Goal: Task Accomplishment & Management: Complete application form

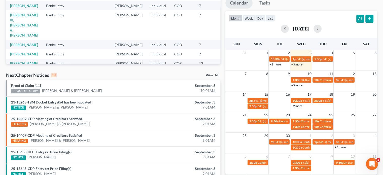
scroll to position [85, 0]
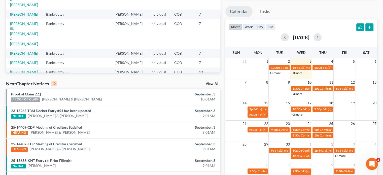
click at [296, 94] on link "+3 more" at bounding box center [296, 94] width 11 height 4
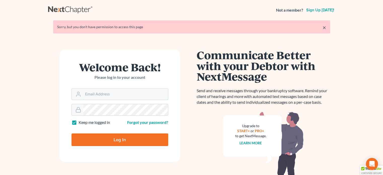
type input "[PERSON_NAME][EMAIL_ADDRESS][DOMAIN_NAME]"
click at [99, 136] on input "Log In" at bounding box center [119, 139] width 97 height 13
type input "Thinking..."
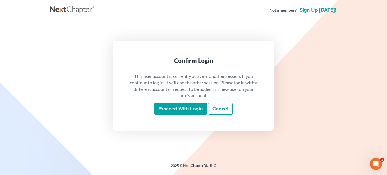
click at [186, 105] on input "Proceed with login" at bounding box center [180, 109] width 52 height 12
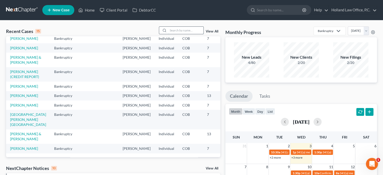
click at [169, 30] on input "search" at bounding box center [185, 30] width 35 height 7
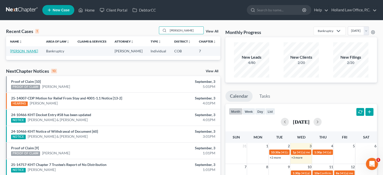
type input "wendy harais"
click at [14, 51] on link "Harais, Wendy" at bounding box center [24, 51] width 28 height 4
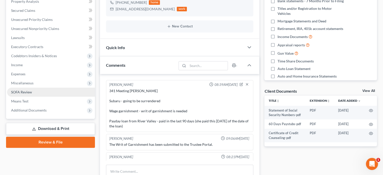
scroll to position [12, 0]
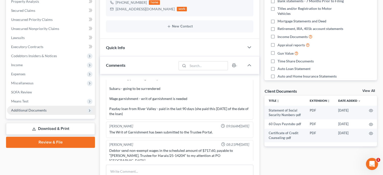
click at [31, 109] on span "Additional Documents" at bounding box center [28, 110] width 35 height 4
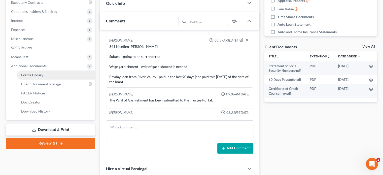
scroll to position [151, 0]
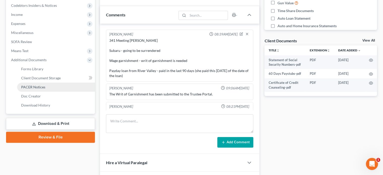
click at [43, 87] on span "PACER Notices" at bounding box center [33, 87] width 24 height 4
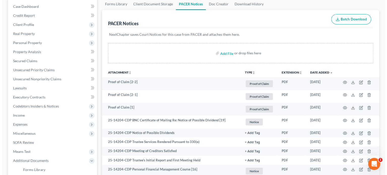
scroll to position [101, 0]
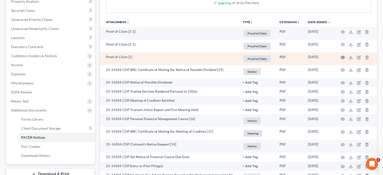
click at [343, 56] on icon "button" at bounding box center [343, 57] width 4 height 4
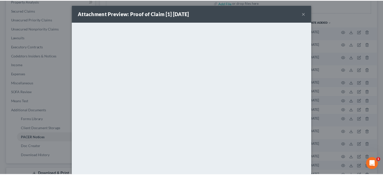
scroll to position [0, 0]
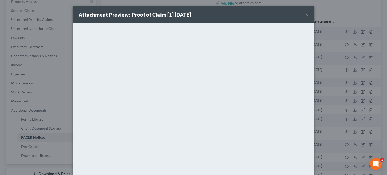
click at [305, 14] on button "×" at bounding box center [307, 15] width 4 height 6
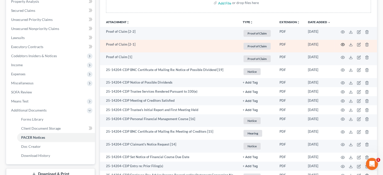
click at [344, 44] on icon "button" at bounding box center [343, 45] width 4 height 4
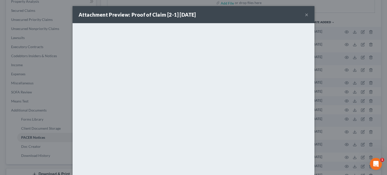
click at [305, 14] on button "×" at bounding box center [307, 15] width 4 height 6
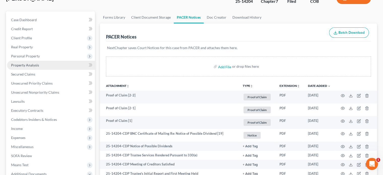
scroll to position [25, 0]
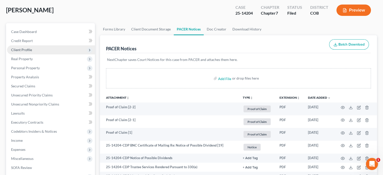
click at [31, 50] on span "Client Profile" at bounding box center [51, 49] width 88 height 9
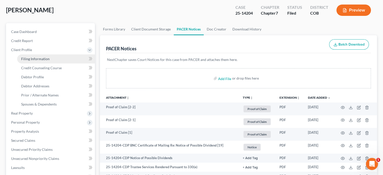
click at [48, 60] on span "Filing Information" at bounding box center [35, 59] width 28 height 4
select select "1"
select select "0"
select select "5"
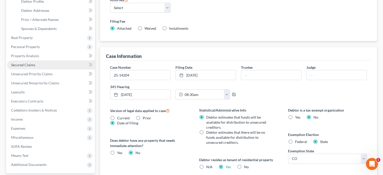
scroll to position [50, 0]
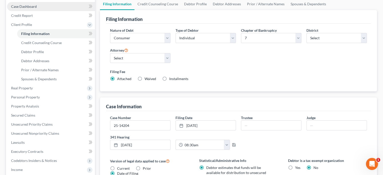
click at [38, 6] on link "Case Dashboard" at bounding box center [51, 6] width 88 height 9
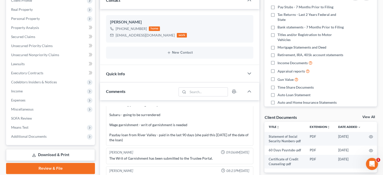
scroll to position [76, 0]
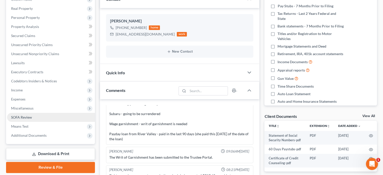
click at [33, 118] on link "SOFA Review" at bounding box center [51, 117] width 88 height 9
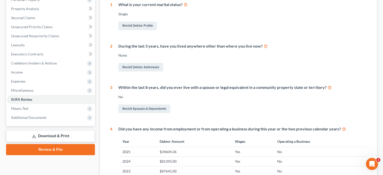
scroll to position [76, 0]
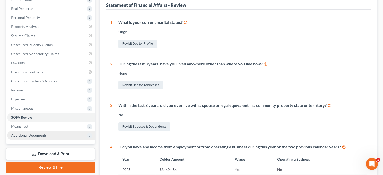
click at [28, 134] on span "Additional Documents" at bounding box center [28, 135] width 35 height 4
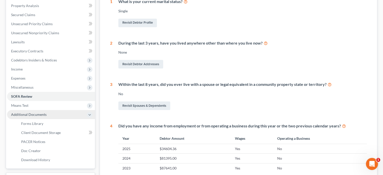
scroll to position [126, 0]
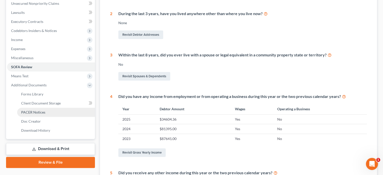
click at [30, 112] on span "PACER Notices" at bounding box center [33, 112] width 24 height 4
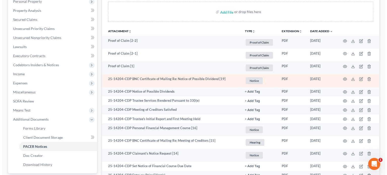
scroll to position [101, 0]
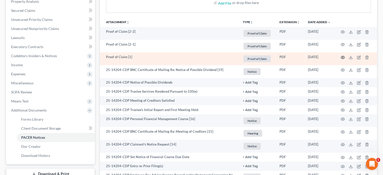
click at [342, 56] on icon "button" at bounding box center [343, 57] width 4 height 4
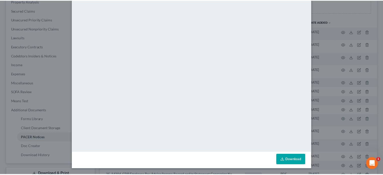
scroll to position [10, 0]
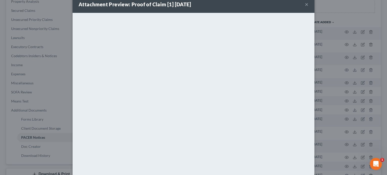
click at [306, 5] on button "×" at bounding box center [307, 4] width 4 height 6
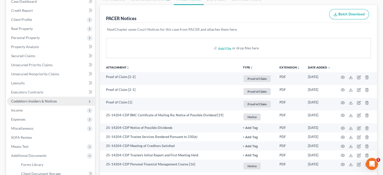
scroll to position [50, 0]
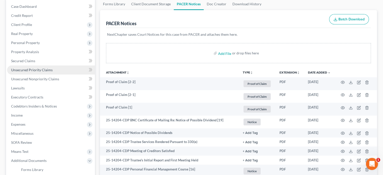
click at [29, 69] on span "Unsecured Priority Claims" at bounding box center [32, 70] width 42 height 4
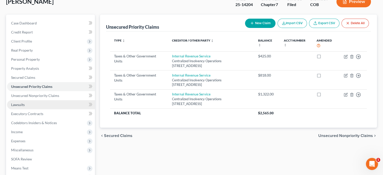
scroll to position [92, 0]
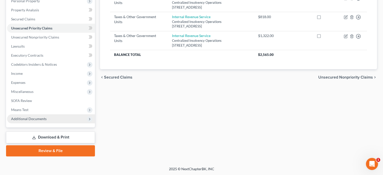
click at [44, 119] on span "Additional Documents" at bounding box center [28, 119] width 35 height 4
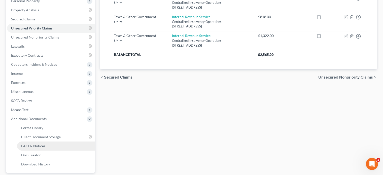
click at [38, 145] on span "PACER Notices" at bounding box center [33, 146] width 24 height 4
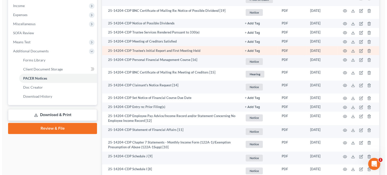
scroll to position [151, 0]
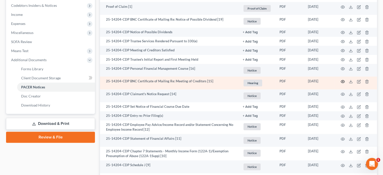
click at [342, 81] on icon "button" at bounding box center [343, 82] width 4 height 4
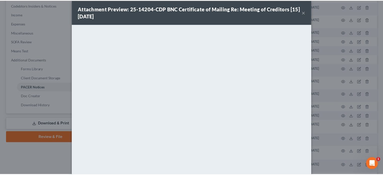
scroll to position [0, 0]
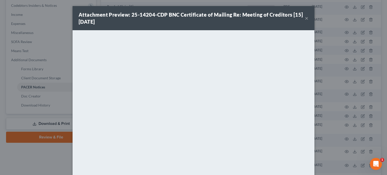
click at [305, 17] on button "×" at bounding box center [307, 18] width 4 height 6
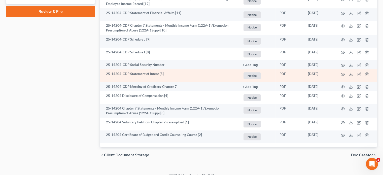
scroll to position [277, 0]
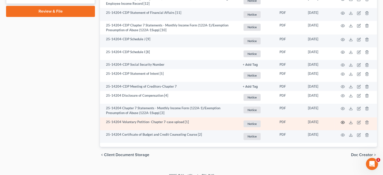
click at [342, 123] on circle "button" at bounding box center [342, 122] width 1 height 1
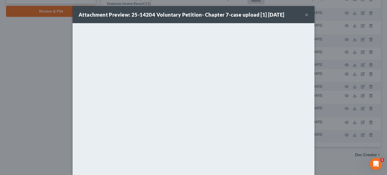
click at [305, 13] on button "×" at bounding box center [307, 15] width 4 height 6
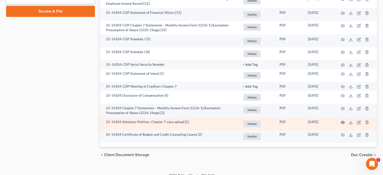
click at [342, 123] on circle "button" at bounding box center [342, 122] width 1 height 1
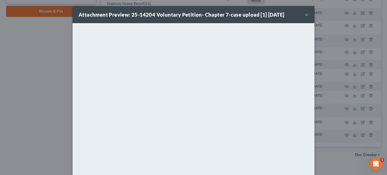
click at [305, 17] on button "×" at bounding box center [307, 15] width 4 height 6
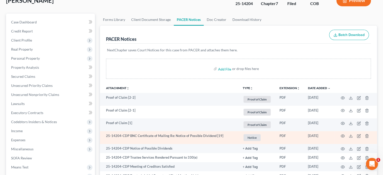
scroll to position [0, 0]
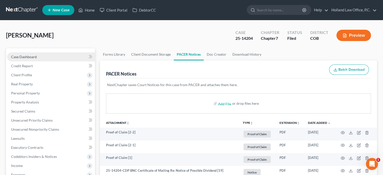
click at [38, 59] on link "Case Dashboard" at bounding box center [51, 56] width 88 height 9
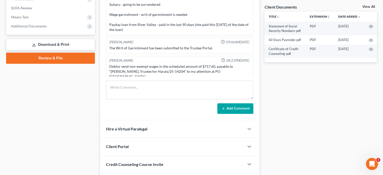
scroll to position [176, 0]
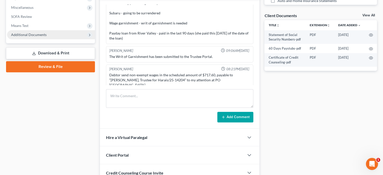
click at [36, 33] on span "Additional Documents" at bounding box center [28, 34] width 35 height 4
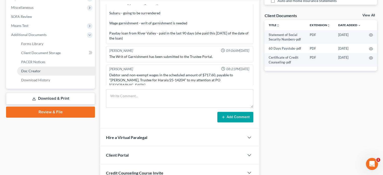
click at [37, 67] on link "Doc Creator" at bounding box center [56, 70] width 78 height 9
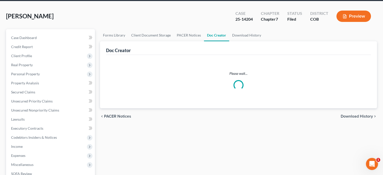
click at [38, 60] on ul "Case Dashboard Payments Invoices Payments Payments Credit Report Client Profile" at bounding box center [51, 137] width 88 height 208
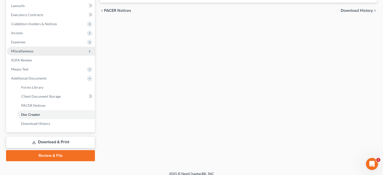
scroll to position [137, 0]
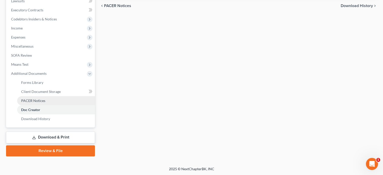
click at [35, 101] on span "PACER Notices" at bounding box center [33, 100] width 24 height 4
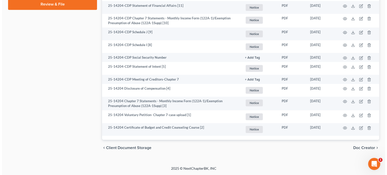
scroll to position [284, 0]
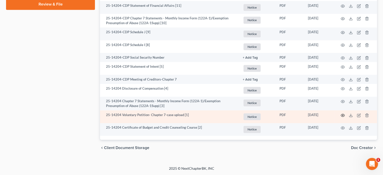
click at [342, 115] on circle "button" at bounding box center [342, 115] width 1 height 1
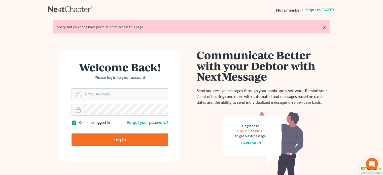
type input "[PERSON_NAME][EMAIL_ADDRESS][DOMAIN_NAME]"
click at [144, 137] on input "Log In" at bounding box center [119, 139] width 97 height 13
type input "Thinking..."
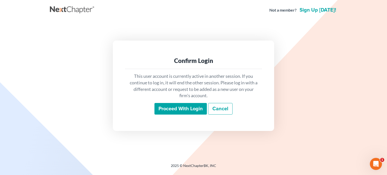
click at [175, 107] on input "Proceed with login" at bounding box center [180, 109] width 52 height 12
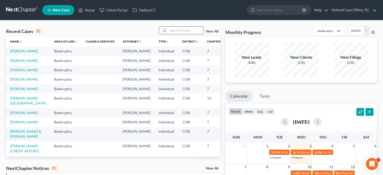
click at [175, 29] on input "search" at bounding box center [185, 30] width 35 height 7
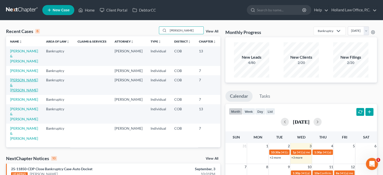
type input "cole"
click at [14, 92] on link "[PERSON_NAME] & [PERSON_NAME]" at bounding box center [24, 85] width 28 height 14
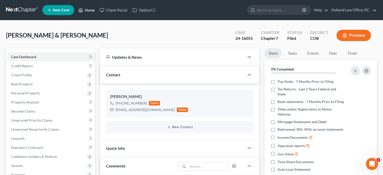
click at [90, 8] on link "Home" at bounding box center [86, 10] width 21 height 9
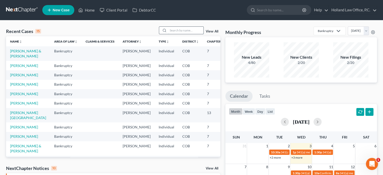
click at [182, 28] on input "search" at bounding box center [185, 30] width 35 height 7
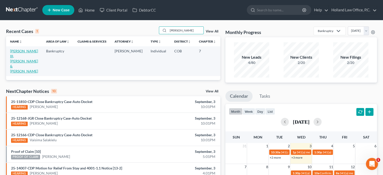
type input "coble"
click at [19, 60] on link "[PERSON_NAME] III, [PERSON_NAME] & [PERSON_NAME]" at bounding box center [24, 61] width 28 height 24
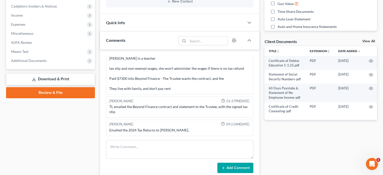
scroll to position [151, 0]
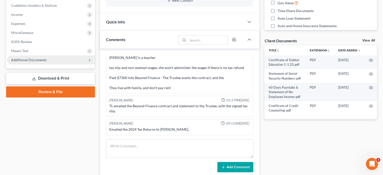
click at [24, 58] on span "Additional Documents" at bounding box center [28, 60] width 35 height 4
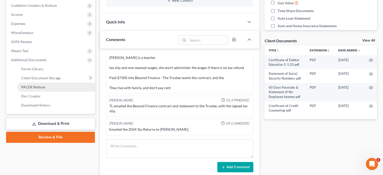
click at [25, 84] on link "PACER Notices" at bounding box center [56, 87] width 78 height 9
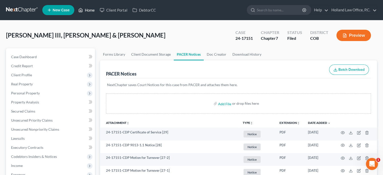
click at [90, 9] on link "Home" at bounding box center [86, 10] width 21 height 9
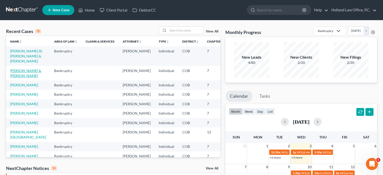
click at [12, 78] on link "[PERSON_NAME] & [PERSON_NAME]" at bounding box center [25, 72] width 31 height 9
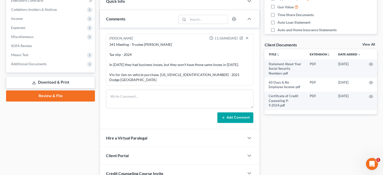
scroll to position [151, 0]
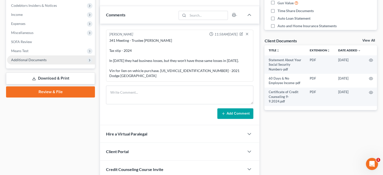
click at [23, 59] on span "Additional Documents" at bounding box center [28, 60] width 35 height 4
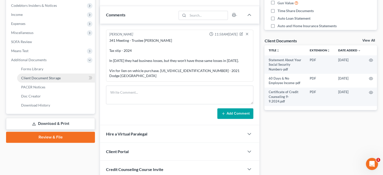
click at [29, 77] on span "Client Document Storage" at bounding box center [41, 78] width 40 height 4
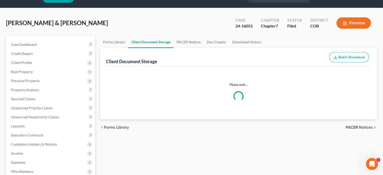
select select "5"
select select "28"
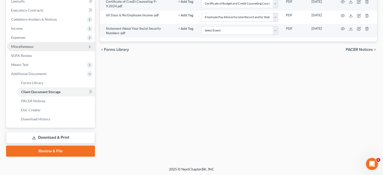
scroll to position [137, 0]
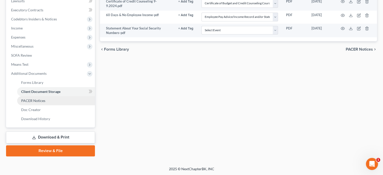
click at [37, 100] on span "PACER Notices" at bounding box center [33, 100] width 24 height 4
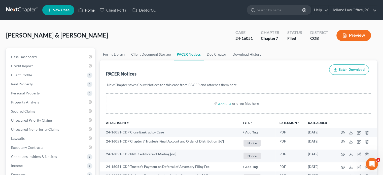
click at [89, 10] on link "Home" at bounding box center [86, 10] width 21 height 9
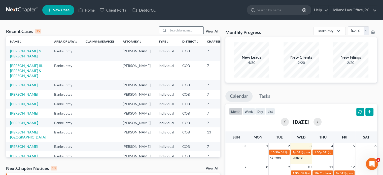
click at [174, 29] on input "search" at bounding box center [185, 30] width 35 height 7
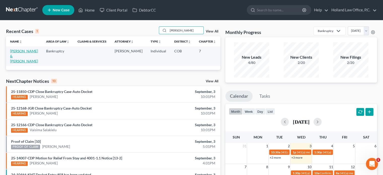
type input "robertson"
click at [16, 56] on link "[PERSON_NAME] & [PERSON_NAME]" at bounding box center [24, 56] width 28 height 14
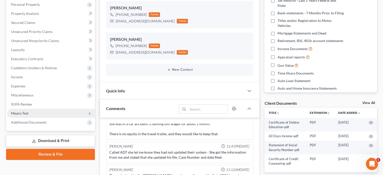
scroll to position [126, 0]
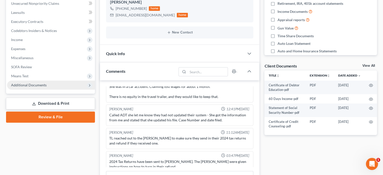
click at [41, 84] on span "Additional Documents" at bounding box center [28, 85] width 35 height 4
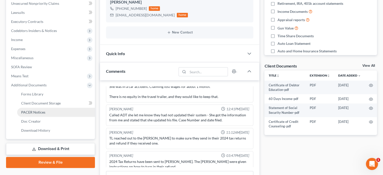
click at [36, 113] on span "PACER Notices" at bounding box center [33, 112] width 24 height 4
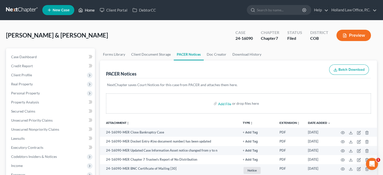
click at [90, 11] on link "Home" at bounding box center [86, 10] width 21 height 9
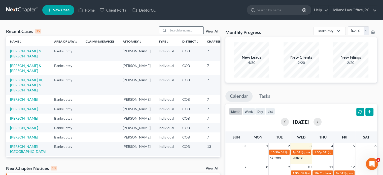
click at [172, 28] on input "search" at bounding box center [185, 30] width 35 height 7
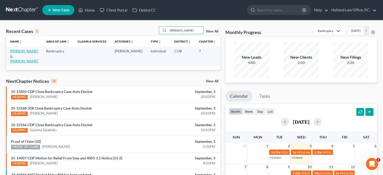
type input "goodson"
click at [14, 61] on link "Goodson, William & Lisa" at bounding box center [24, 56] width 28 height 14
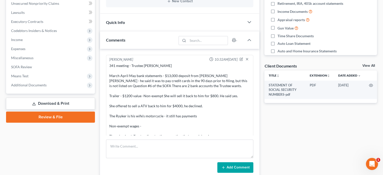
scroll to position [72, 0]
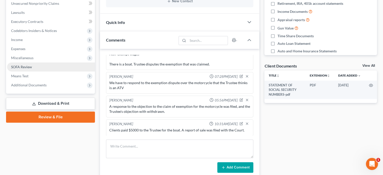
click at [23, 65] on span "SOFA Review" at bounding box center [21, 67] width 21 height 4
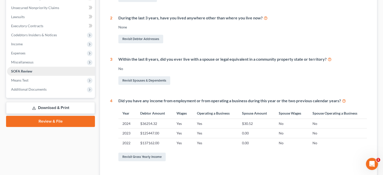
scroll to position [151, 0]
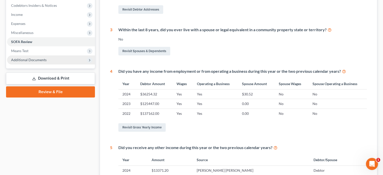
click at [26, 59] on span "Additional Documents" at bounding box center [28, 60] width 35 height 4
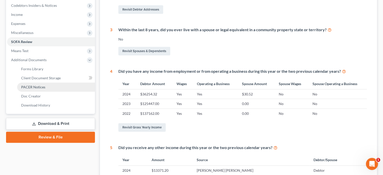
click at [27, 86] on span "PACER Notices" at bounding box center [33, 87] width 24 height 4
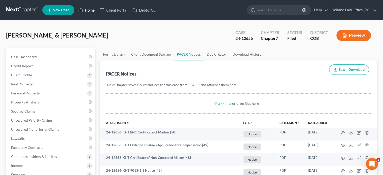
click at [92, 9] on link "Home" at bounding box center [86, 10] width 21 height 9
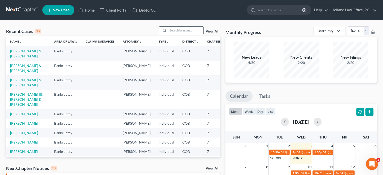
click at [171, 26] on div at bounding box center [181, 30] width 45 height 8
click at [173, 31] on input "search" at bounding box center [185, 30] width 35 height 7
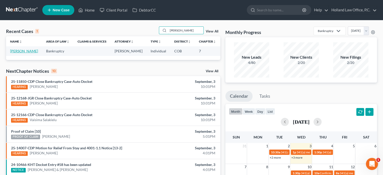
type input "pavlin"
click at [16, 53] on link "Pavlin, Christopher" at bounding box center [24, 51] width 28 height 4
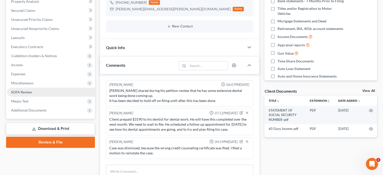
scroll to position [78, 0]
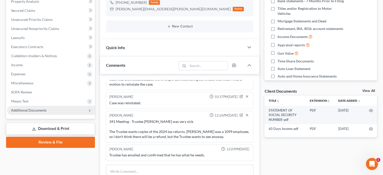
click at [29, 110] on span "Additional Documents" at bounding box center [28, 110] width 35 height 4
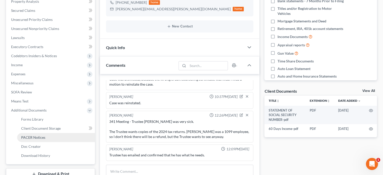
click at [33, 136] on span "PACER Notices" at bounding box center [33, 137] width 24 height 4
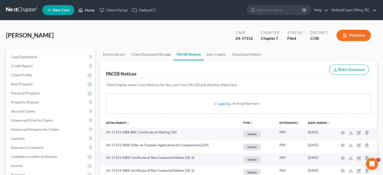
click at [90, 11] on link "Home" at bounding box center [86, 10] width 21 height 9
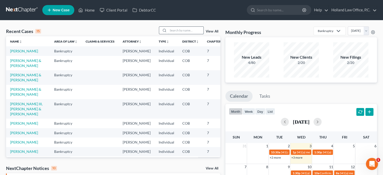
click at [178, 28] on input "search" at bounding box center [185, 30] width 35 height 7
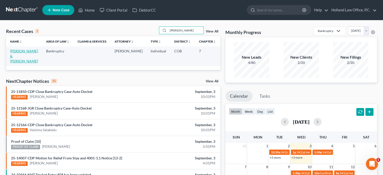
type input "reiger"
click at [18, 55] on link "[PERSON_NAME] & [PERSON_NAME]" at bounding box center [24, 56] width 28 height 14
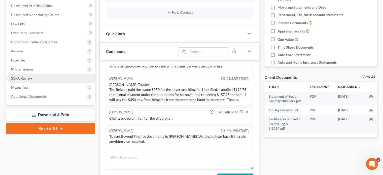
scroll to position [126, 0]
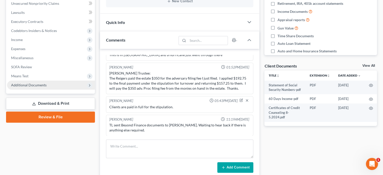
click at [25, 84] on span "Additional Documents" at bounding box center [28, 85] width 35 height 4
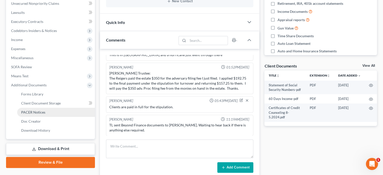
click at [26, 109] on link "PACER Notices" at bounding box center [56, 112] width 78 height 9
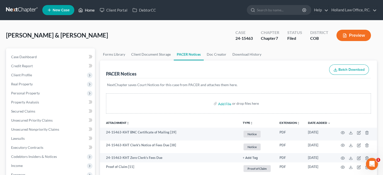
click at [85, 12] on link "Home" at bounding box center [86, 10] width 21 height 9
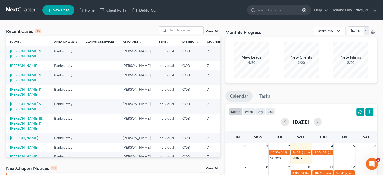
click at [17, 68] on link "Pavlin, Christopher" at bounding box center [24, 65] width 28 height 4
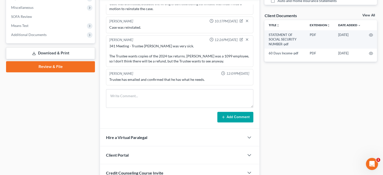
scroll to position [53, 0]
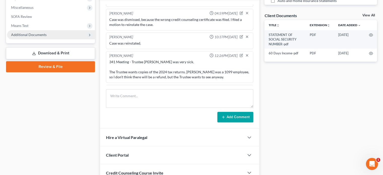
click at [49, 33] on span "Additional Documents" at bounding box center [51, 34] width 88 height 9
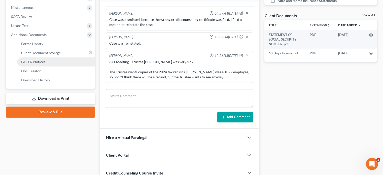
click at [46, 59] on link "PACER Notices" at bounding box center [56, 61] width 78 height 9
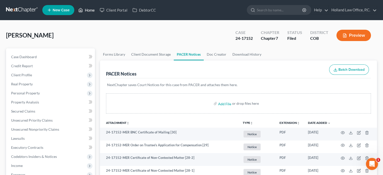
click at [91, 11] on link "Home" at bounding box center [86, 10] width 21 height 9
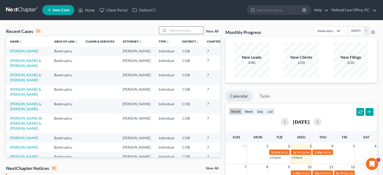
click at [172, 29] on input "search" at bounding box center [185, 30] width 35 height 7
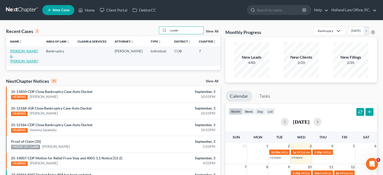
type input "coode"
click at [20, 55] on link "Coode, Gregory & Dhyana" at bounding box center [24, 56] width 28 height 14
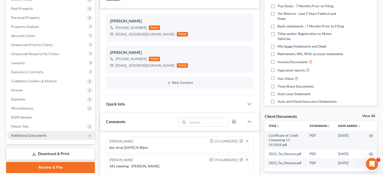
scroll to position [24, 0]
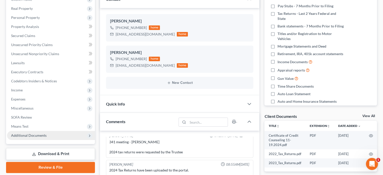
click at [19, 135] on span "Additional Documents" at bounding box center [28, 135] width 35 height 4
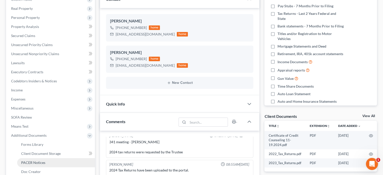
click at [26, 163] on span "PACER Notices" at bounding box center [33, 162] width 24 height 4
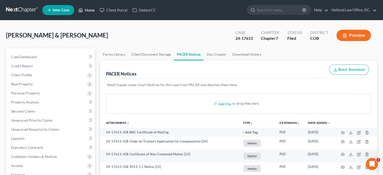
click at [89, 10] on link "Home" at bounding box center [86, 10] width 21 height 9
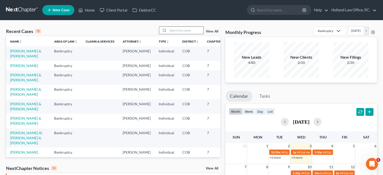
click at [189, 30] on input "search" at bounding box center [185, 30] width 35 height 7
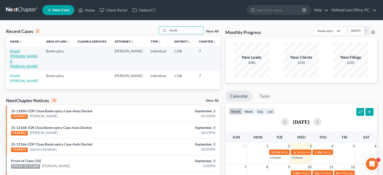
type input "kholif"
click at [17, 58] on link "Kholif, Mahmoud & Heather" at bounding box center [24, 58] width 28 height 19
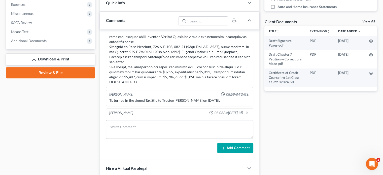
scroll to position [176, 0]
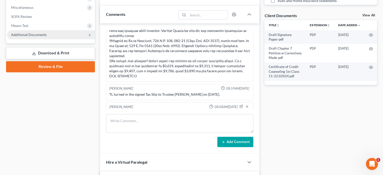
click at [25, 34] on span "Additional Documents" at bounding box center [28, 34] width 35 height 4
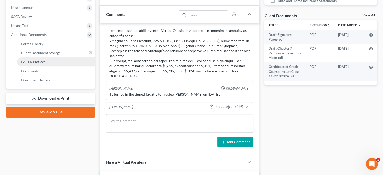
click at [22, 61] on span "PACER Notices" at bounding box center [33, 62] width 24 height 4
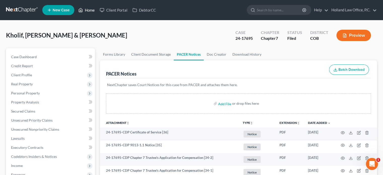
click at [88, 8] on link "Home" at bounding box center [86, 10] width 21 height 9
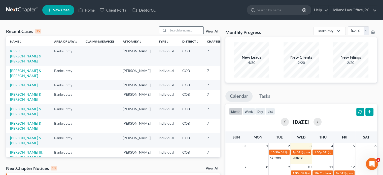
click at [172, 30] on input "search" at bounding box center [185, 30] width 35 height 7
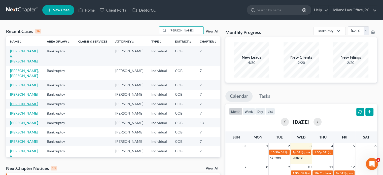
type input "martinez"
click at [16, 106] on link "Martinez, Adrian" at bounding box center [24, 104] width 28 height 4
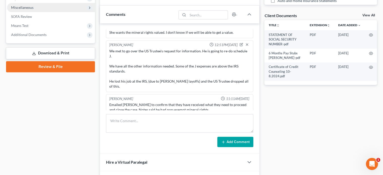
scroll to position [151, 0]
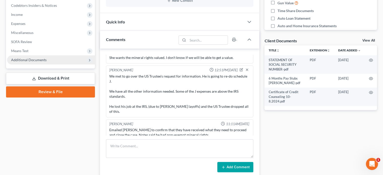
click at [23, 59] on span "Additional Documents" at bounding box center [28, 60] width 35 height 4
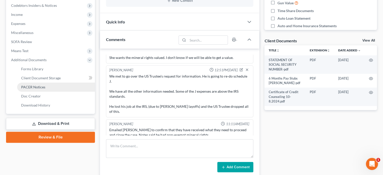
click at [25, 84] on link "PACER Notices" at bounding box center [56, 87] width 78 height 9
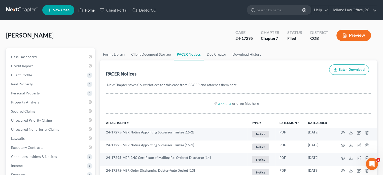
click at [87, 9] on link "Home" at bounding box center [86, 10] width 21 height 9
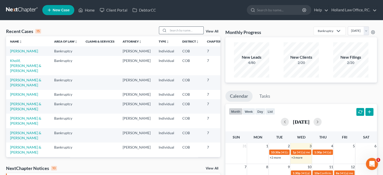
click at [171, 30] on input "search" at bounding box center [185, 30] width 35 height 7
click at [182, 31] on input "search" at bounding box center [185, 30] width 35 height 7
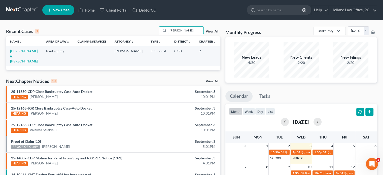
type input "valdez"
click at [14, 53] on td "[PERSON_NAME] & [PERSON_NAME]" at bounding box center [24, 55] width 36 height 19
click at [17, 55] on link "[PERSON_NAME] & [PERSON_NAME]" at bounding box center [24, 56] width 28 height 14
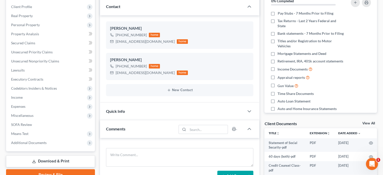
scroll to position [126, 0]
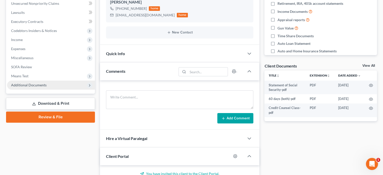
click at [34, 84] on span "Additional Documents" at bounding box center [28, 85] width 35 height 4
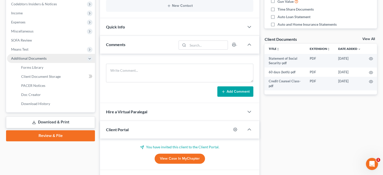
scroll to position [176, 0]
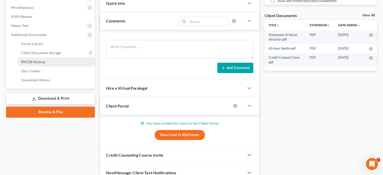
click at [40, 62] on span "PACER Notices" at bounding box center [33, 62] width 24 height 4
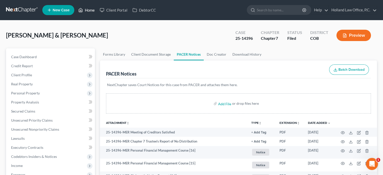
click at [89, 11] on link "Home" at bounding box center [86, 10] width 21 height 9
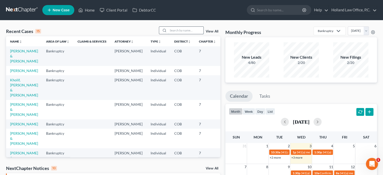
click at [192, 28] on input "search" at bounding box center [185, 30] width 35 height 7
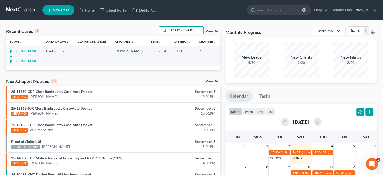
type input "gallegos"
click at [13, 56] on link "Gallegos, Raquel & Rylie" at bounding box center [24, 56] width 28 height 14
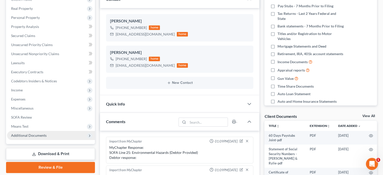
scroll to position [182, 0]
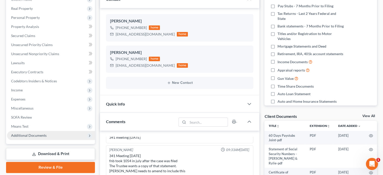
click at [39, 131] on span "Additional Documents" at bounding box center [51, 135] width 88 height 9
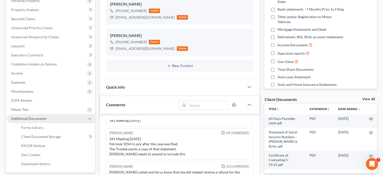
scroll to position [101, 0]
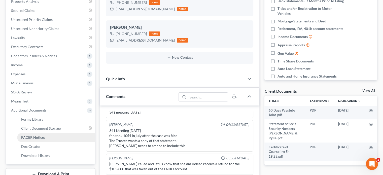
click at [36, 138] on span "PACER Notices" at bounding box center [33, 137] width 24 height 4
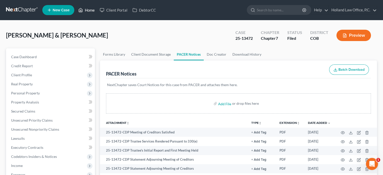
click at [92, 10] on link "Home" at bounding box center [86, 10] width 21 height 9
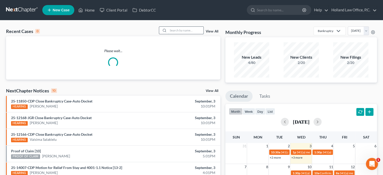
click at [174, 33] on input "search" at bounding box center [185, 30] width 35 height 7
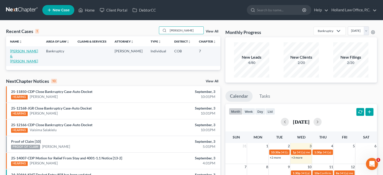
type input "chrisman"
click at [16, 57] on link "[PERSON_NAME] & [PERSON_NAME]" at bounding box center [24, 56] width 28 height 14
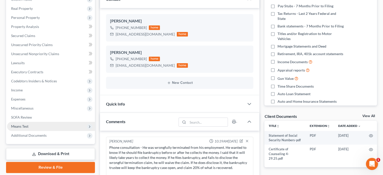
scroll to position [206, 0]
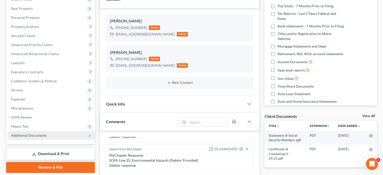
click at [22, 137] on span "Additional Documents" at bounding box center [28, 135] width 35 height 4
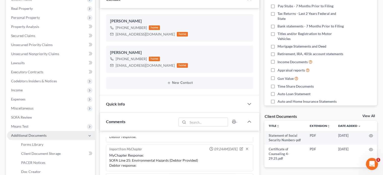
scroll to position [126, 0]
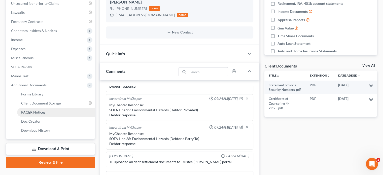
click at [26, 111] on span "PACER Notices" at bounding box center [33, 112] width 24 height 4
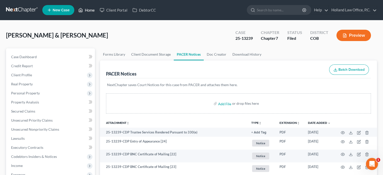
click at [88, 10] on link "Home" at bounding box center [86, 10] width 21 height 9
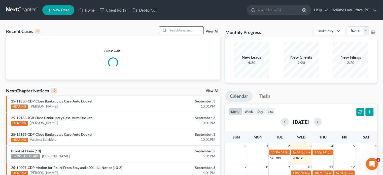
click at [179, 29] on input "search" at bounding box center [185, 30] width 35 height 7
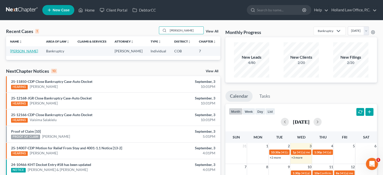
type input "briggs"
click at [17, 50] on link "[PERSON_NAME]" at bounding box center [24, 51] width 28 height 4
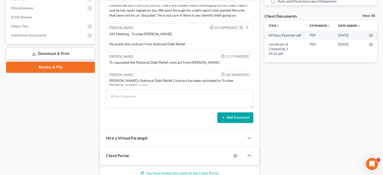
scroll to position [126, 0]
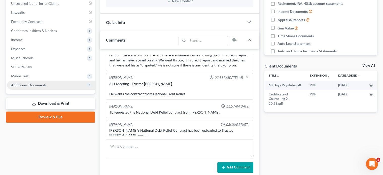
click at [40, 84] on span "Additional Documents" at bounding box center [28, 85] width 35 height 4
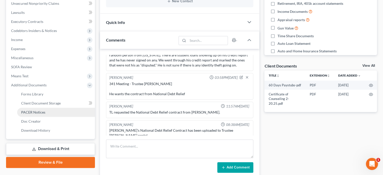
click at [38, 112] on span "PACER Notices" at bounding box center [33, 112] width 24 height 4
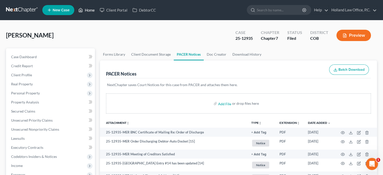
click at [87, 9] on link "Home" at bounding box center [86, 10] width 21 height 9
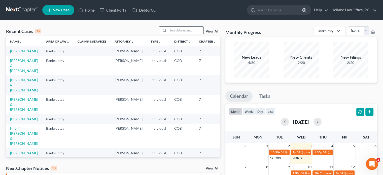
click at [180, 31] on input "search" at bounding box center [185, 30] width 35 height 7
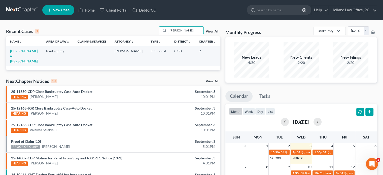
type input "ruiz"
click at [17, 56] on link "[PERSON_NAME] & [PERSON_NAME]" at bounding box center [24, 56] width 28 height 14
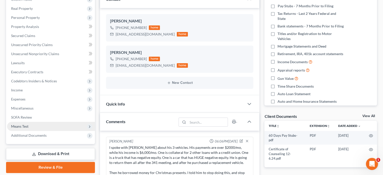
scroll to position [80, 0]
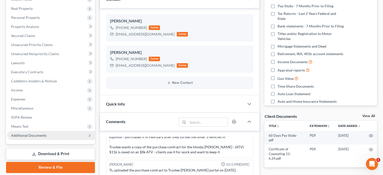
click at [22, 135] on span "Additional Documents" at bounding box center [28, 135] width 35 height 4
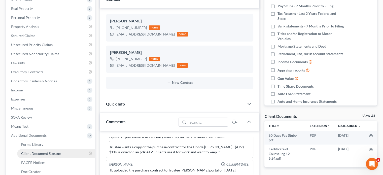
scroll to position [101, 0]
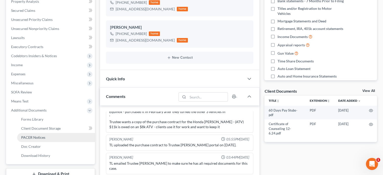
click at [26, 135] on link "PACER Notices" at bounding box center [56, 137] width 78 height 9
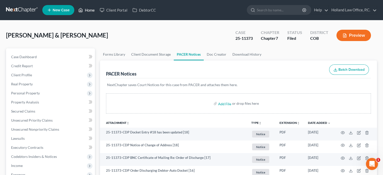
click at [91, 8] on link "Home" at bounding box center [86, 10] width 21 height 9
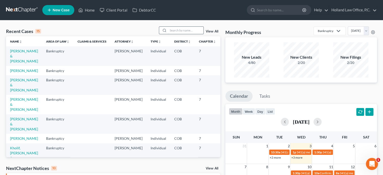
click at [173, 28] on input "search" at bounding box center [185, 30] width 35 height 7
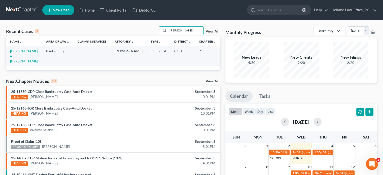
type input "buckner"
click at [15, 59] on link "[PERSON_NAME] & [PERSON_NAME]" at bounding box center [24, 56] width 28 height 14
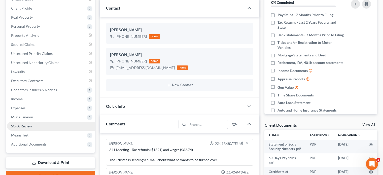
scroll to position [76, 0]
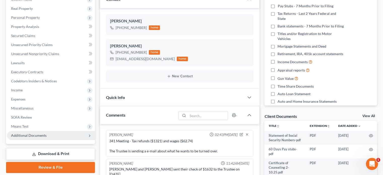
click span "Additional Documents"
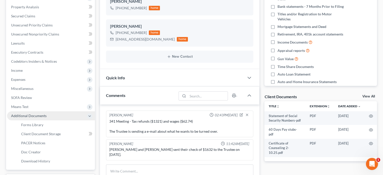
scroll to position [126, 0]
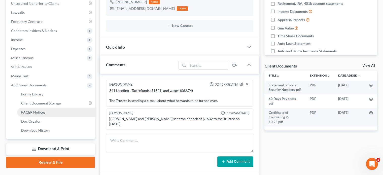
click link "PACER Notices"
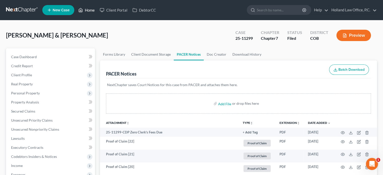
click link "Home"
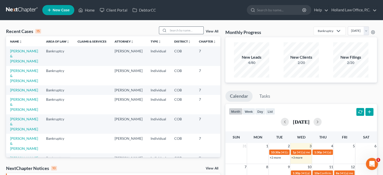
click input "search"
type input "pecor"
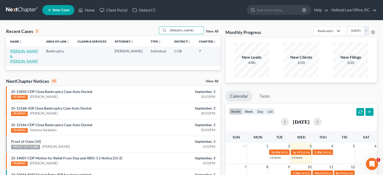
click link "[PERSON_NAME] & [PERSON_NAME]"
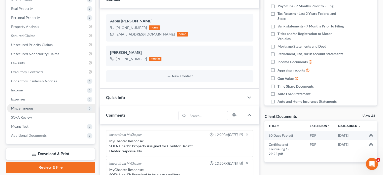
scroll to position [161, 0]
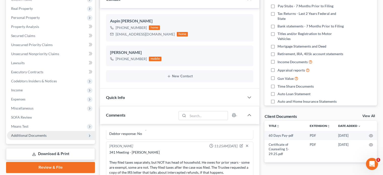
click span "Additional Documents"
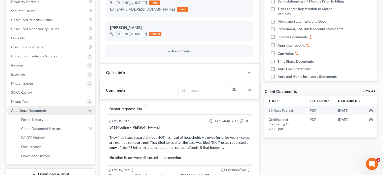
scroll to position [101, 0]
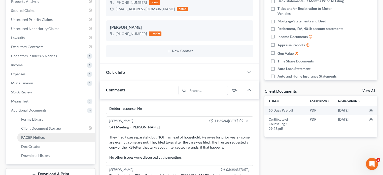
click link "PACER Notices"
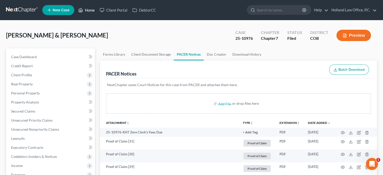
drag, startPoint x: 88, startPoint y: 9, endPoint x: 106, endPoint y: 24, distance: 23.8
click link "Home"
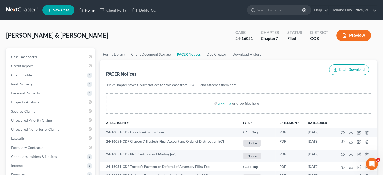
click at [87, 7] on link "Home" at bounding box center [86, 10] width 21 height 9
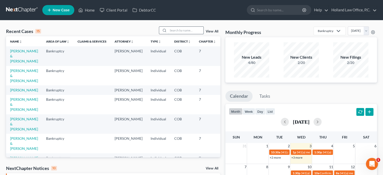
click at [172, 27] on input "search" at bounding box center [185, 30] width 35 height 7
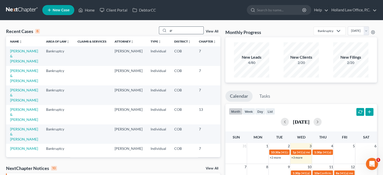
type input "g"
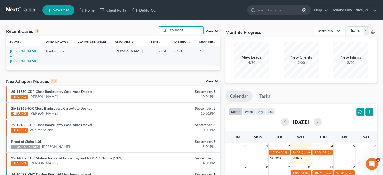
type input "25-10834"
click at [12, 57] on link "[PERSON_NAME] & [PERSON_NAME]" at bounding box center [24, 56] width 28 height 14
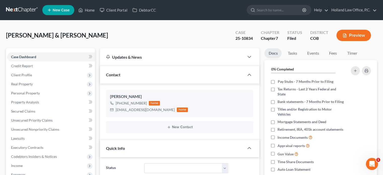
drag, startPoint x: 249, startPoint y: 152, endPoint x: 204, endPoint y: 151, distance: 44.3
click at [249, 152] on div at bounding box center [251, 148] width 15 height 10
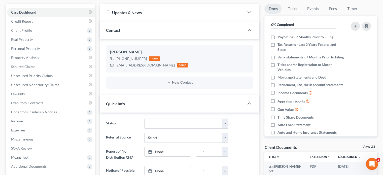
scroll to position [76, 0]
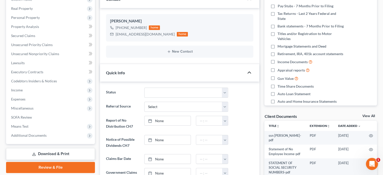
click at [249, 72] on icon "button" at bounding box center [249, 72] width 6 height 6
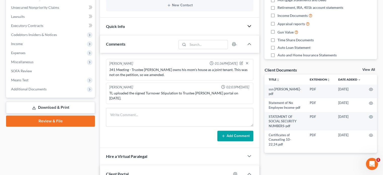
scroll to position [126, 0]
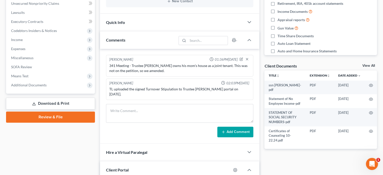
drag, startPoint x: 35, startPoint y: 86, endPoint x: 32, endPoint y: 95, distance: 9.6
click at [35, 86] on span "Additional Documents" at bounding box center [28, 85] width 35 height 4
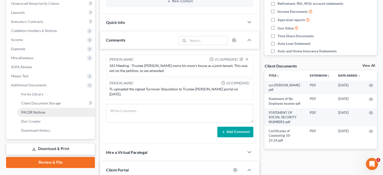
click at [29, 111] on span "PACER Notices" at bounding box center [33, 112] width 24 height 4
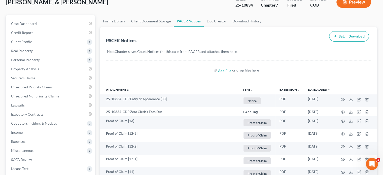
scroll to position [25, 0]
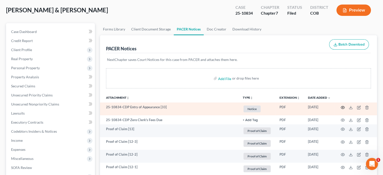
click at [342, 107] on circle "button" at bounding box center [342, 107] width 1 height 1
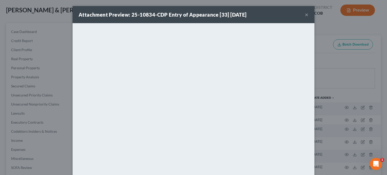
click at [306, 15] on button "×" at bounding box center [307, 15] width 4 height 6
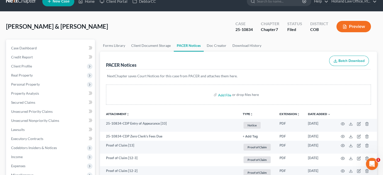
scroll to position [0, 0]
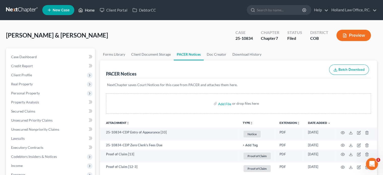
click at [89, 12] on link "Home" at bounding box center [86, 10] width 21 height 9
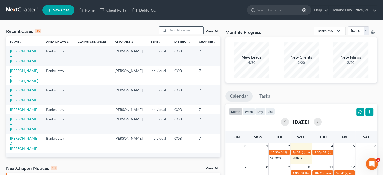
click at [177, 29] on input "search" at bounding box center [185, 30] width 35 height 7
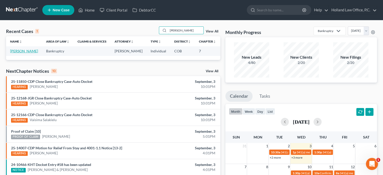
type input "burnham"
click at [20, 53] on link "[PERSON_NAME]" at bounding box center [24, 51] width 28 height 4
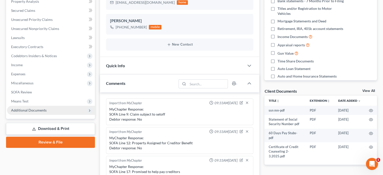
scroll to position [217, 0]
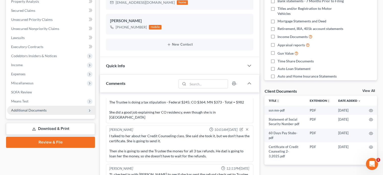
click at [23, 108] on span "Additional Documents" at bounding box center [28, 110] width 35 height 4
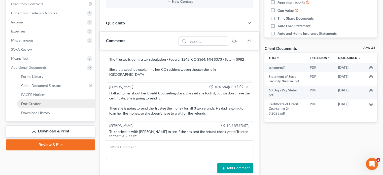
scroll to position [151, 0]
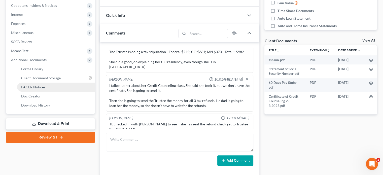
click at [27, 85] on span "PACER Notices" at bounding box center [33, 87] width 24 height 4
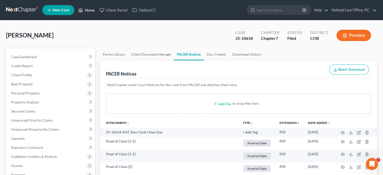
click at [86, 8] on link "Home" at bounding box center [86, 10] width 21 height 9
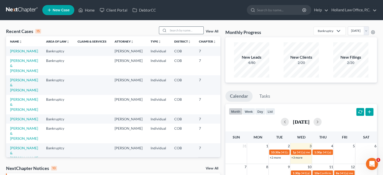
click at [174, 31] on input "search" at bounding box center [185, 30] width 35 height 7
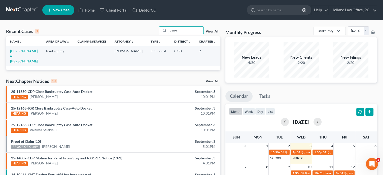
type input "banks"
click at [16, 54] on link "[PERSON_NAME] & [PERSON_NAME]" at bounding box center [24, 56] width 28 height 14
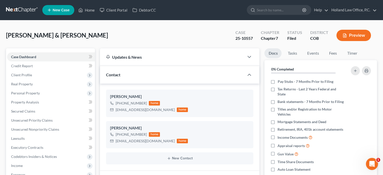
scroll to position [101, 0]
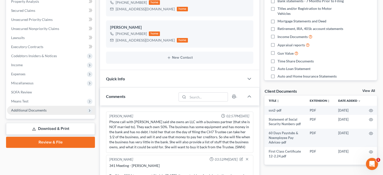
click at [20, 107] on span "Additional Documents" at bounding box center [51, 110] width 88 height 9
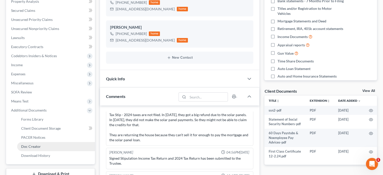
scroll to position [151, 0]
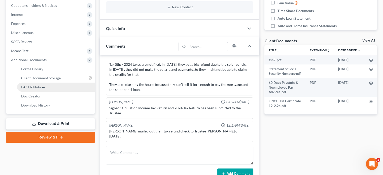
click at [44, 85] on span "PACER Notices" at bounding box center [33, 87] width 24 height 4
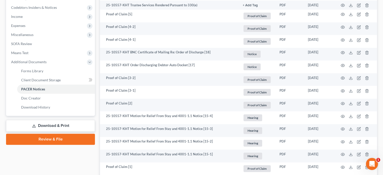
scroll to position [151, 0]
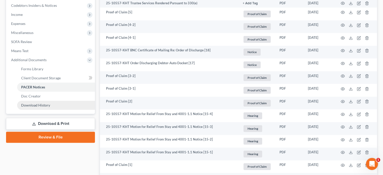
click at [41, 106] on span "Download History" at bounding box center [35, 105] width 29 height 4
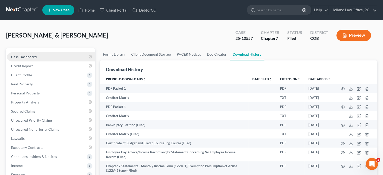
click at [30, 59] on link "Case Dashboard" at bounding box center [51, 56] width 88 height 9
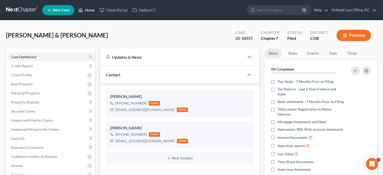
click at [91, 9] on link "Home" at bounding box center [86, 10] width 21 height 9
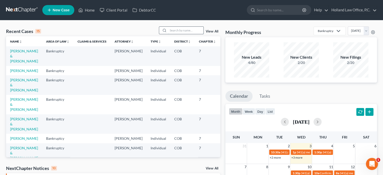
click at [170, 29] on input "search" at bounding box center [185, 30] width 35 height 7
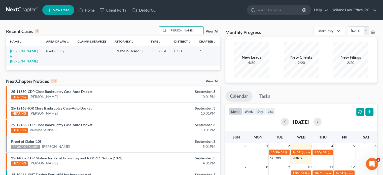
type input "rosales"
click at [13, 56] on link "[PERSON_NAME] & [PERSON_NAME]" at bounding box center [24, 56] width 28 height 14
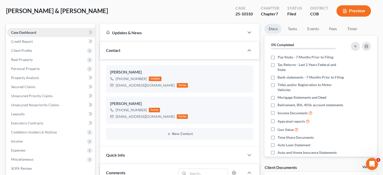
scroll to position [101, 0]
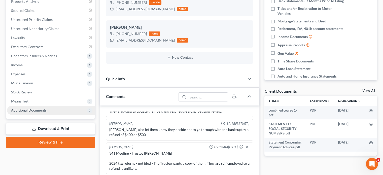
click at [22, 113] on span "Additional Documents" at bounding box center [51, 110] width 88 height 9
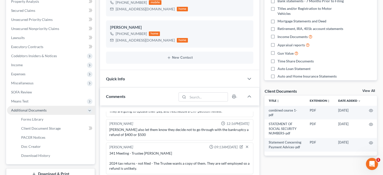
scroll to position [151, 0]
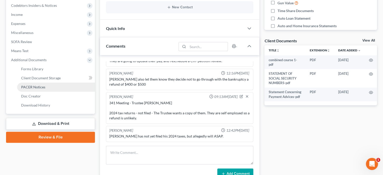
click at [29, 86] on span "PACER Notices" at bounding box center [33, 87] width 24 height 4
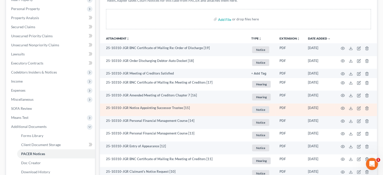
scroll to position [76, 0]
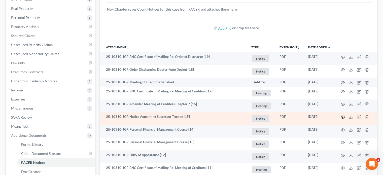
click at [343, 118] on icon "button" at bounding box center [343, 117] width 4 height 4
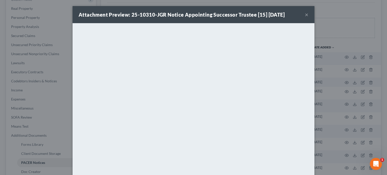
click at [305, 13] on button "×" at bounding box center [307, 15] width 4 height 6
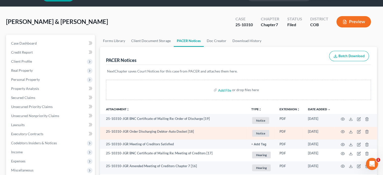
scroll to position [0, 0]
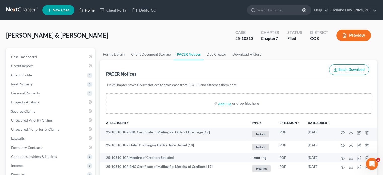
click at [89, 9] on link "Home" at bounding box center [86, 10] width 21 height 9
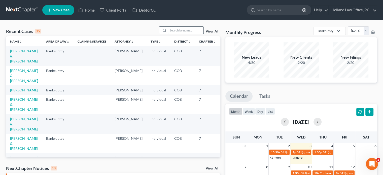
click at [178, 27] on input "search" at bounding box center [185, 30] width 35 height 7
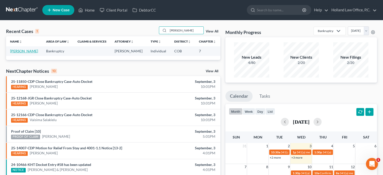
type input "ackroyd"
click at [19, 52] on link "[PERSON_NAME]" at bounding box center [24, 51] width 28 height 4
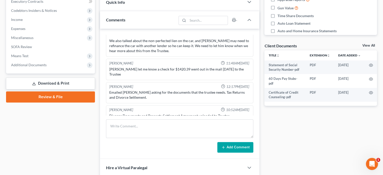
scroll to position [151, 0]
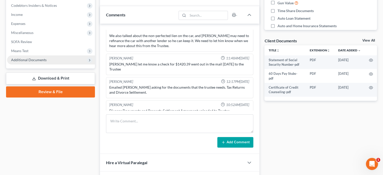
click at [42, 62] on span "Additional Documents" at bounding box center [28, 60] width 35 height 4
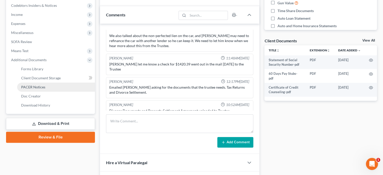
click at [42, 87] on span "PACER Notices" at bounding box center [33, 87] width 24 height 4
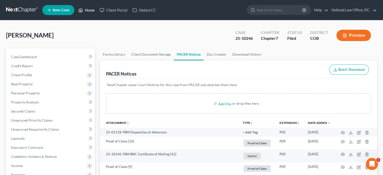
click at [88, 11] on link "Home" at bounding box center [86, 10] width 21 height 9
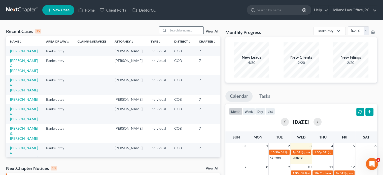
click at [176, 29] on input "search" at bounding box center [185, 30] width 35 height 7
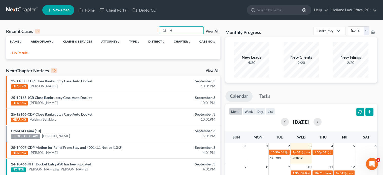
type input "k"
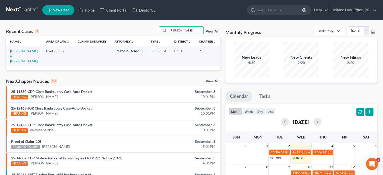
type input "harmon"
click at [15, 56] on link "[PERSON_NAME] & [PERSON_NAME]" at bounding box center [24, 56] width 28 height 14
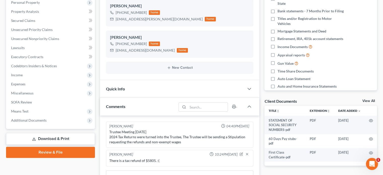
scroll to position [101, 0]
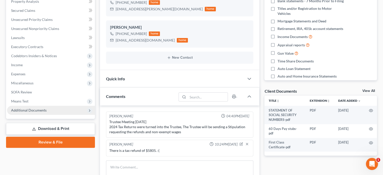
click at [27, 107] on span "Additional Documents" at bounding box center [51, 110] width 88 height 9
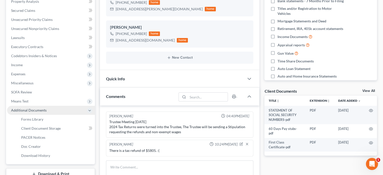
click at [27, 107] on span "Additional Documents" at bounding box center [51, 110] width 88 height 9
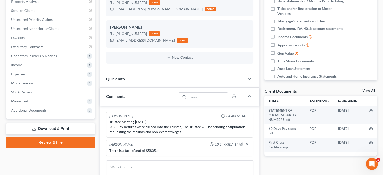
click at [29, 135] on div "Case Dashboard Payments Invoices Payments Payments Credit Report Client Profile" at bounding box center [51, 109] width 94 height 323
click at [35, 110] on span "Additional Documents" at bounding box center [28, 110] width 35 height 4
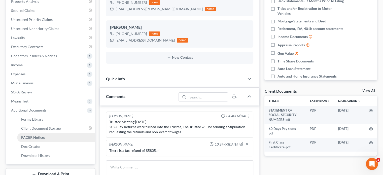
click at [34, 135] on span "PACER Notices" at bounding box center [33, 137] width 24 height 4
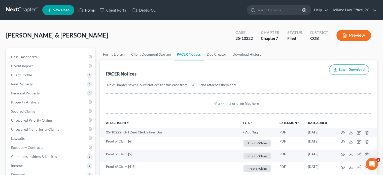
click at [89, 11] on link "Home" at bounding box center [86, 10] width 21 height 9
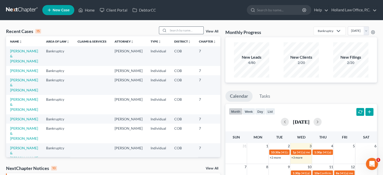
click at [173, 27] on input "search" at bounding box center [185, 30] width 35 height 7
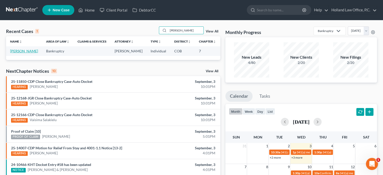
type input "rohrick"
click at [19, 50] on link "[PERSON_NAME]" at bounding box center [24, 51] width 28 height 4
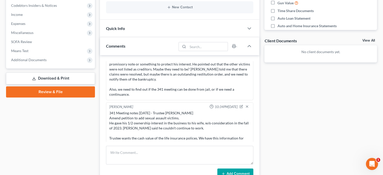
scroll to position [5, 0]
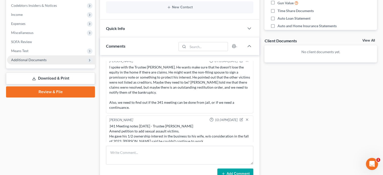
click at [50, 61] on span "Additional Documents" at bounding box center [51, 59] width 88 height 9
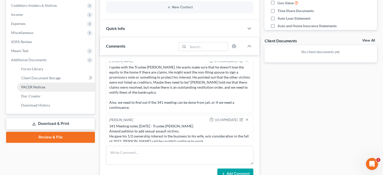
click at [44, 88] on span "PACER Notices" at bounding box center [33, 87] width 24 height 4
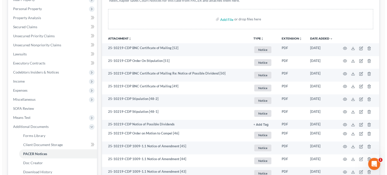
scroll to position [76, 0]
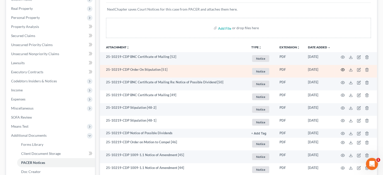
click at [341, 70] on icon "button" at bounding box center [343, 70] width 4 height 4
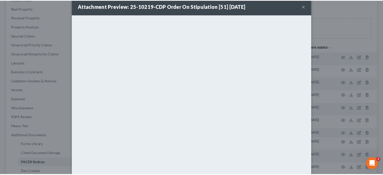
scroll to position [0, 0]
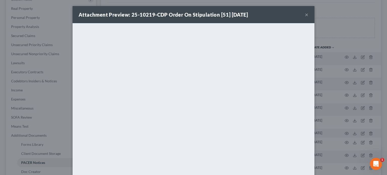
click at [306, 15] on button "×" at bounding box center [307, 15] width 4 height 6
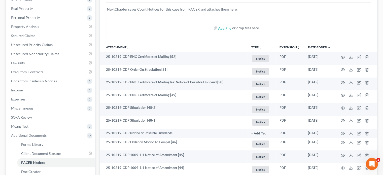
scroll to position [50, 0]
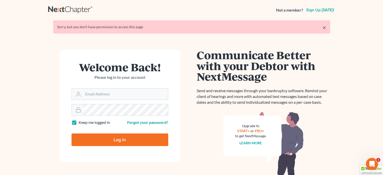
type input "[PERSON_NAME][EMAIL_ADDRESS][DOMAIN_NAME]"
click at [97, 136] on input "Log In" at bounding box center [119, 139] width 97 height 13
type input "Thinking..."
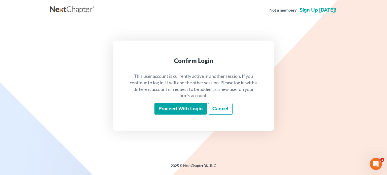
click at [182, 106] on input "Proceed with login" at bounding box center [180, 109] width 52 height 12
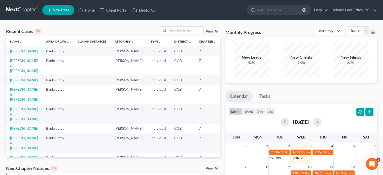
click at [12, 53] on link "[PERSON_NAME]" at bounding box center [24, 51] width 28 height 4
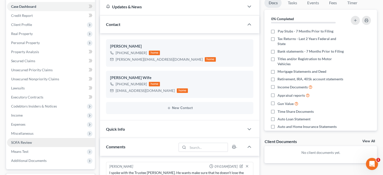
scroll to position [55, 0]
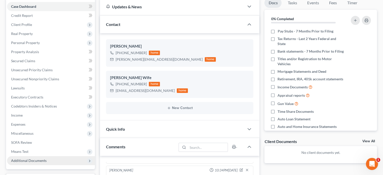
click at [26, 159] on span "Additional Documents" at bounding box center [28, 160] width 35 height 4
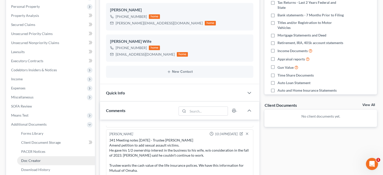
scroll to position [101, 0]
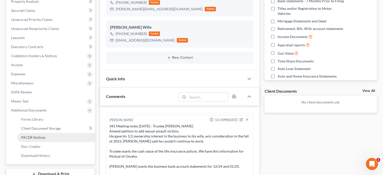
click at [29, 136] on span "PACER Notices" at bounding box center [33, 137] width 24 height 4
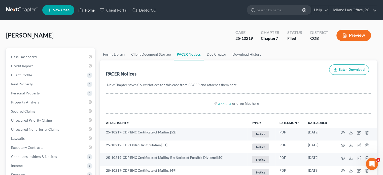
click at [89, 9] on link "Home" at bounding box center [86, 10] width 21 height 9
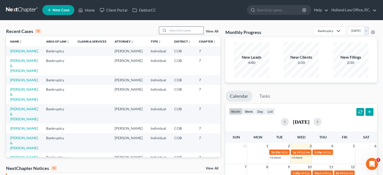
click at [171, 31] on input "search" at bounding box center [185, 30] width 35 height 7
click at [187, 30] on input "search" at bounding box center [185, 30] width 35 height 7
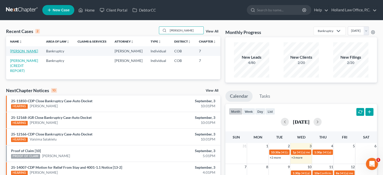
type input "[PERSON_NAME]"
click at [13, 53] on link "[PERSON_NAME]" at bounding box center [24, 51] width 28 height 4
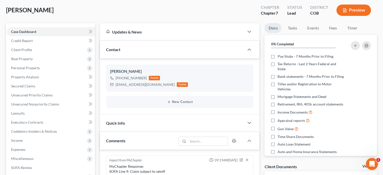
scroll to position [117, 0]
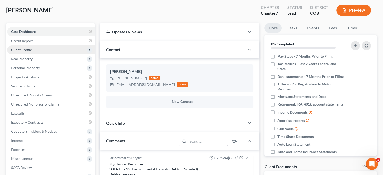
click at [29, 48] on span "Client Profile" at bounding box center [21, 50] width 21 height 4
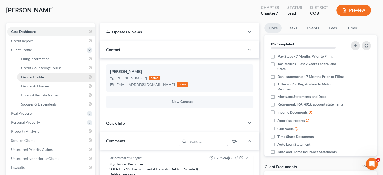
click at [34, 77] on span "Debtor Profile" at bounding box center [32, 77] width 23 height 4
select select "3"
select select "0"
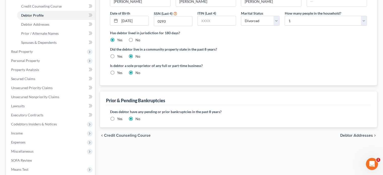
scroll to position [76, 0]
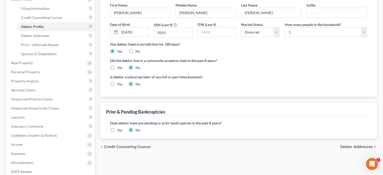
click at [117, 82] on label "Yes" at bounding box center [119, 84] width 5 height 5
click at [119, 82] on input "Yes" at bounding box center [120, 83] width 3 height 3
radio input "true"
radio input "false"
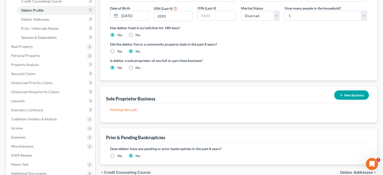
scroll to position [101, 0]
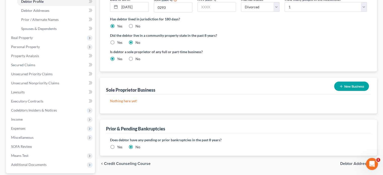
click at [348, 84] on button "New Business" at bounding box center [351, 86] width 35 height 9
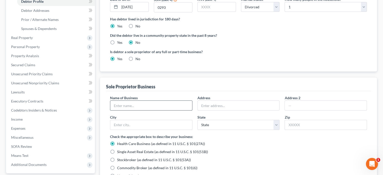
click at [119, 104] on input "text" at bounding box center [151, 106] width 82 height 10
type input "Saucy Shears"
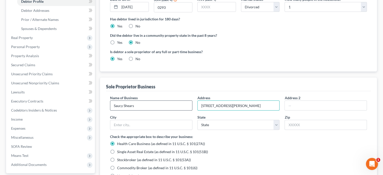
type input "[STREET_ADDRESS][PERSON_NAME]"
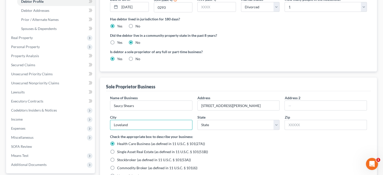
type input "Loveland"
click at [281, 123] on div "State State [US_STATE] AK AR AZ CA CO [GEOGRAPHIC_DATA] DE DC [GEOGRAPHIC_DATA]…" at bounding box center [238, 122] width 87 height 15
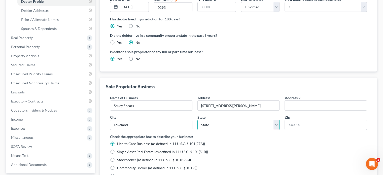
click at [277, 124] on select "State [US_STATE] AK AR AZ CA CO CT DE DC [GEOGRAPHIC_DATA] [GEOGRAPHIC_DATA] GU…" at bounding box center [238, 125] width 82 height 10
select select "5"
click at [197, 120] on select "State [US_STATE] AK AR AZ CA CO CT DE DC [GEOGRAPHIC_DATA] [GEOGRAPHIC_DATA] GU…" at bounding box center [238, 125] width 82 height 10
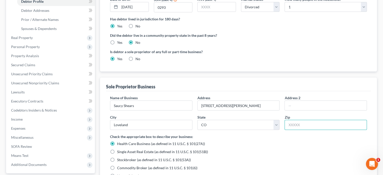
click at [294, 123] on input "text" at bounding box center [325, 125] width 82 height 10
type input "80538"
click at [262, 105] on input "[STREET_ADDRESS][PERSON_NAME]" at bounding box center [239, 106] width 82 height 10
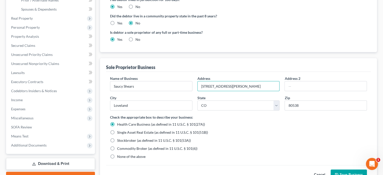
scroll to position [151, 0]
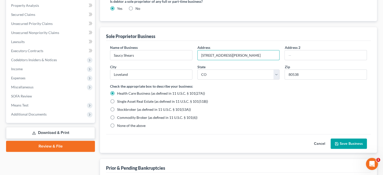
type input "[STREET_ADDRESS][PERSON_NAME]"
click at [117, 124] on label "None of the above" at bounding box center [131, 125] width 28 height 5
click at [119, 124] on input "None of the above" at bounding box center [120, 124] width 3 height 3
radio input "true"
radio input "false"
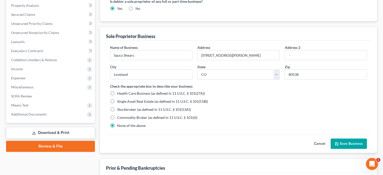
click at [353, 143] on button "Save Business" at bounding box center [348, 143] width 36 height 11
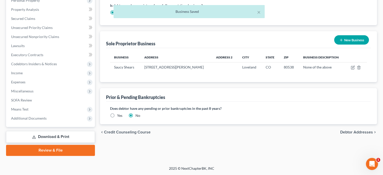
scroll to position [146, 0]
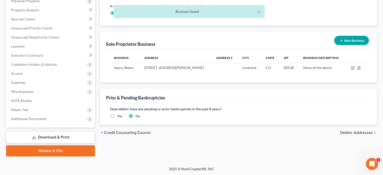
click at [355, 42] on button "New Business" at bounding box center [351, 40] width 35 height 9
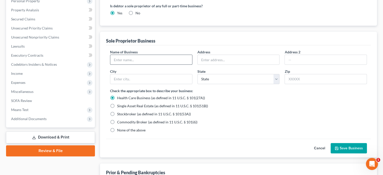
click at [130, 56] on input "text" at bounding box center [151, 60] width 82 height 10
type input "Epic Adventures Travel"
click at [222, 59] on input "1705 Do" at bounding box center [239, 60] width 82 height 10
type input "1"
paste input "[STREET_ADDRESS][PERSON_NAME]"
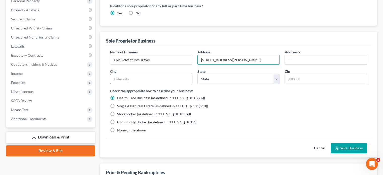
type input "[STREET_ADDRESS][PERSON_NAME]"
click at [157, 78] on input "text" at bounding box center [151, 79] width 82 height 10
type input "Loveland"
click at [275, 78] on select "State [US_STATE] AK AR AZ CA CO CT DE DC [GEOGRAPHIC_DATA] [GEOGRAPHIC_DATA] GU…" at bounding box center [238, 79] width 82 height 10
select select "5"
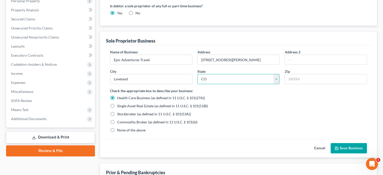
click at [197, 74] on select "State [US_STATE] AK AR AZ CA CO CT DE DC [GEOGRAPHIC_DATA] [GEOGRAPHIC_DATA] GU…" at bounding box center [238, 79] width 82 height 10
click at [302, 78] on input "text" at bounding box center [325, 79] width 82 height 10
type input "80538"
click at [273, 116] on div "Stockbroker (as defined in 11 U.S.C. § 101(53A))" at bounding box center [238, 114] width 257 height 5
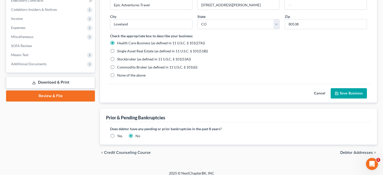
scroll to position [205, 0]
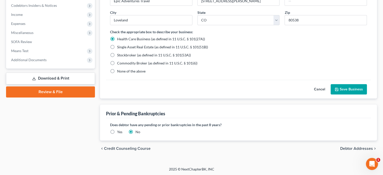
click at [349, 88] on button "Save Business" at bounding box center [348, 89] width 36 height 11
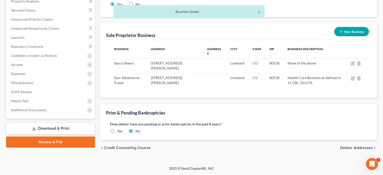
scroll to position [155, 0]
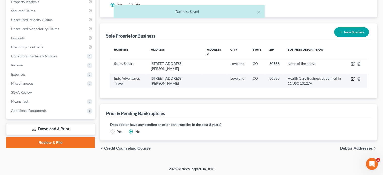
click at [351, 78] on icon "button" at bounding box center [352, 79] width 3 height 3
select select "5"
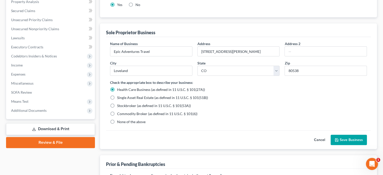
click at [117, 119] on label "None of the above" at bounding box center [131, 121] width 28 height 5
click at [119, 119] on input "None of the above" at bounding box center [120, 120] width 3 height 3
radio input "true"
radio input "false"
click at [117, 120] on label "None of the above" at bounding box center [131, 121] width 28 height 5
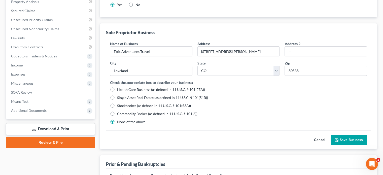
click at [119, 120] on input "None of the above" at bounding box center [120, 120] width 3 height 3
click at [349, 141] on button "Save Business" at bounding box center [348, 140] width 36 height 11
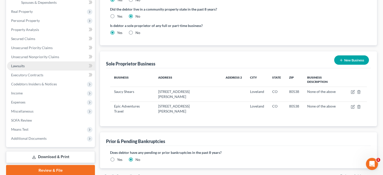
scroll to position [121, 0]
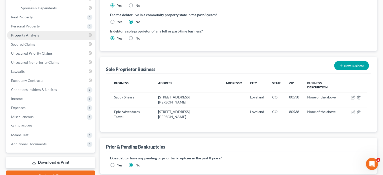
click at [24, 37] on span "Property Analysis" at bounding box center [25, 35] width 28 height 4
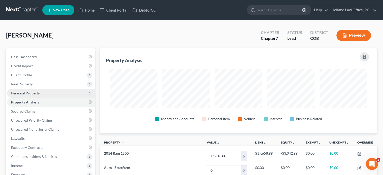
click at [27, 93] on span "Personal Property" at bounding box center [25, 93] width 29 height 4
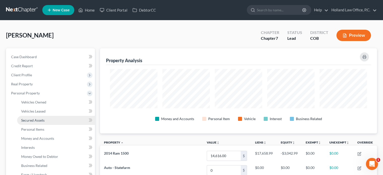
click at [36, 120] on span "Secured Assets" at bounding box center [32, 120] width 23 height 4
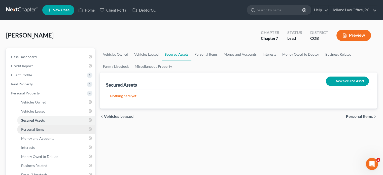
click at [36, 129] on span "Personal Items" at bounding box center [32, 129] width 23 height 4
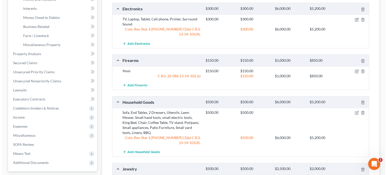
scroll to position [151, 0]
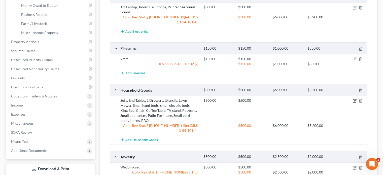
click at [354, 101] on icon "button" at bounding box center [354, 101] width 4 height 4
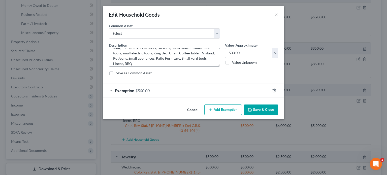
scroll to position [10, 0]
click at [152, 63] on textarea "Sofa, End Tables, 2 Dressers, Utensils, Lawn Mower, Small hand tools, small ele…" at bounding box center [164, 57] width 111 height 19
type textarea "Sofa, End Tables, 2 Dressers, Utensils, Lawn Mower, Small hand tools, small ele…"
click at [230, 51] on input "500.00" at bounding box center [248, 53] width 47 height 10
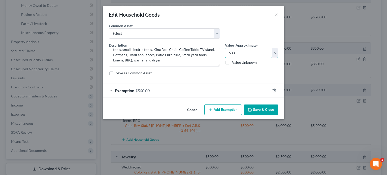
type input "600"
click at [144, 90] on span "$500.00" at bounding box center [142, 90] width 14 height 5
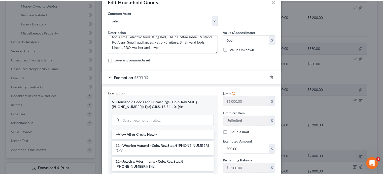
scroll to position [76, 0]
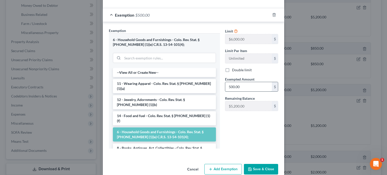
click at [246, 82] on input "500.00" at bounding box center [248, 87] width 47 height 10
type input "600"
click at [264, 169] on button "Save & Close" at bounding box center [261, 169] width 34 height 11
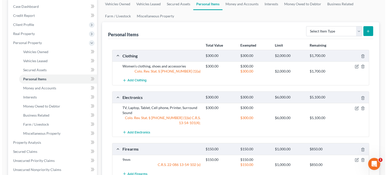
scroll to position [50, 0]
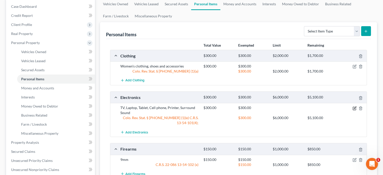
click at [355, 107] on icon "button" at bounding box center [354, 108] width 4 height 4
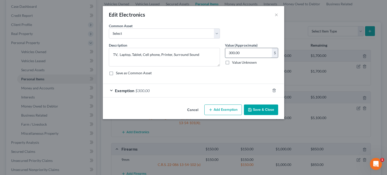
click at [254, 50] on input "300.00" at bounding box center [248, 53] width 47 height 10
type input "150"
click at [146, 92] on span "$300.00" at bounding box center [142, 90] width 14 height 5
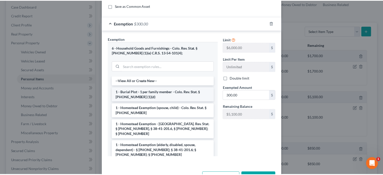
scroll to position [76, 0]
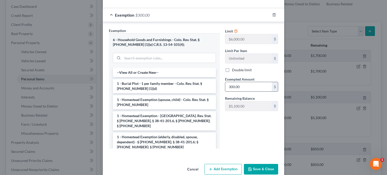
click at [243, 85] on input "300.00" at bounding box center [248, 87] width 47 height 10
type input "150"
click at [253, 167] on button "Save & Close" at bounding box center [261, 169] width 34 height 11
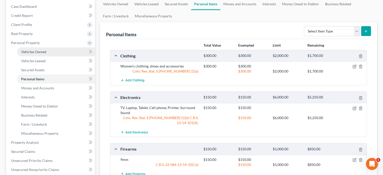
click at [31, 50] on span "Vehicles Owned" at bounding box center [33, 52] width 25 height 4
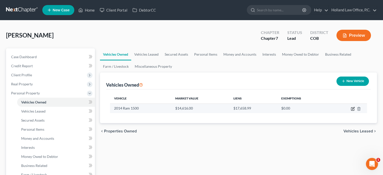
click at [352, 107] on icon "button" at bounding box center [352, 108] width 3 height 3
select select "0"
select select "12"
select select "1"
select select "0"
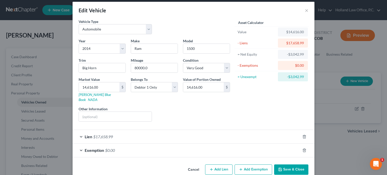
scroll to position [8, 0]
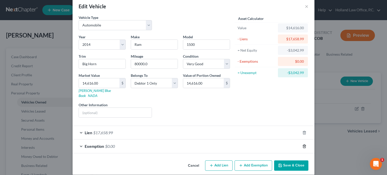
click at [303, 144] on icon "button" at bounding box center [304, 146] width 4 height 4
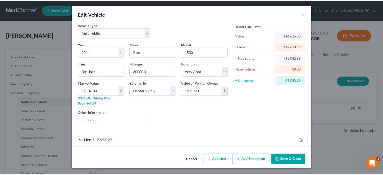
scroll to position [0, 0]
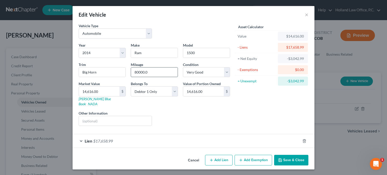
click at [151, 74] on input "80000.0" at bounding box center [154, 72] width 47 height 10
type input "80000"
click at [291, 155] on button "Save & Close" at bounding box center [291, 160] width 34 height 11
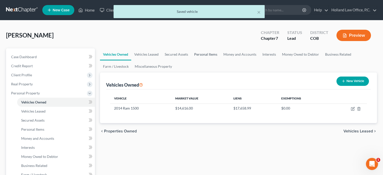
click at [199, 53] on link "Personal Items" at bounding box center [205, 54] width 29 height 12
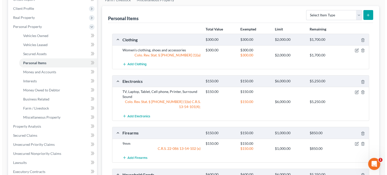
scroll to position [66, 0]
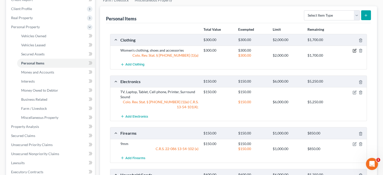
click at [354, 52] on icon "button" at bounding box center [354, 50] width 3 height 3
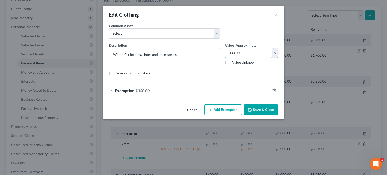
click at [246, 52] on input "300.00" at bounding box center [248, 53] width 47 height 10
type input "150"
click at [147, 91] on span "$300.00" at bounding box center [142, 90] width 14 height 5
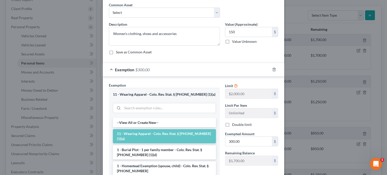
scroll to position [50, 0]
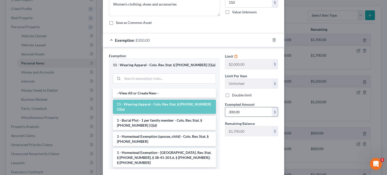
click at [244, 113] on input "300.00" at bounding box center [248, 112] width 47 height 10
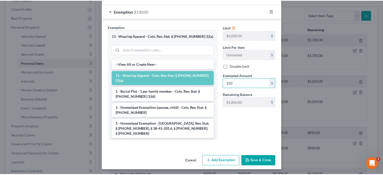
scroll to position [80, 0]
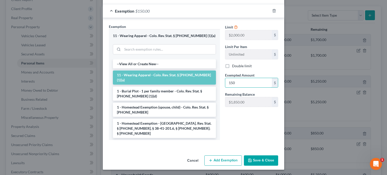
type input "150"
click at [225, 135] on div "Limit $2,000.00 $ Limit Per Item Unlimited $ Double limit Exempted Amount * 150…" at bounding box center [251, 84] width 58 height 120
click at [258, 157] on button "Save & Close" at bounding box center [261, 160] width 34 height 11
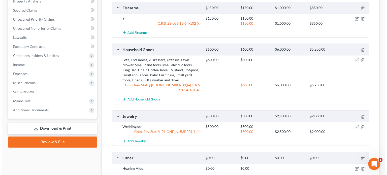
scroll to position [217, 0]
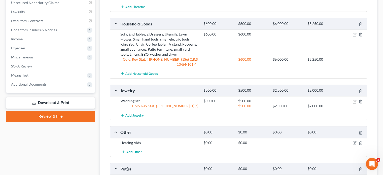
click at [354, 99] on icon "button" at bounding box center [354, 101] width 4 height 4
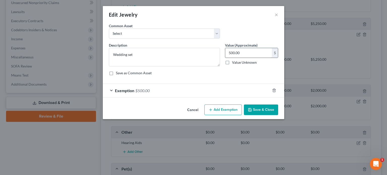
click at [250, 51] on input "500.00" at bounding box center [248, 53] width 47 height 10
type input "250"
click at [148, 88] on span "$500.00" at bounding box center [142, 90] width 14 height 5
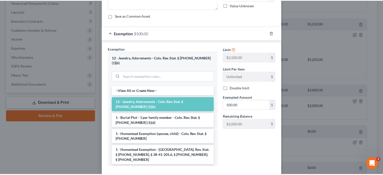
scroll to position [76, 0]
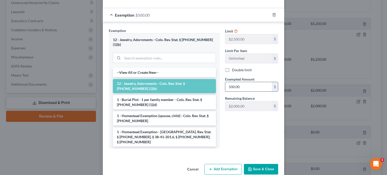
click at [244, 86] on input "500.00" at bounding box center [248, 87] width 47 height 10
type input "250"
click at [259, 164] on button "Save & Close" at bounding box center [261, 169] width 34 height 11
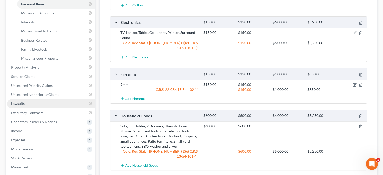
scroll to position [117, 0]
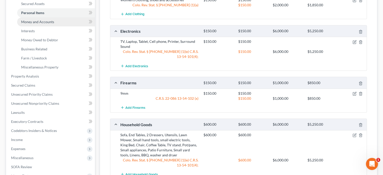
click at [39, 23] on span "Money and Accounts" at bounding box center [37, 22] width 33 height 4
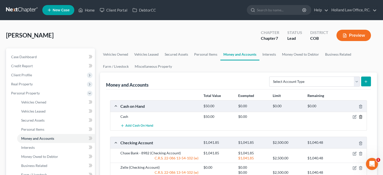
click at [360, 115] on icon "button" at bounding box center [360, 117] width 4 height 4
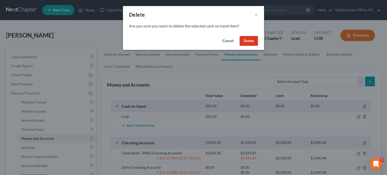
click at [250, 42] on button "Delete" at bounding box center [248, 41] width 18 height 10
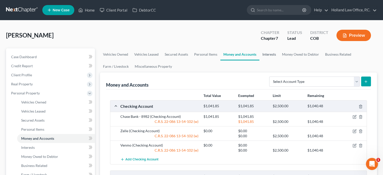
click at [272, 53] on link "Interests" at bounding box center [269, 54] width 20 height 12
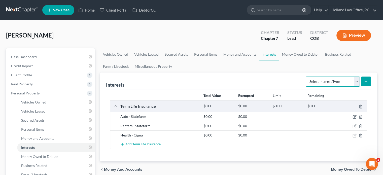
click at [356, 80] on select "Select Interest Type 401K Annuity Bond Education IRA Government Bond Government…" at bounding box center [333, 82] width 54 height 10
select select "unincorporated_business"
click at [306, 77] on select "Select Interest Type 401K Annuity Bond Education IRA Government Bond Government…" at bounding box center [333, 82] width 54 height 10
click at [366, 80] on line "submit" at bounding box center [366, 81] width 0 height 2
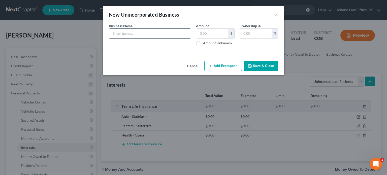
click at [131, 32] on input "text" at bounding box center [150, 34] width 82 height 10
type input "Saucy Shears"
click at [224, 35] on input "text" at bounding box center [212, 34] width 32 height 10
type input "0.00"
click at [246, 35] on input "text" at bounding box center [256, 34] width 32 height 10
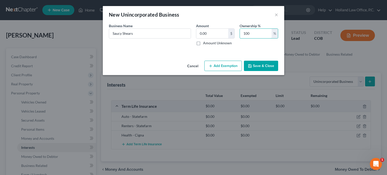
type input "100"
click at [254, 67] on button "Save & Close" at bounding box center [261, 66] width 34 height 11
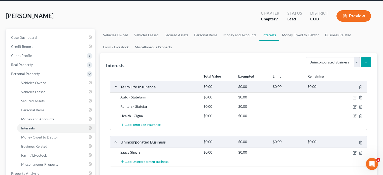
scroll to position [50, 0]
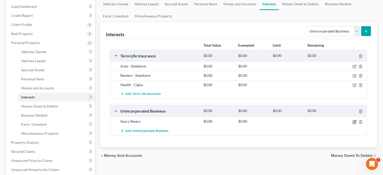
click at [353, 120] on icon "button" at bounding box center [354, 122] width 4 height 4
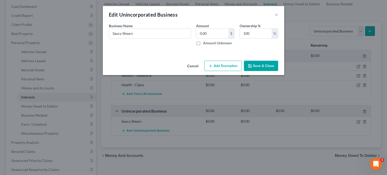
click at [192, 66] on button "Cancel" at bounding box center [192, 66] width 19 height 10
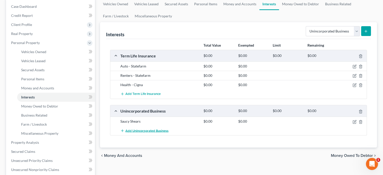
click at [149, 130] on span "Add Unincorporated Business" at bounding box center [146, 131] width 43 height 4
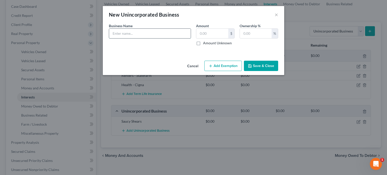
click at [130, 34] on input "text" at bounding box center [150, 34] width 82 height 10
type input "Epic Adventures Travel"
click at [197, 33] on input "text" at bounding box center [212, 34] width 32 height 10
type input "0.00"
click at [242, 34] on input "text" at bounding box center [256, 34] width 32 height 10
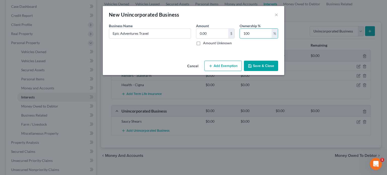
type input "100"
click at [256, 63] on button "Save & Close" at bounding box center [261, 66] width 34 height 11
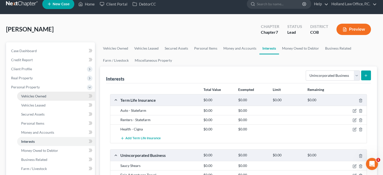
scroll to position [0, 0]
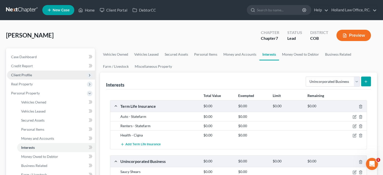
click at [29, 75] on span "Client Profile" at bounding box center [21, 75] width 21 height 4
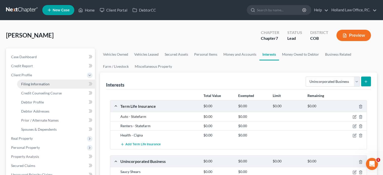
click at [31, 84] on span "Filing Information" at bounding box center [35, 84] width 28 height 4
select select "1"
select select "0"
select select "5"
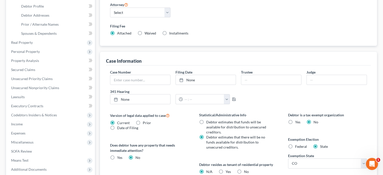
scroll to position [126, 0]
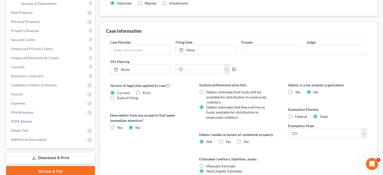
click at [295, 115] on label "Federal" at bounding box center [301, 116] width 12 height 5
click at [297, 115] on input "Federal" at bounding box center [298, 115] width 3 height 3
radio input "true"
radio input "false"
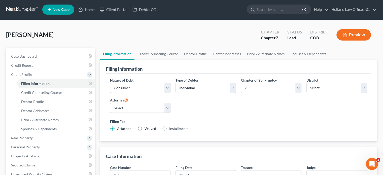
scroll to position [0, 0]
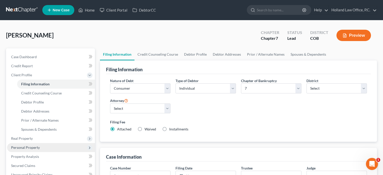
click at [28, 144] on span "Personal Property" at bounding box center [51, 147] width 88 height 9
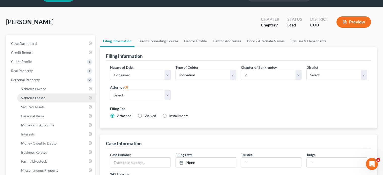
scroll to position [25, 0]
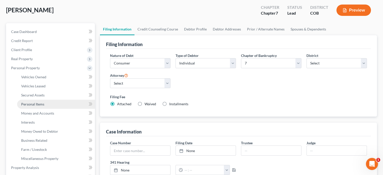
click at [40, 104] on span "Personal Items" at bounding box center [32, 104] width 23 height 4
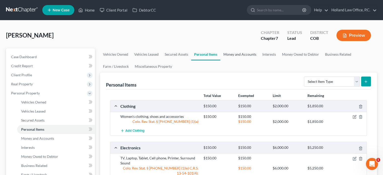
click at [244, 54] on link "Money and Accounts" at bounding box center [239, 54] width 39 height 12
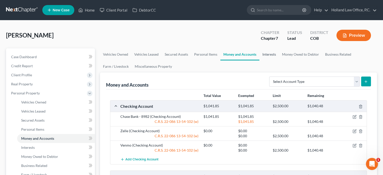
click at [265, 53] on link "Interests" at bounding box center [269, 54] width 20 height 12
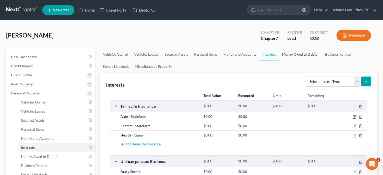
click at [286, 52] on link "Money Owed to Debtor" at bounding box center [300, 54] width 43 height 12
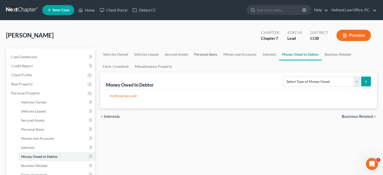
click at [206, 55] on link "Personal Items" at bounding box center [205, 54] width 29 height 12
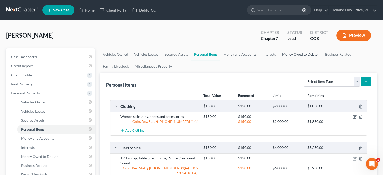
click at [287, 53] on link "Money Owed to Debtor" at bounding box center [300, 54] width 43 height 12
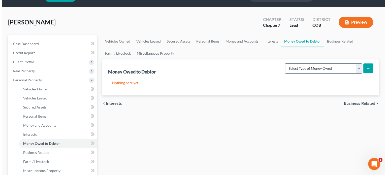
scroll to position [25, 0]
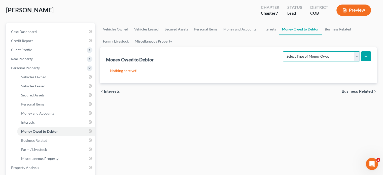
click at [356, 54] on select "Select Type of Money Owed Accounts Receivable Alimony Child Support Claims Agai…" at bounding box center [321, 56] width 77 height 10
select select "expected_tax_refund"
click at [284, 51] on select "Select Type of Money Owed Accounts Receivable Alimony Child Support Claims Agai…" at bounding box center [321, 56] width 77 height 10
click at [365, 54] on icon "submit" at bounding box center [366, 56] width 4 height 4
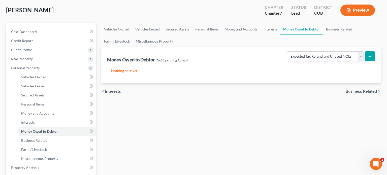
select select "0"
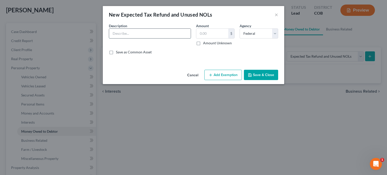
click at [129, 33] on input "text" at bounding box center [150, 34] width 82 height 10
type input "2019 [US_STATE] State tax refund"
click at [198, 29] on input "text" at bounding box center [212, 34] width 32 height 10
type input "49.00"
click at [228, 75] on button "Add Exemption" at bounding box center [223, 75] width 38 height 11
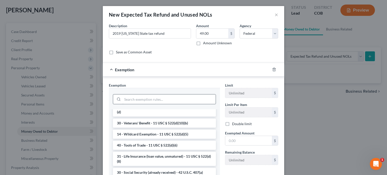
scroll to position [151, 0]
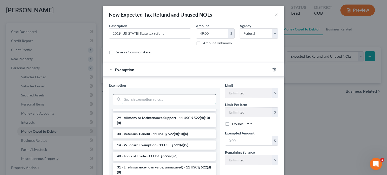
click at [149, 101] on input "search" at bounding box center [168, 99] width 93 height 10
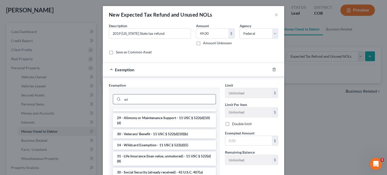
scroll to position [0, 0]
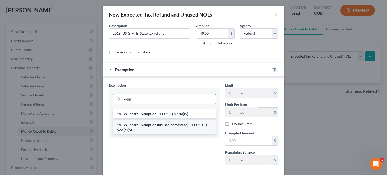
type input "wild"
click at [153, 125] on li "14 - Wildcard Exemption (unused homestead) - 11 U.S.C. § 522 (d)(5)" at bounding box center [164, 127] width 103 height 14
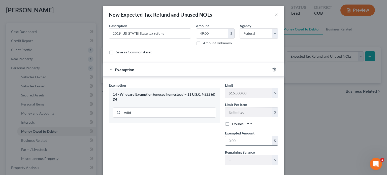
click at [229, 139] on input "text" at bounding box center [248, 141] width 47 height 10
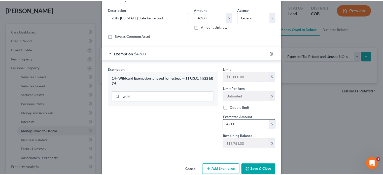
scroll to position [25, 0]
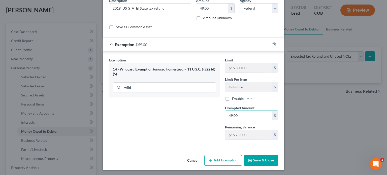
type input "49.00"
click at [253, 161] on button "Save & Close" at bounding box center [261, 160] width 34 height 11
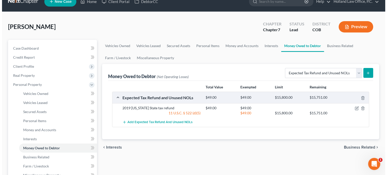
scroll to position [0, 0]
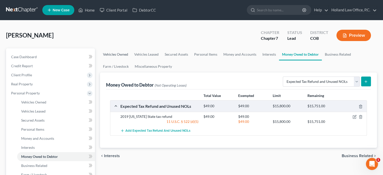
click at [124, 54] on link "Vehicles Owned" at bounding box center [115, 54] width 31 height 12
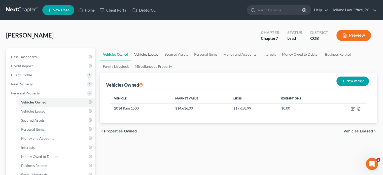
click at [144, 55] on link "Vehicles Leased" at bounding box center [146, 54] width 30 height 12
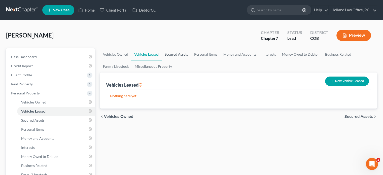
click at [170, 52] on link "Secured Assets" at bounding box center [176, 54] width 29 height 12
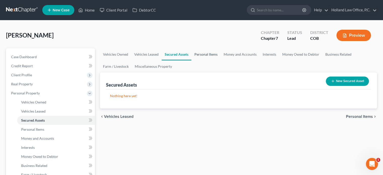
click at [200, 52] on link "Personal Items" at bounding box center [205, 54] width 29 height 12
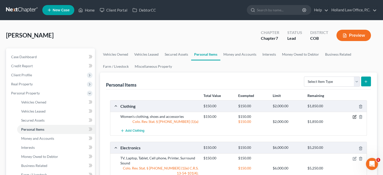
click at [355, 116] on icon "button" at bounding box center [354, 117] width 4 height 4
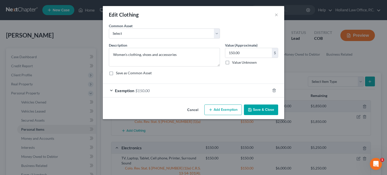
click at [136, 90] on span "$150.00" at bounding box center [142, 90] width 14 height 5
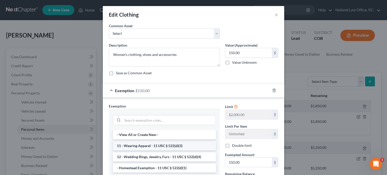
click at [140, 144] on li "11 - Wearing Apparel - 11 USC § 522(d)(3)" at bounding box center [164, 145] width 103 height 9
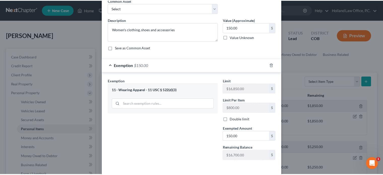
scroll to position [46, 0]
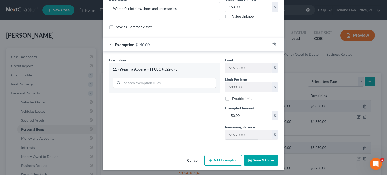
click at [252, 158] on button "Save & Close" at bounding box center [261, 160] width 34 height 11
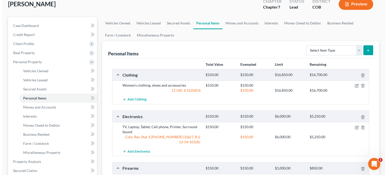
scroll to position [50, 0]
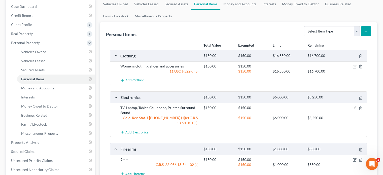
click at [353, 106] on icon "button" at bounding box center [354, 108] width 4 height 4
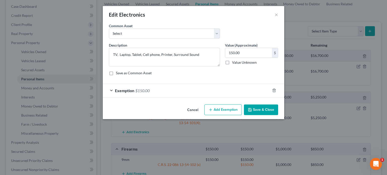
click at [135, 89] on div "Exemption $150.00" at bounding box center [186, 90] width 167 height 13
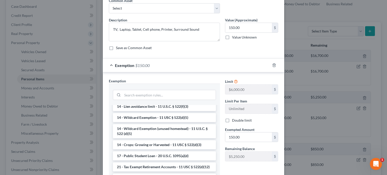
scroll to position [101, 0]
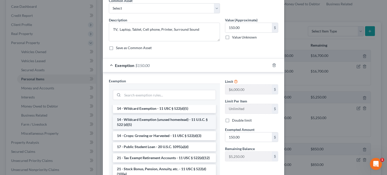
click at [141, 121] on li "14 - Wildcard Exemption (unused homestead) - 11 U.S.C. § 522 (d)(5)" at bounding box center [164, 122] width 103 height 14
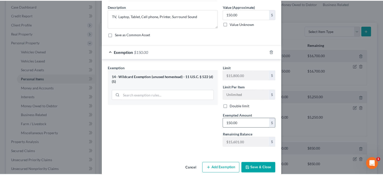
scroll to position [46, 0]
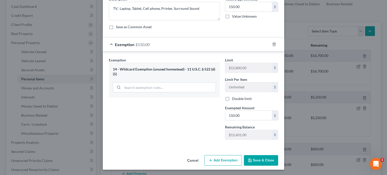
click at [262, 160] on button "Save & Close" at bounding box center [261, 160] width 34 height 11
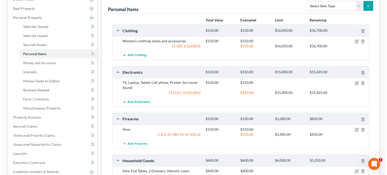
scroll to position [101, 0]
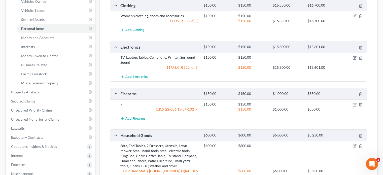
click at [355, 104] on icon "button" at bounding box center [355, 104] width 2 height 2
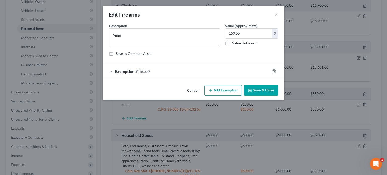
click at [137, 72] on span "$150.00" at bounding box center [142, 71] width 14 height 5
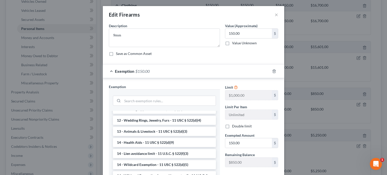
scroll to position [76, 0]
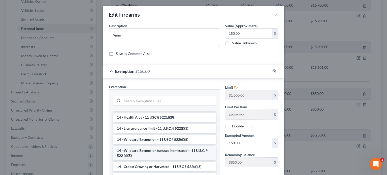
click at [144, 149] on li "14 - Wildcard Exemption (unused homestead) - 11 U.S.C. § 522 (d)(5)" at bounding box center [164, 153] width 103 height 14
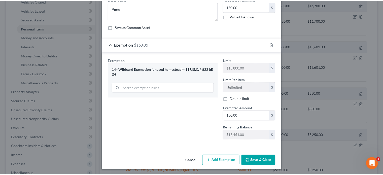
scroll to position [27, 0]
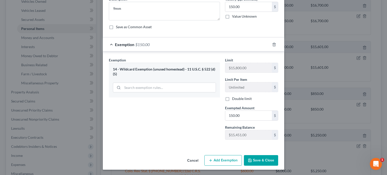
click at [263, 160] on button "Save & Close" at bounding box center [261, 160] width 34 height 11
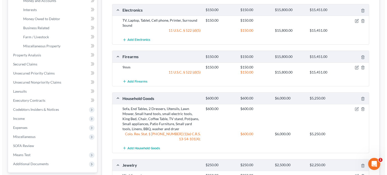
scroll to position [151, 0]
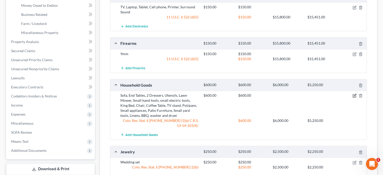
click at [355, 96] on icon "button" at bounding box center [354, 96] width 4 height 4
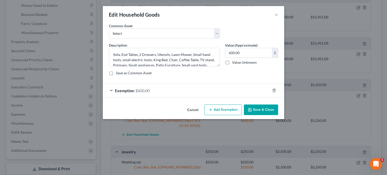
click at [147, 91] on span "$600.00" at bounding box center [142, 90] width 14 height 5
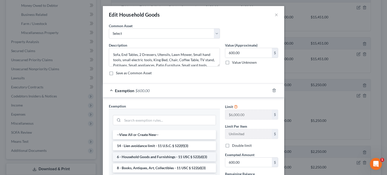
click at [149, 154] on li "6 - Household Goods and Furnishings - 11 USC § 522(d)(3)" at bounding box center [164, 156] width 103 height 9
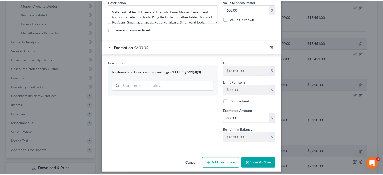
scroll to position [46, 0]
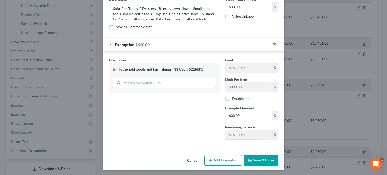
click at [253, 161] on button "Save & Close" at bounding box center [261, 160] width 34 height 11
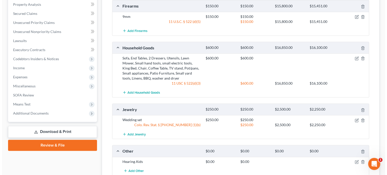
scroll to position [201, 0]
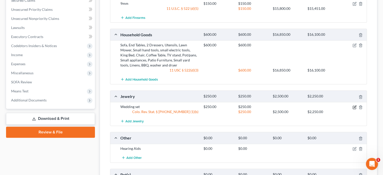
click at [353, 106] on icon "button" at bounding box center [354, 107] width 3 height 3
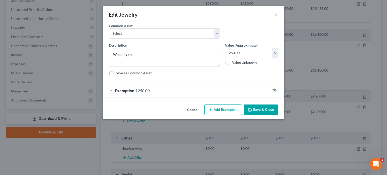
click at [138, 86] on div "Exemption $250.00" at bounding box center [186, 90] width 167 height 13
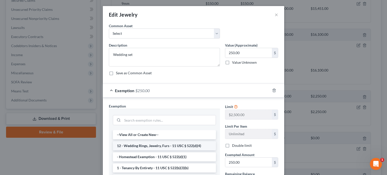
click at [150, 144] on li "12 - Wedding Rings, Jewelry, Furs - 11 USC § 522(d)(4)" at bounding box center [164, 145] width 103 height 9
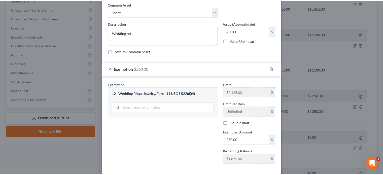
scroll to position [46, 0]
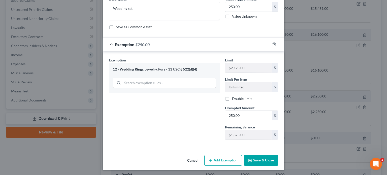
click at [253, 159] on button "Save & Close" at bounding box center [261, 160] width 34 height 11
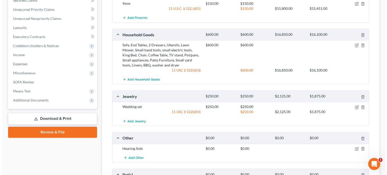
scroll to position [227, 0]
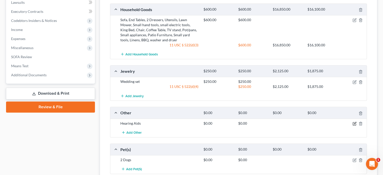
click at [355, 122] on icon "button" at bounding box center [354, 124] width 4 height 4
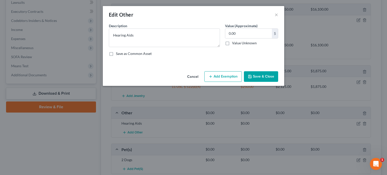
click at [212, 75] on icon "button" at bounding box center [210, 77] width 4 height 4
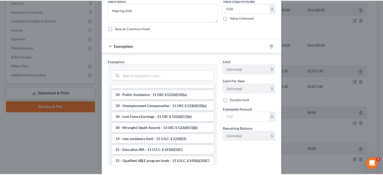
scroll to position [0, 0]
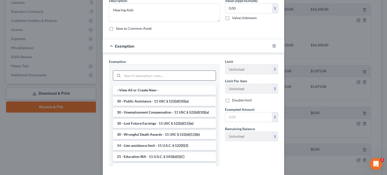
click at [144, 77] on input "search" at bounding box center [168, 76] width 93 height 10
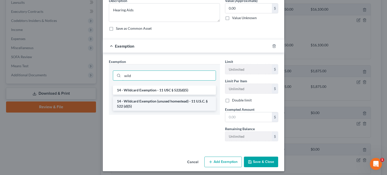
type input "wild"
click at [149, 102] on li "14 - Wildcard Exemption (unused homestead) - 11 U.S.C. § 522 (d)(5)" at bounding box center [164, 104] width 103 height 14
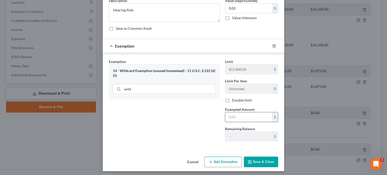
click at [226, 114] on input "text" at bounding box center [248, 117] width 47 height 10
type input "0.00"
click at [262, 158] on button "Save & Close" at bounding box center [261, 162] width 34 height 11
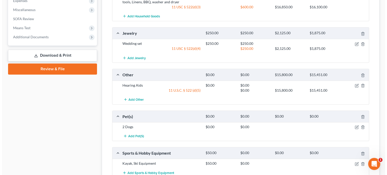
scroll to position [277, 0]
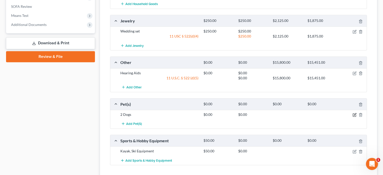
click at [353, 115] on icon "button" at bounding box center [354, 115] width 4 height 4
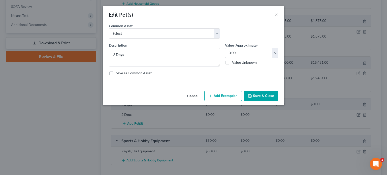
click at [213, 95] on button "Add Exemption" at bounding box center [223, 96] width 38 height 11
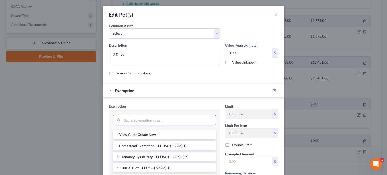
click at [151, 116] on input "search" at bounding box center [168, 120] width 93 height 10
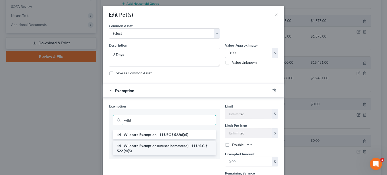
type input "wild"
click at [157, 146] on li "14 - Wildcard Exemption (unused homestead) - 11 U.S.C. § 522 (d)(5)" at bounding box center [164, 148] width 103 height 14
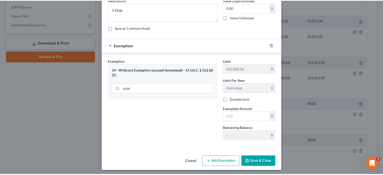
scroll to position [46, 0]
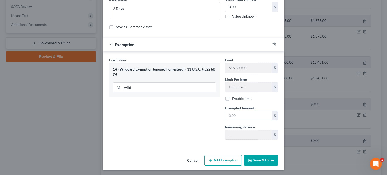
click at [227, 115] on input "text" at bounding box center [248, 116] width 47 height 10
type input "0.00"
click at [253, 159] on button "Save & Close" at bounding box center [261, 160] width 34 height 11
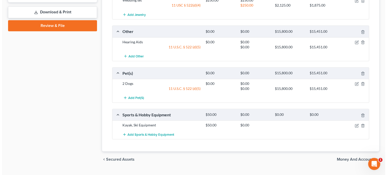
scroll to position [318, 0]
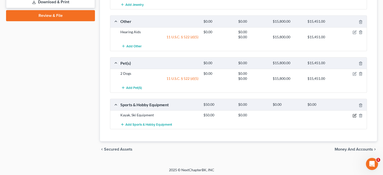
click at [353, 114] on icon "button" at bounding box center [354, 115] width 3 height 3
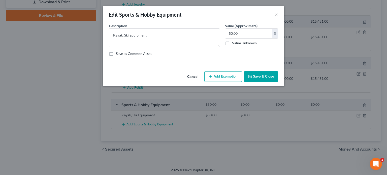
click at [215, 75] on button "Add Exemption" at bounding box center [223, 76] width 38 height 11
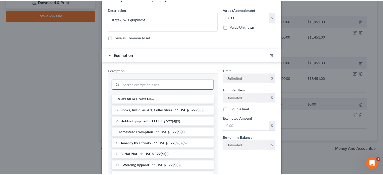
scroll to position [25, 0]
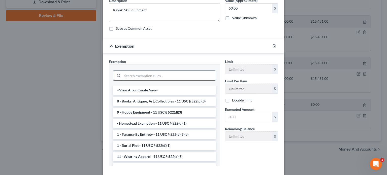
click at [153, 77] on input "search" at bounding box center [168, 76] width 93 height 10
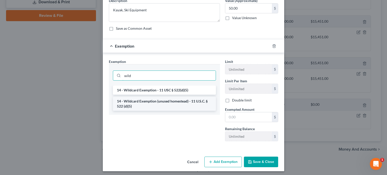
type input "wild"
click at [140, 100] on li "14 - Wildcard Exemption (unused homestead) - 11 U.S.C. § 522 (d)(5)" at bounding box center [164, 104] width 103 height 14
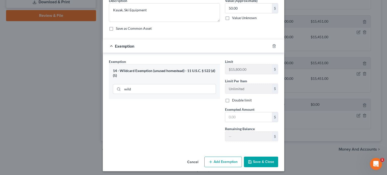
click at [226, 111] on label "Exempted Amount *" at bounding box center [239, 109] width 29 height 5
click at [225, 115] on input "text" at bounding box center [248, 117] width 47 height 10
type input "50.00"
click at [269, 164] on button "Save & Close" at bounding box center [261, 162] width 34 height 11
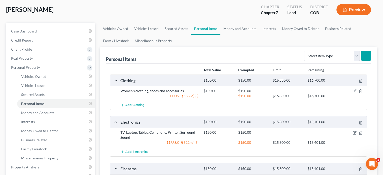
scroll to position [16, 0]
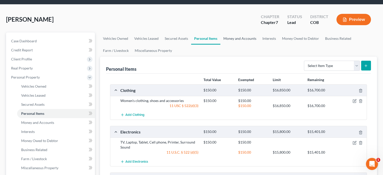
click at [233, 39] on link "Money and Accounts" at bounding box center [239, 38] width 39 height 12
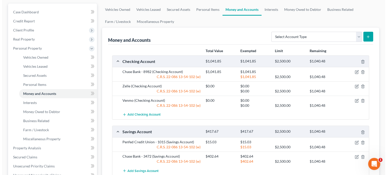
scroll to position [50, 0]
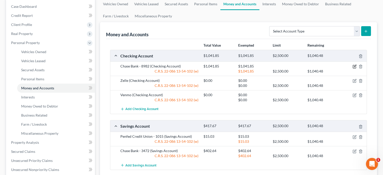
click at [355, 66] on icon "button" at bounding box center [355, 66] width 2 height 2
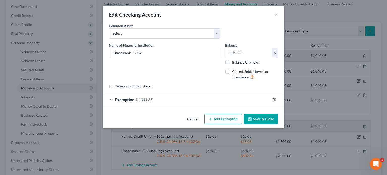
click at [138, 99] on span "$1,041.85" at bounding box center [143, 99] width 17 height 5
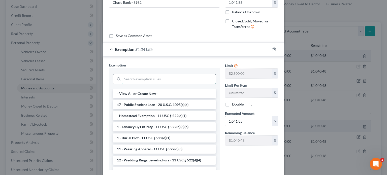
click at [140, 77] on input "search" at bounding box center [168, 79] width 93 height 10
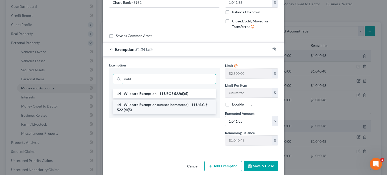
type input "wild"
click at [147, 105] on li "14 - Wildcard Exemption (unused homestead) - 11 U.S.C. § 522 (d)(5)" at bounding box center [164, 107] width 103 height 14
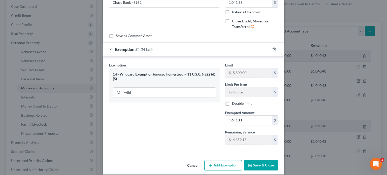
click at [257, 165] on button "Save & Close" at bounding box center [261, 165] width 34 height 11
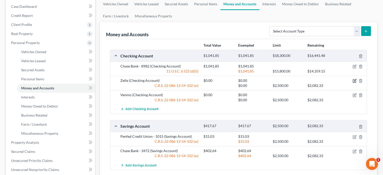
click at [354, 80] on icon "button" at bounding box center [355, 80] width 2 height 2
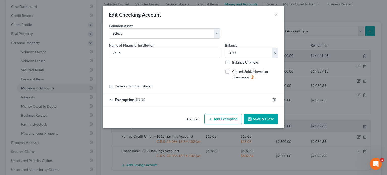
click at [142, 97] on span "$0.00" at bounding box center [140, 99] width 10 height 5
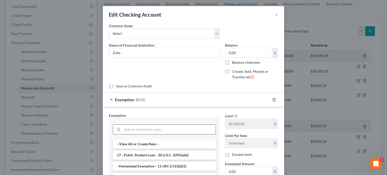
click at [131, 126] on input "search" at bounding box center [168, 130] width 93 height 10
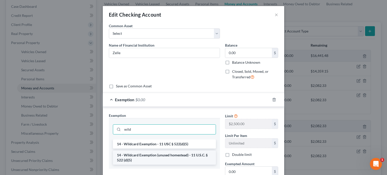
type input "wild"
click at [139, 156] on li "14 - Wildcard Exemption (unused homestead) - 11 U.S.C. § 522 (d)(5)" at bounding box center [164, 158] width 103 height 14
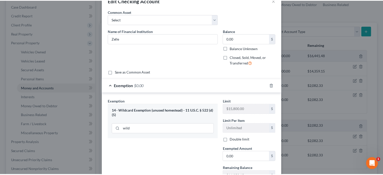
scroll to position [55, 0]
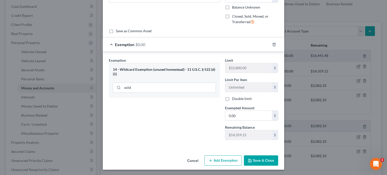
click at [252, 161] on button "Save & Close" at bounding box center [261, 160] width 34 height 11
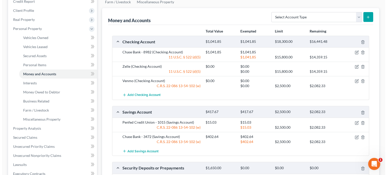
scroll to position [101, 0]
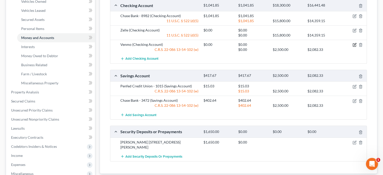
click at [354, 43] on icon "button" at bounding box center [354, 45] width 4 height 4
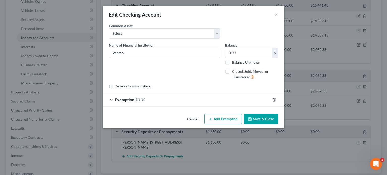
click at [131, 102] on span "Exemption" at bounding box center [124, 99] width 19 height 5
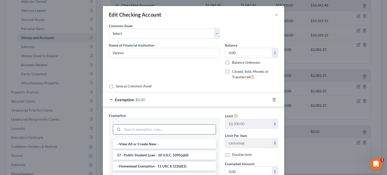
click at [128, 130] on input "search" at bounding box center [168, 130] width 93 height 10
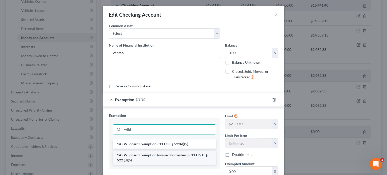
type input "wild"
click at [134, 153] on li "14 - Wildcard Exemption (unused homestead) - 11 U.S.C. § 522 (d)(5)" at bounding box center [164, 158] width 103 height 14
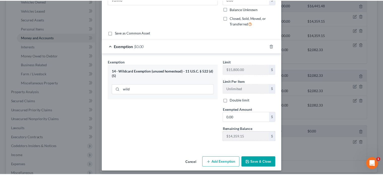
scroll to position [55, 0]
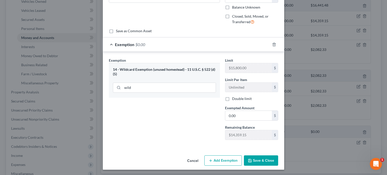
click at [254, 160] on button "Save & Close" at bounding box center [261, 160] width 34 height 11
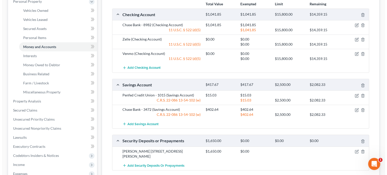
scroll to position [101, 0]
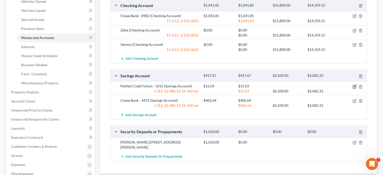
click at [354, 86] on icon "button" at bounding box center [354, 87] width 4 height 4
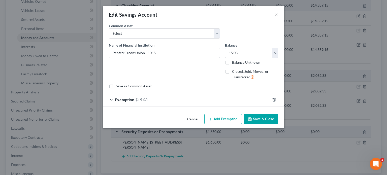
click at [146, 102] on div "Exemption $15.03" at bounding box center [186, 99] width 167 height 13
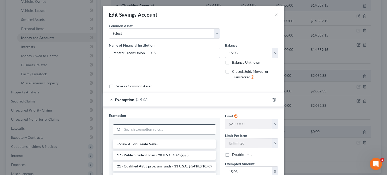
click at [136, 131] on input "search" at bounding box center [168, 130] width 93 height 10
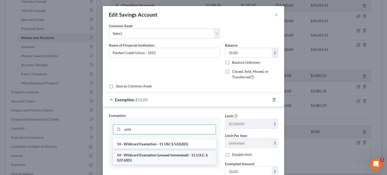
type input "wild"
click at [149, 154] on li "14 - Wildcard Exemption (unused homestead) - 11 U.S.C. § 522 (d)(5)" at bounding box center [164, 158] width 103 height 14
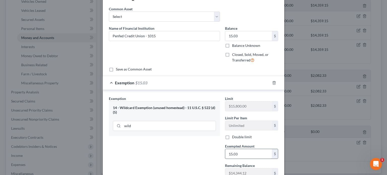
scroll to position [55, 0]
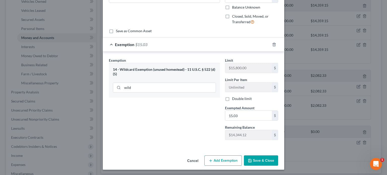
click at [254, 159] on button "Save & Close" at bounding box center [261, 160] width 34 height 11
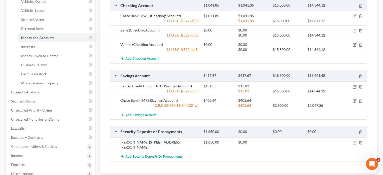
click at [354, 87] on icon "button" at bounding box center [354, 87] width 4 height 4
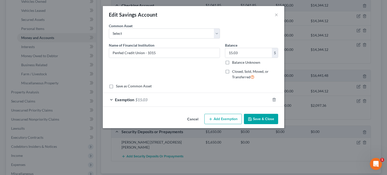
click at [139, 101] on span "$15.03" at bounding box center [141, 99] width 12 height 5
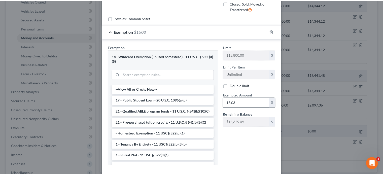
scroll to position [94, 0]
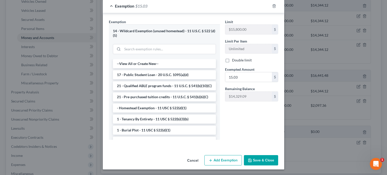
click at [265, 162] on button "Save & Close" at bounding box center [261, 160] width 34 height 11
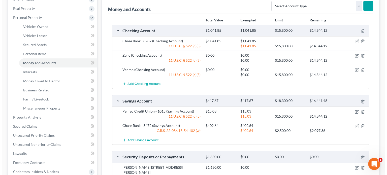
scroll to position [101, 0]
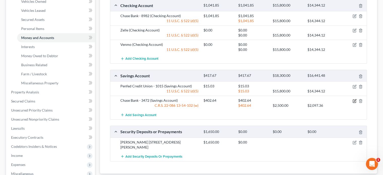
click at [354, 99] on icon "button" at bounding box center [354, 101] width 4 height 4
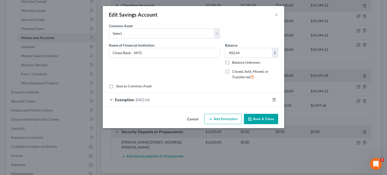
click at [150, 100] on span "$402.64" at bounding box center [142, 99] width 14 height 5
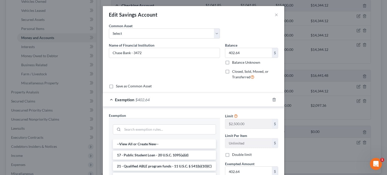
scroll to position [25, 0]
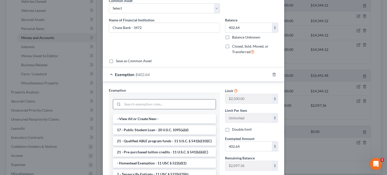
click at [149, 101] on input "search" at bounding box center [168, 104] width 93 height 10
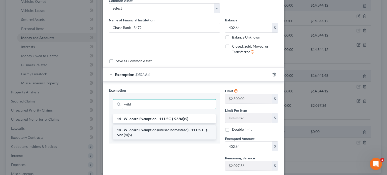
type input "wild"
click at [150, 131] on li "14 - Wildcard Exemption (unused homestead) - 11 U.S.C. § 522 (d)(5)" at bounding box center [164, 132] width 103 height 14
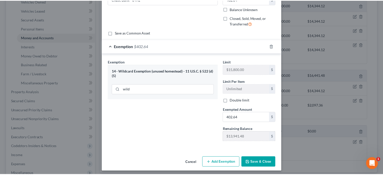
scroll to position [55, 0]
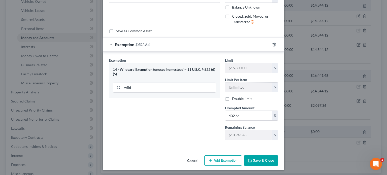
click at [253, 159] on button "Save & Close" at bounding box center [261, 160] width 34 height 11
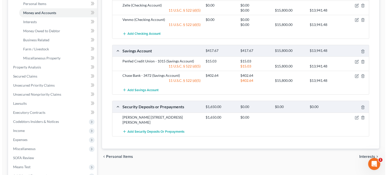
scroll to position [126, 0]
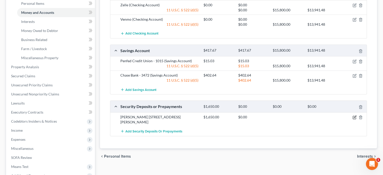
click at [353, 115] on icon "button" at bounding box center [354, 117] width 4 height 4
select select "3"
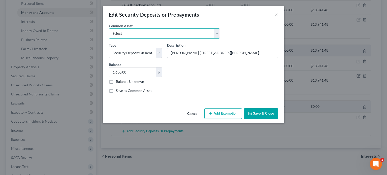
click at [218, 33] on select "Select Rental Security Deposit" at bounding box center [164, 33] width 111 height 10
select select "0"
click at [109, 28] on select "Select Rental Security Deposit" at bounding box center [164, 33] width 111 height 10
type input "Rental Security Deposit"
type input "500.00"
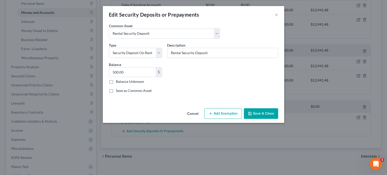
click at [218, 112] on button "Add Exemption" at bounding box center [223, 113] width 38 height 11
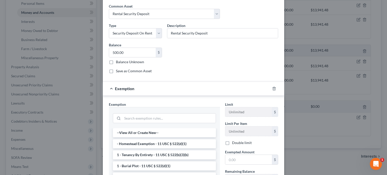
scroll to position [50, 0]
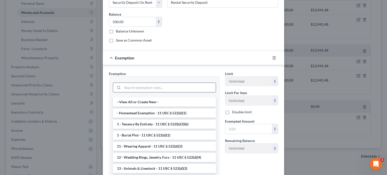
click at [145, 86] on input "search" at bounding box center [168, 88] width 93 height 10
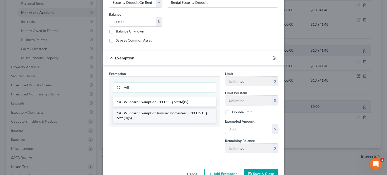
type input "wil"
click at [142, 115] on li "14 - Wildcard Exemption (unused homestead) - 11 U.S.C. § 522 (d)(5)" at bounding box center [164, 115] width 103 height 14
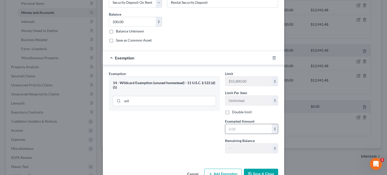
scroll to position [63, 0]
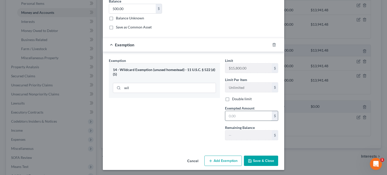
click at [229, 116] on input "text" at bounding box center [248, 116] width 47 height 10
type input "500"
click at [172, 127] on div "Exemption Set must be selected for CA. Exemption * 14 - Wildcard Exemption (unu…" at bounding box center [164, 101] width 116 height 86
click at [262, 161] on button "Save & Close" at bounding box center [261, 161] width 34 height 11
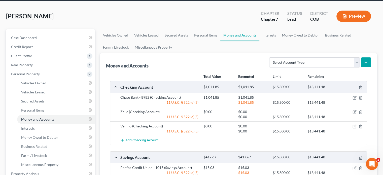
scroll to position [0, 0]
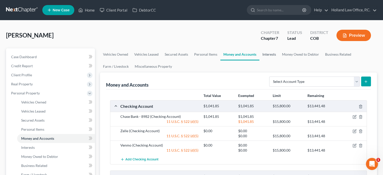
click at [272, 54] on link "Interests" at bounding box center [269, 54] width 20 height 12
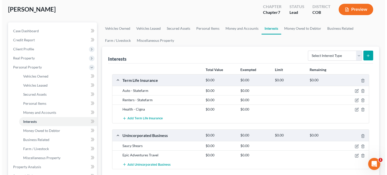
scroll to position [50, 0]
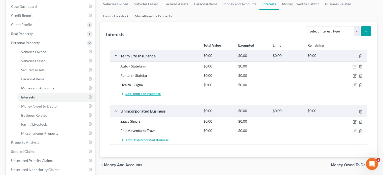
click at [144, 92] on span "Add Term Life Insurance" at bounding box center [142, 94] width 35 height 4
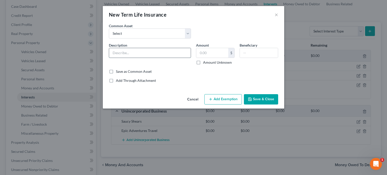
click at [122, 53] on input "text" at bounding box center [150, 53] width 82 height 10
type input "Term Life Insurance - Occidental Life Insurance Company"
click at [204, 52] on input "text" at bounding box center [212, 53] width 32 height 10
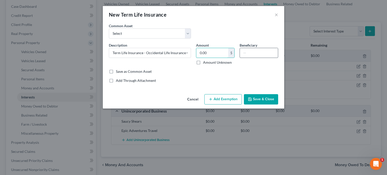
type input "0.00"
click at [251, 52] on input "text" at bounding box center [259, 53] width 38 height 10
type input "[PERSON_NAME]"
click at [230, 101] on button "Add Exemption" at bounding box center [223, 99] width 38 height 11
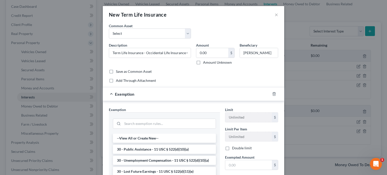
scroll to position [50, 0]
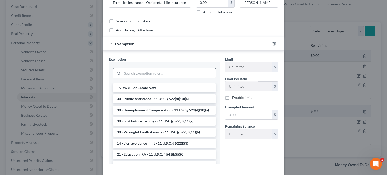
click at [156, 73] on input "search" at bounding box center [168, 73] width 93 height 10
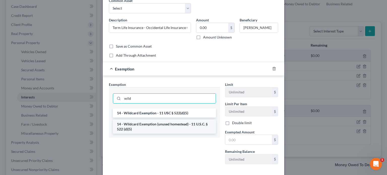
type input "wild"
click at [153, 127] on li "14 - Wildcard Exemption (unused homestead) - 11 U.S.C. § 522 (d)(5)" at bounding box center [164, 127] width 103 height 14
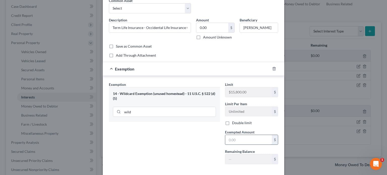
click at [228, 138] on input "text" at bounding box center [248, 140] width 47 height 10
type input "0.00"
click at [206, 139] on div "Exemption Set must be selected for CA. Exemption * 14 - Wildcard Exemption (unu…" at bounding box center [164, 125] width 116 height 86
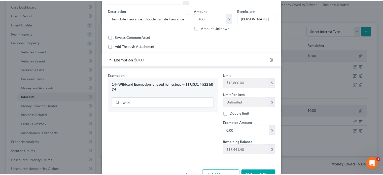
scroll to position [49, 0]
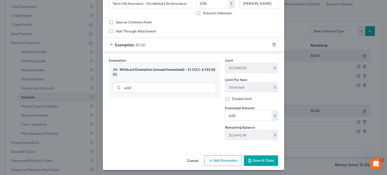
click at [255, 161] on button "Save & Close" at bounding box center [261, 160] width 34 height 11
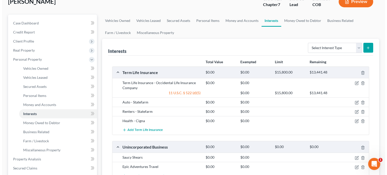
scroll to position [25, 0]
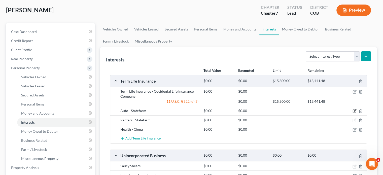
click at [355, 109] on icon "button" at bounding box center [354, 111] width 4 height 4
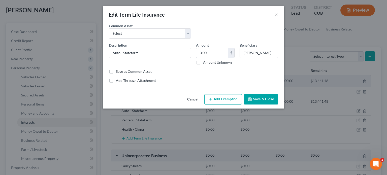
click at [214, 101] on button "Add Exemption" at bounding box center [223, 99] width 38 height 11
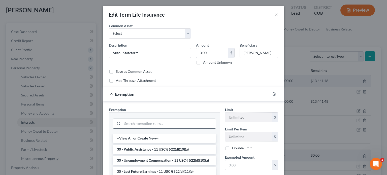
click at [139, 122] on input "search" at bounding box center [168, 124] width 93 height 10
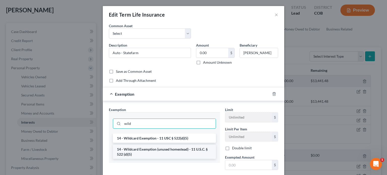
type input "wild"
click at [144, 151] on li "14 - Wildcard Exemption (unused homestead) - 11 U.S.C. § 522 (d)(5)" at bounding box center [164, 152] width 103 height 14
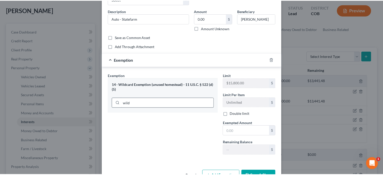
scroll to position [49, 0]
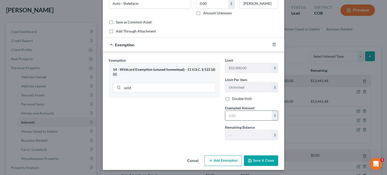
click at [225, 116] on input "text" at bounding box center [248, 116] width 47 height 10
type input "0.00"
click at [257, 160] on button "Save & Close" at bounding box center [261, 160] width 34 height 11
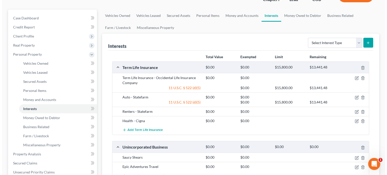
scroll to position [50, 0]
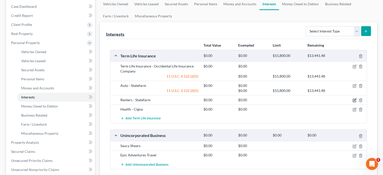
click at [354, 99] on icon "button" at bounding box center [354, 100] width 4 height 4
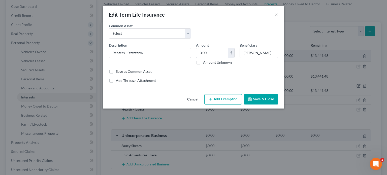
click at [210, 97] on icon "button" at bounding box center [210, 99] width 4 height 4
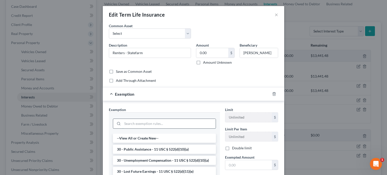
click at [129, 120] on input "search" at bounding box center [168, 124] width 93 height 10
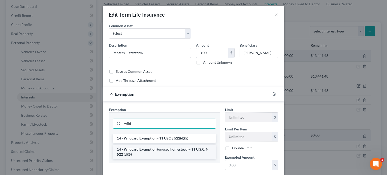
type input "wild"
click at [135, 146] on li "14 - Wildcard Exemption (unused homestead) - 11 U.S.C. § 522 (d)(5)" at bounding box center [164, 152] width 103 height 14
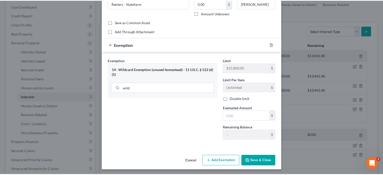
scroll to position [49, 0]
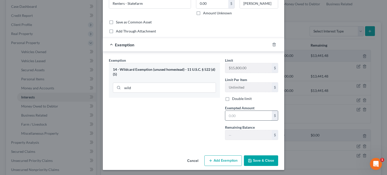
click at [227, 112] on input "text" at bounding box center [248, 116] width 47 height 10
type input "0.00"
click at [254, 161] on button "Save & Close" at bounding box center [261, 160] width 34 height 11
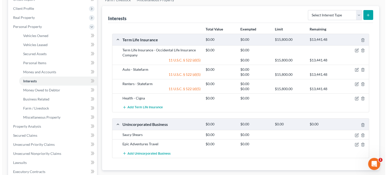
scroll to position [76, 0]
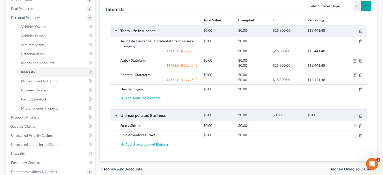
click at [353, 88] on icon "button" at bounding box center [354, 89] width 3 height 3
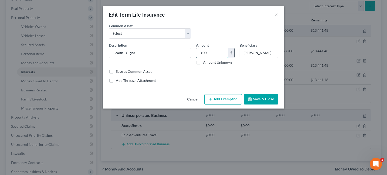
click at [200, 52] on input "0.00" at bounding box center [212, 53] width 32 height 10
type input "0.00"
click at [227, 96] on button "Add Exemption" at bounding box center [223, 99] width 38 height 11
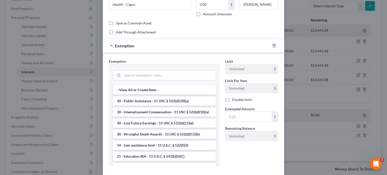
scroll to position [50, 0]
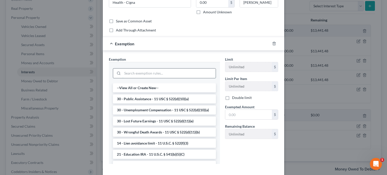
click at [158, 72] on input "search" at bounding box center [168, 73] width 93 height 10
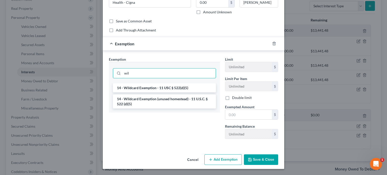
scroll to position [49, 0]
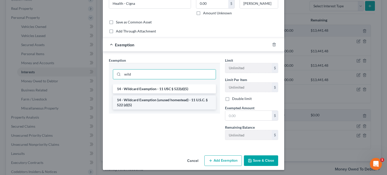
type input "wild"
click at [165, 103] on li "14 - Wildcard Exemption (unused homestead) - 11 U.S.C. § 522 (d)(5)" at bounding box center [164, 102] width 103 height 14
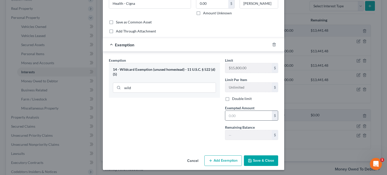
click at [225, 113] on div "$" at bounding box center [251, 116] width 53 height 10
click at [227, 114] on input "text" at bounding box center [248, 116] width 47 height 10
type input "0.00"
click at [253, 161] on button "Save & Close" at bounding box center [261, 160] width 34 height 11
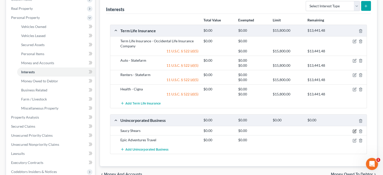
click at [353, 132] on icon "button" at bounding box center [354, 131] width 4 height 4
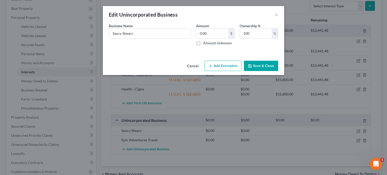
click at [224, 69] on button "Add Exemption" at bounding box center [223, 66] width 38 height 11
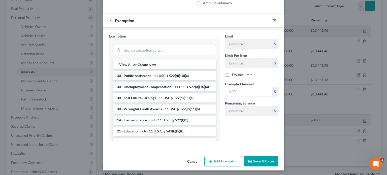
scroll to position [41, 0]
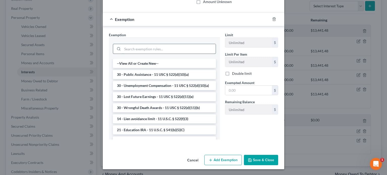
click at [139, 47] on input "search" at bounding box center [168, 49] width 93 height 10
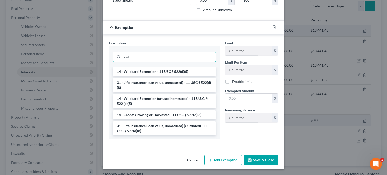
scroll to position [16, 0]
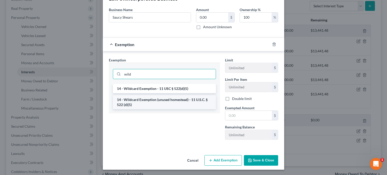
type input "wild"
click at [146, 97] on li "14 - Wildcard Exemption (unused homestead) - 11 U.S.C. § 522 (d)(5)" at bounding box center [164, 102] width 103 height 14
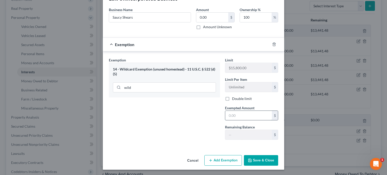
click at [226, 115] on input "text" at bounding box center [248, 116] width 47 height 10
type input "0.00"
click at [260, 160] on button "Save & Close" at bounding box center [261, 160] width 34 height 11
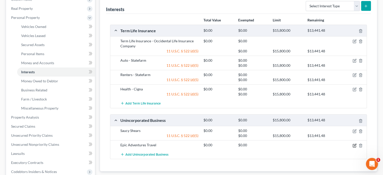
click at [354, 143] on icon "button" at bounding box center [354, 145] width 4 height 4
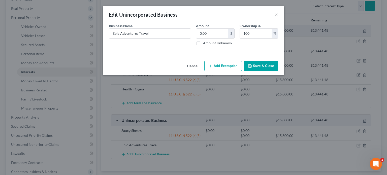
click at [211, 65] on icon "button" at bounding box center [210, 66] width 4 height 4
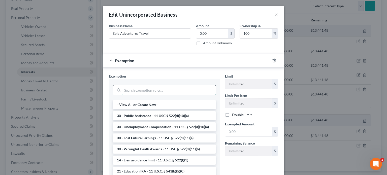
click at [131, 92] on input "search" at bounding box center [168, 90] width 93 height 10
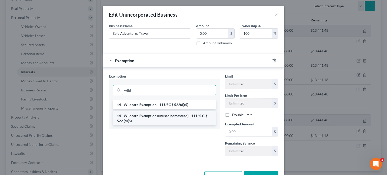
type input "wild"
click at [126, 113] on li "14 - Wildcard Exemption (unused homestead) - 11 U.S.C. § 522 (d)(5)" at bounding box center [164, 118] width 103 height 14
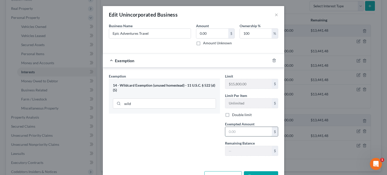
click at [228, 133] on input "text" at bounding box center [248, 132] width 47 height 10
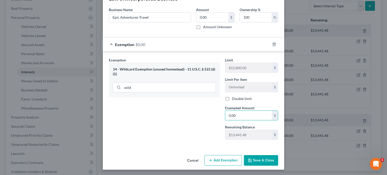
type input "0.00"
click at [256, 161] on button "Save & Close" at bounding box center [261, 160] width 34 height 11
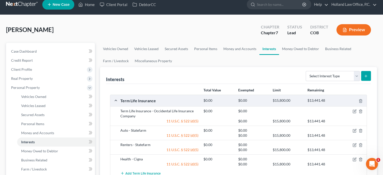
scroll to position [0, 0]
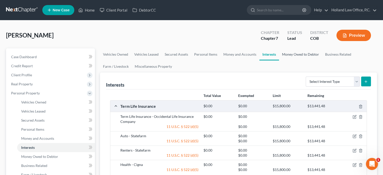
click at [290, 55] on link "Money Owed to Debtor" at bounding box center [300, 54] width 43 height 12
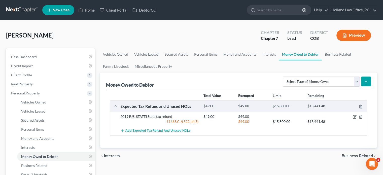
scroll to position [25, 0]
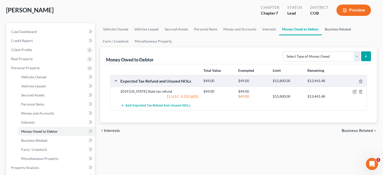
click at [331, 26] on link "Business Related" at bounding box center [338, 29] width 32 height 12
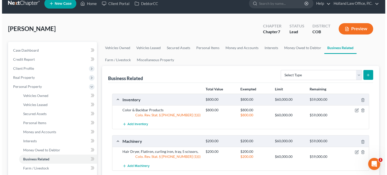
scroll to position [25, 0]
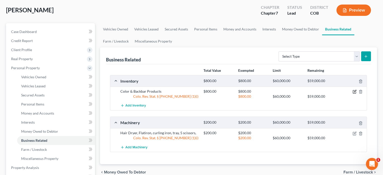
click at [353, 90] on icon "button" at bounding box center [354, 92] width 4 height 4
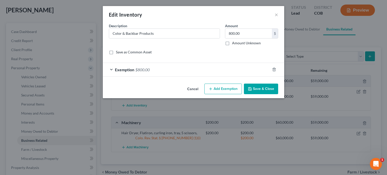
click at [133, 70] on span "Exemption" at bounding box center [124, 69] width 19 height 5
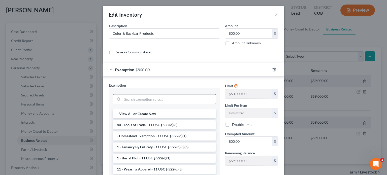
click at [140, 98] on input "search" at bounding box center [168, 99] width 93 height 10
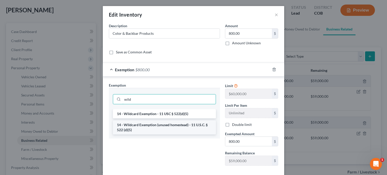
type input "wild"
click at [136, 123] on li "14 - Wildcard Exemption (unused homestead) - 11 U.S.C. § 522 (d)(5)" at bounding box center [164, 127] width 103 height 14
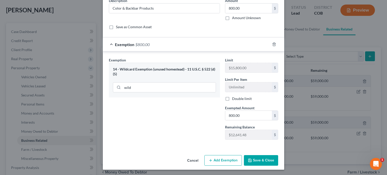
click at [259, 158] on button "Save & Close" at bounding box center [261, 160] width 34 height 11
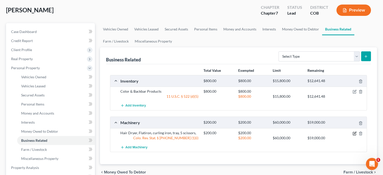
click at [354, 132] on icon "button" at bounding box center [355, 133] width 2 height 2
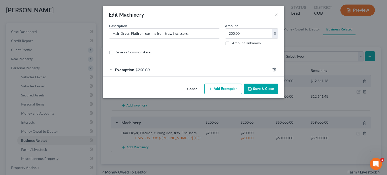
click at [140, 68] on span "$200.00" at bounding box center [142, 69] width 14 height 5
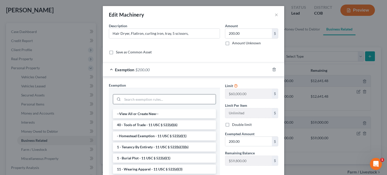
click at [132, 100] on input "search" at bounding box center [168, 99] width 93 height 10
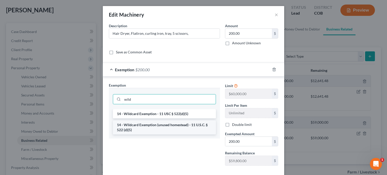
type input "wild"
click at [135, 123] on li "14 - Wildcard Exemption (unused homestead) - 11 U.S.C. § 522 (d)(5)" at bounding box center [164, 127] width 103 height 14
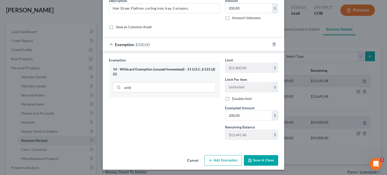
click at [257, 157] on button "Save & Close" at bounding box center [261, 160] width 34 height 11
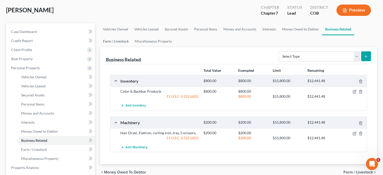
click at [109, 38] on link "Farm / Livestock" at bounding box center [116, 41] width 32 height 12
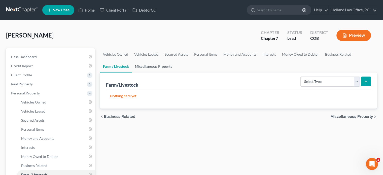
click at [148, 64] on link "Miscellaneous Property" at bounding box center [153, 66] width 43 height 12
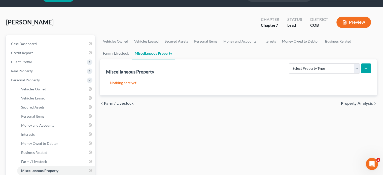
scroll to position [25, 0]
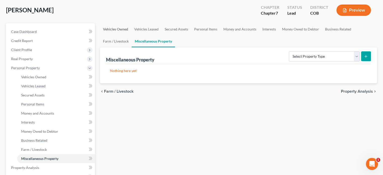
click at [123, 30] on link "Vehicles Owned" at bounding box center [115, 29] width 31 height 12
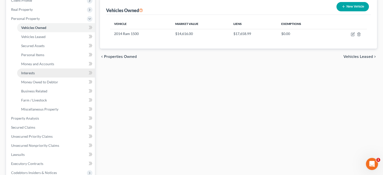
scroll to position [76, 0]
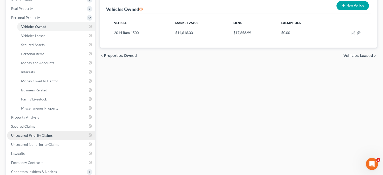
click at [37, 135] on span "Unsecured Priority Claims" at bounding box center [32, 135] width 42 height 4
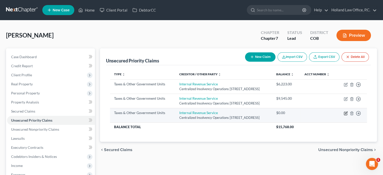
click at [345, 113] on icon "button" at bounding box center [346, 113] width 4 height 4
select select "0"
select select "39"
select select "0"
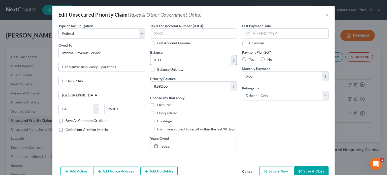
click at [180, 58] on input "0.00" at bounding box center [190, 60] width 80 height 10
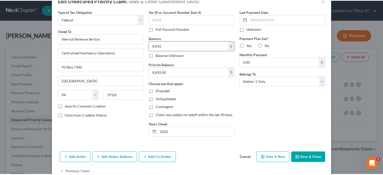
scroll to position [25, 0]
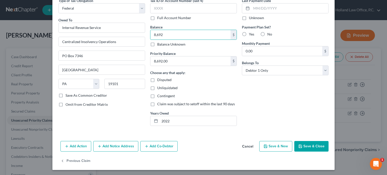
click at [306, 146] on button "Save & Close" at bounding box center [311, 146] width 34 height 11
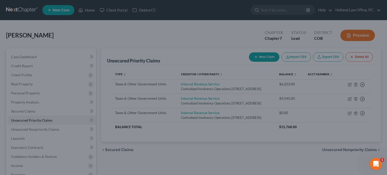
type input "8,692.00"
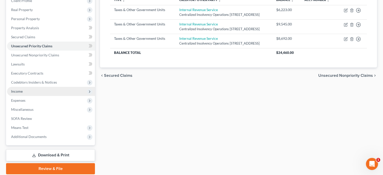
scroll to position [76, 0]
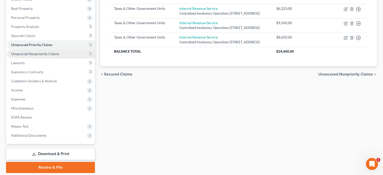
click at [33, 54] on span "Unsecured Nonpriority Claims" at bounding box center [35, 54] width 48 height 4
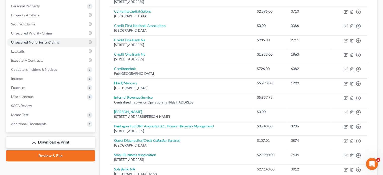
scroll to position [76, 0]
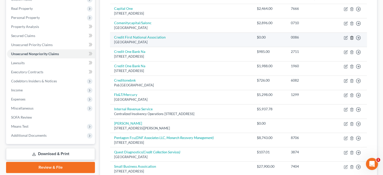
click at [352, 37] on icon "button" at bounding box center [352, 38] width 4 height 4
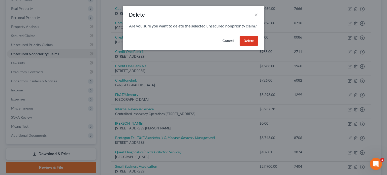
click at [247, 46] on button "Delete" at bounding box center [248, 41] width 18 height 10
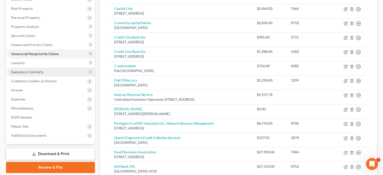
click at [25, 70] on span "Executory Contracts" at bounding box center [27, 72] width 32 height 4
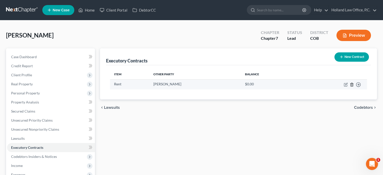
click at [352, 84] on icon "button" at bounding box center [351, 84] width 2 height 3
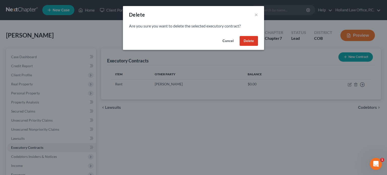
click at [252, 39] on button "Delete" at bounding box center [248, 41] width 18 height 10
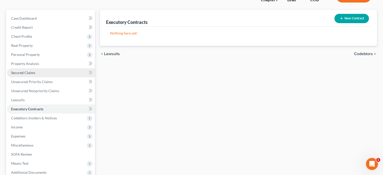
scroll to position [50, 0]
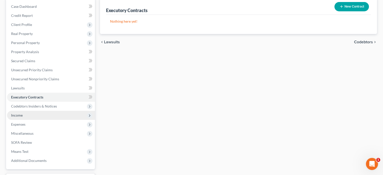
click at [16, 113] on span "Income" at bounding box center [17, 115] width 12 height 4
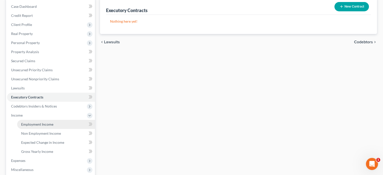
click at [21, 124] on span "Employment Income" at bounding box center [37, 124] width 32 height 4
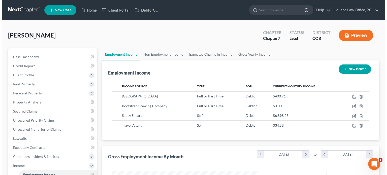
scroll to position [90, 155]
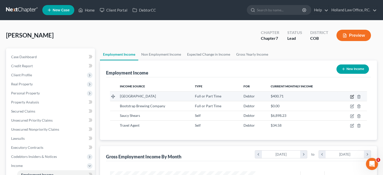
click at [351, 95] on icon "button" at bounding box center [352, 97] width 4 height 4
select select "0"
select select "5"
select select "2"
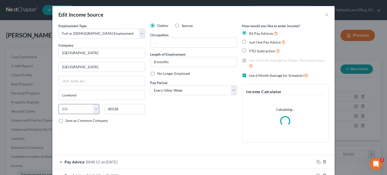
scroll to position [0, 0]
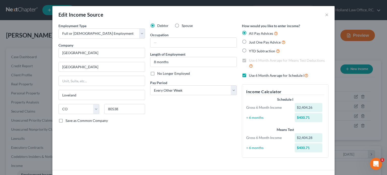
click at [249, 76] on label "Use 6 Month Average for Schedule I" at bounding box center [278, 75] width 59 height 6
click at [251, 76] on input "Use 6 Month Average for Schedule I" at bounding box center [252, 73] width 3 height 3
checkbox input "false"
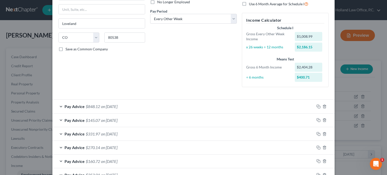
scroll to position [105, 0]
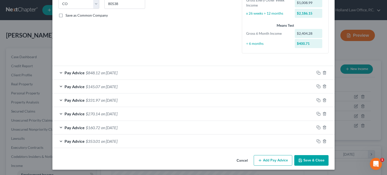
click at [274, 158] on button "Add Pay Advice" at bounding box center [272, 160] width 39 height 11
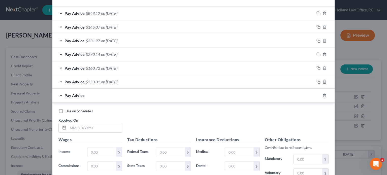
scroll to position [181, 0]
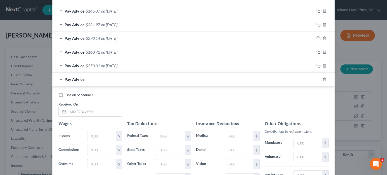
click at [65, 94] on label "Use on Schedule I" at bounding box center [78, 94] width 27 height 5
click at [67, 94] on input "Use on Schedule I" at bounding box center [68, 93] width 3 height 3
checkbox input "true"
click at [69, 112] on input "text" at bounding box center [95, 112] width 54 height 10
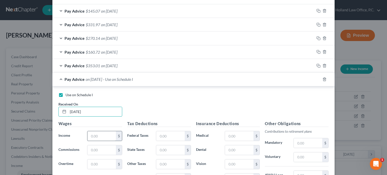
type input "[DATE]"
click at [91, 134] on input "text" at bounding box center [101, 136] width 28 height 10
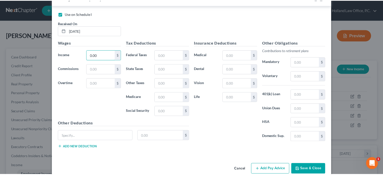
scroll to position [270, 0]
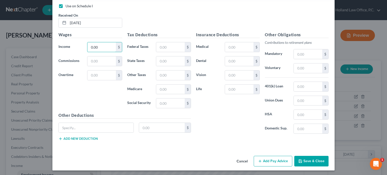
type input "0.00"
click at [309, 161] on button "Save & Close" at bounding box center [311, 161] width 34 height 11
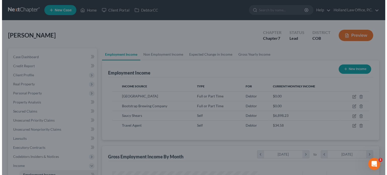
scroll to position [251623, 251557]
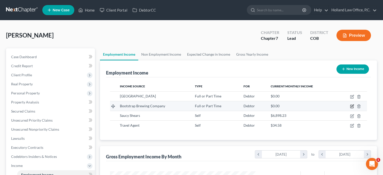
click at [351, 105] on icon "button" at bounding box center [352, 106] width 4 height 4
select select "0"
select select "5"
select select "2"
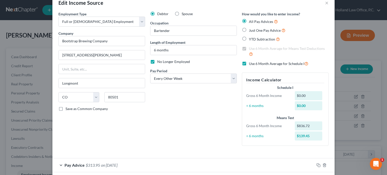
scroll to position [12, 0]
click at [157, 61] on label "No Longer Employed" at bounding box center [173, 61] width 33 height 5
click at [159, 61] on input "No Longer Employed" at bounding box center [160, 60] width 3 height 3
checkbox input "false"
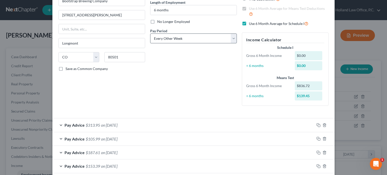
scroll to position [77, 0]
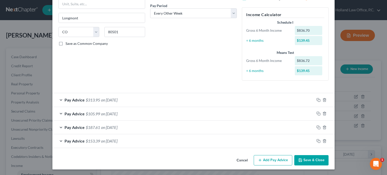
click at [270, 161] on button "Add Pay Advice" at bounding box center [272, 160] width 39 height 11
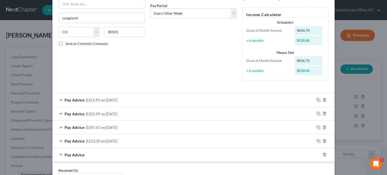
scroll to position [153, 0]
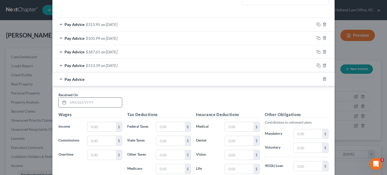
click at [68, 102] on input "text" at bounding box center [95, 103] width 54 height 10
type input "[DATE]"
click at [90, 126] on input "text" at bounding box center [101, 127] width 28 height 10
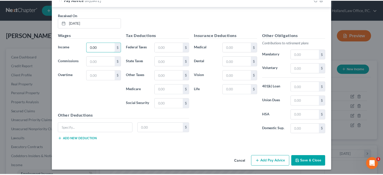
scroll to position [232, 0]
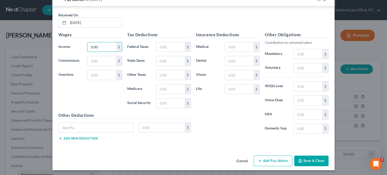
type input "0.00"
click at [310, 161] on button "Save & Close" at bounding box center [311, 161] width 34 height 11
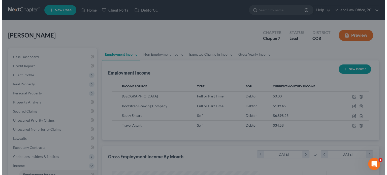
scroll to position [251623, 251557]
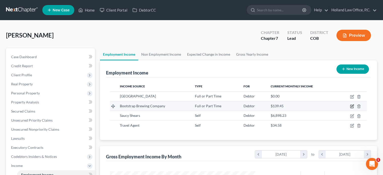
click at [351, 105] on icon "button" at bounding box center [352, 106] width 4 height 4
select select "0"
select select "5"
select select "2"
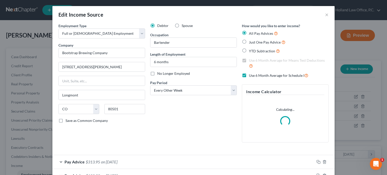
scroll to position [90, 157]
click at [249, 74] on label "Use 6 Month Average for Schedule I" at bounding box center [278, 75] width 59 height 6
click at [251, 74] on input "Use 6 Month Average for Schedule I" at bounding box center [252, 73] width 3 height 3
checkbox input "false"
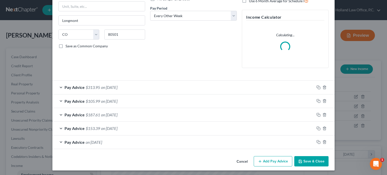
scroll to position [76, 0]
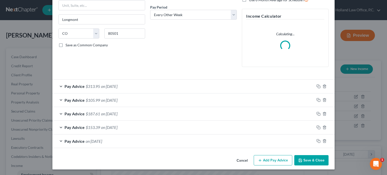
click at [91, 141] on span "on [DATE]" at bounding box center [94, 141] width 16 height 5
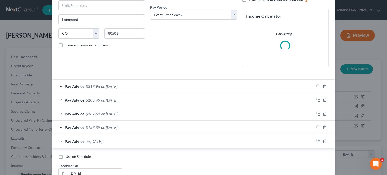
click at [65, 155] on label "Use on Schedule I" at bounding box center [78, 156] width 27 height 5
click at [67, 155] on input "Use on Schedule I" at bounding box center [68, 155] width 3 height 3
checkbox input "true"
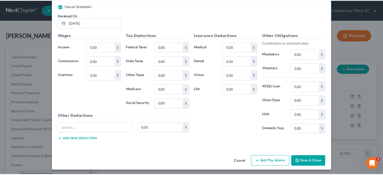
scroll to position [226, 0]
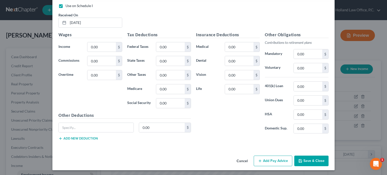
click at [310, 160] on button "Save & Close" at bounding box center [311, 161] width 34 height 11
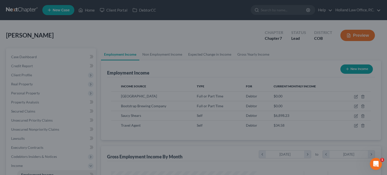
scroll to position [251623, 251557]
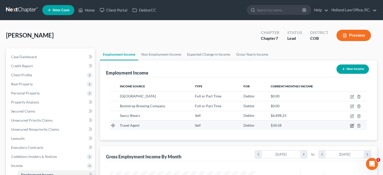
click at [351, 125] on icon "button" at bounding box center [352, 126] width 4 height 4
select select "1"
select select "0"
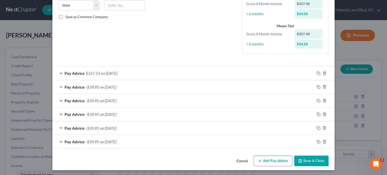
scroll to position [104, 0]
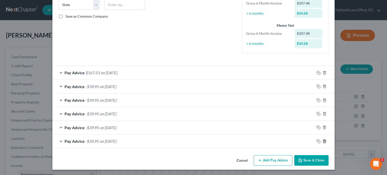
click at [324, 140] on icon "button" at bounding box center [324, 141] width 4 height 4
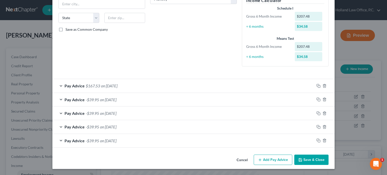
scroll to position [91, 0]
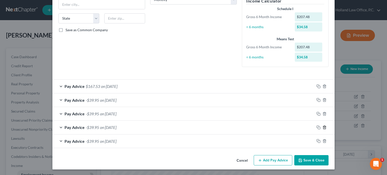
click at [322, 127] on icon "button" at bounding box center [324, 127] width 4 height 4
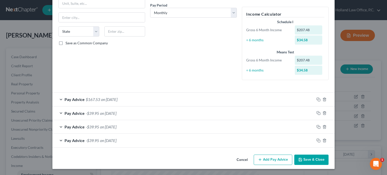
scroll to position [77, 0]
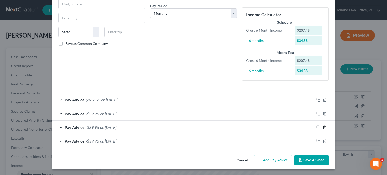
click at [324, 127] on line "button" at bounding box center [324, 127] width 0 height 1
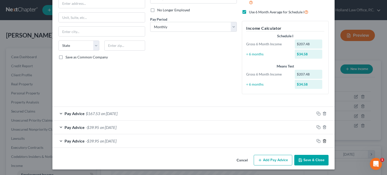
click at [322, 139] on icon "button" at bounding box center [324, 141] width 4 height 4
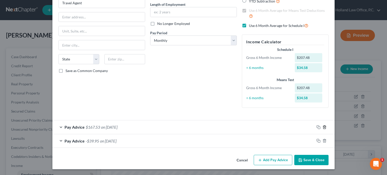
click at [323, 128] on icon "button" at bounding box center [324, 126] width 2 height 3
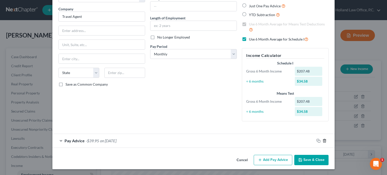
click at [322, 142] on icon "button" at bounding box center [324, 141] width 4 height 4
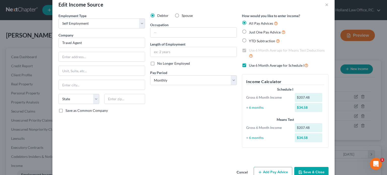
scroll to position [0, 0]
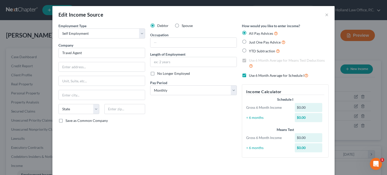
click at [249, 74] on label "Use 6 Month Average for Schedule I" at bounding box center [278, 75] width 59 height 6
click at [251, 74] on input "Use 6 Month Average for Schedule I" at bounding box center [252, 73] width 3 height 3
checkbox input "false"
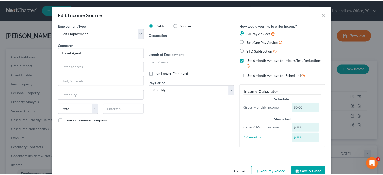
scroll to position [12, 0]
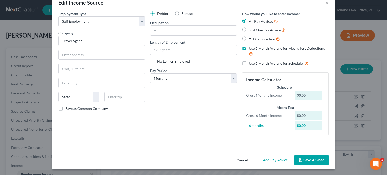
click at [313, 158] on button "Save & Close" at bounding box center [311, 160] width 34 height 11
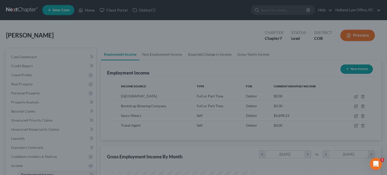
scroll to position [251623, 251557]
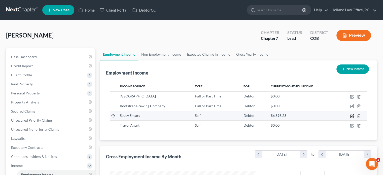
click at [350, 115] on icon "button" at bounding box center [352, 116] width 4 height 4
select select "1"
select select "0"
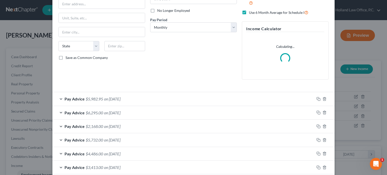
scroll to position [76, 0]
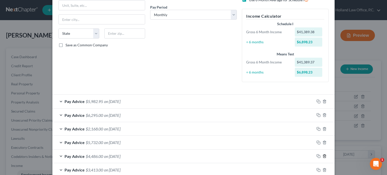
click at [323, 154] on icon "button" at bounding box center [324, 156] width 4 height 4
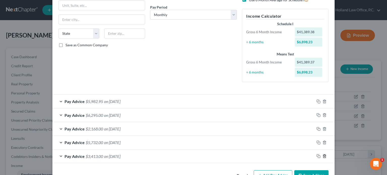
click at [323, 154] on icon "button" at bounding box center [324, 156] width 4 height 4
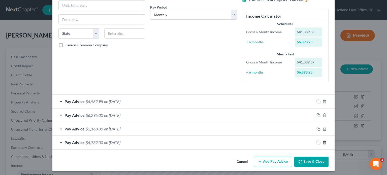
click at [323, 142] on icon "button" at bounding box center [324, 142] width 4 height 4
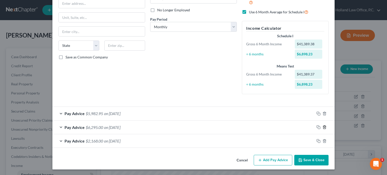
click at [324, 128] on icon "button" at bounding box center [324, 127] width 4 height 4
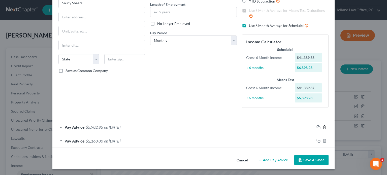
click at [322, 126] on icon "button" at bounding box center [324, 127] width 4 height 4
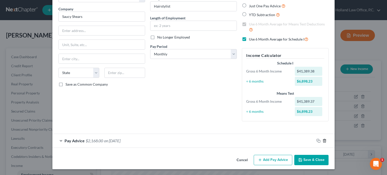
click at [324, 140] on line "button" at bounding box center [324, 140] width 0 height 1
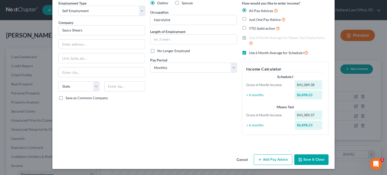
scroll to position [22, 0]
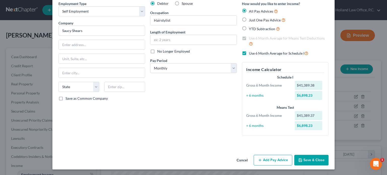
click at [267, 162] on button "Add Pay Advice" at bounding box center [272, 160] width 39 height 11
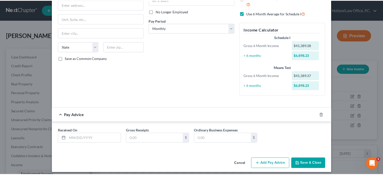
scroll to position [65, 0]
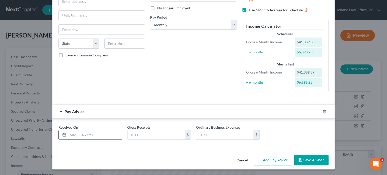
click at [72, 134] on input "text" at bounding box center [95, 135] width 54 height 10
type input "[DATE]"
click at [127, 132] on input "text" at bounding box center [155, 135] width 57 height 10
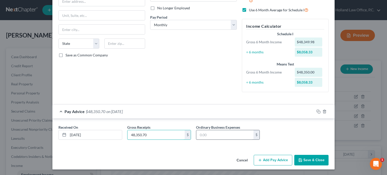
type input "48,350.70"
click at [197, 132] on input "text" at bounding box center [224, 135] width 57 height 10
type input "18,547.68"
click at [305, 159] on button "Save & Close" at bounding box center [311, 160] width 34 height 11
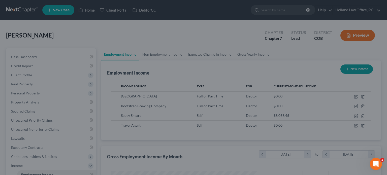
scroll to position [251623, 251557]
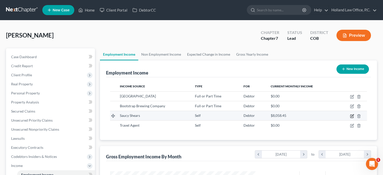
click at [350, 117] on icon "button" at bounding box center [351, 116] width 3 height 3
select select "1"
select select "0"
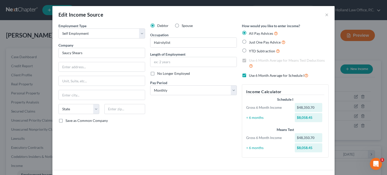
scroll to position [36, 0]
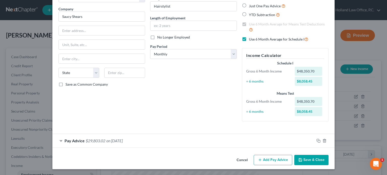
click at [98, 141] on span "$29,803.02" at bounding box center [96, 140] width 20 height 5
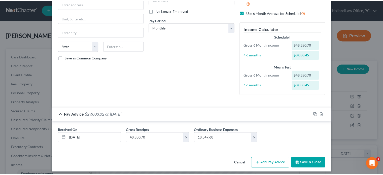
scroll to position [65, 0]
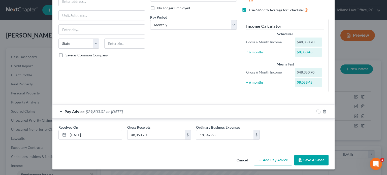
click at [299, 159] on polyline "button" at bounding box center [299, 159] width 1 height 1
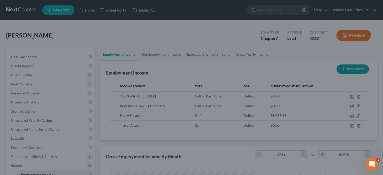
scroll to position [90, 155]
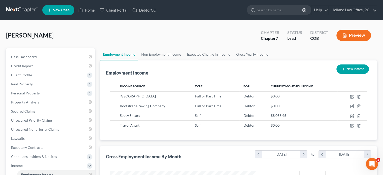
click at [364, 31] on button "Preview" at bounding box center [353, 35] width 34 height 11
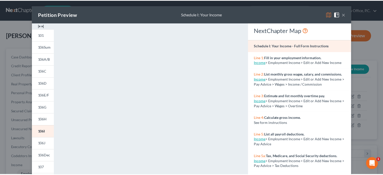
scroll to position [0, 0]
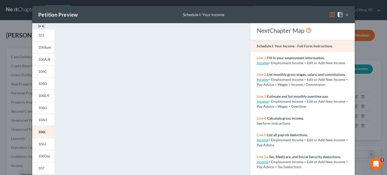
click at [345, 13] on button "×" at bounding box center [347, 15] width 4 height 6
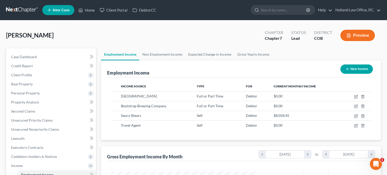
scroll to position [251623, 251557]
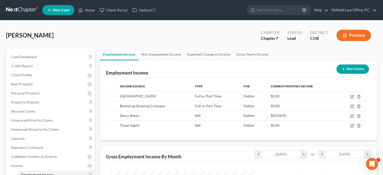
click at [350, 33] on button "Preview" at bounding box center [353, 35] width 34 height 11
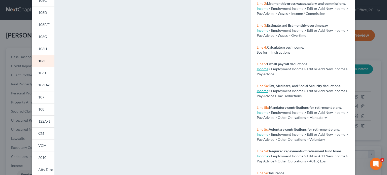
scroll to position [76, 0]
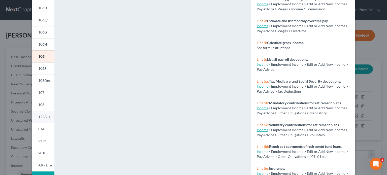
click at [42, 119] on span "122A-1" at bounding box center [44, 117] width 12 height 4
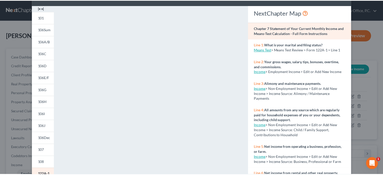
scroll to position [0, 0]
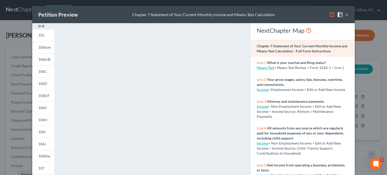
click at [345, 14] on button "×" at bounding box center [347, 15] width 4 height 6
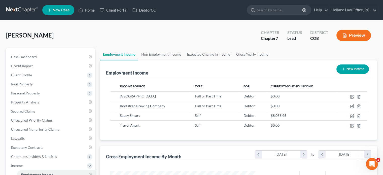
click at [345, 32] on button "Preview" at bounding box center [353, 35] width 34 height 11
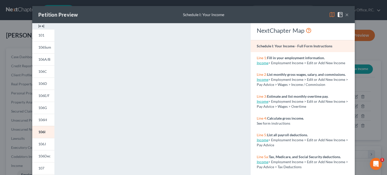
click at [345, 13] on button "×" at bounding box center [347, 15] width 4 height 6
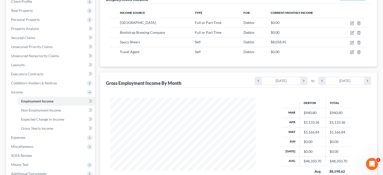
scroll to position [76, 0]
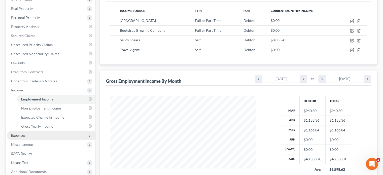
click at [19, 134] on span "Expenses" at bounding box center [18, 135] width 14 height 4
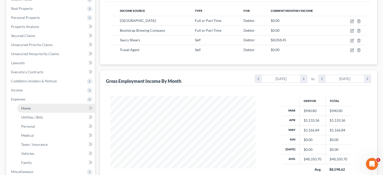
click at [31, 107] on link "Home" at bounding box center [56, 108] width 78 height 9
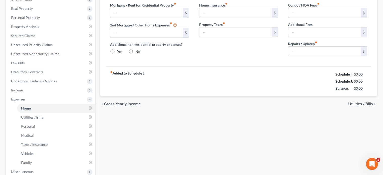
type input "1,760.00"
type input "0.00"
radio input "true"
type input "0.00"
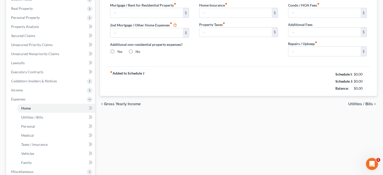
type input "0.00"
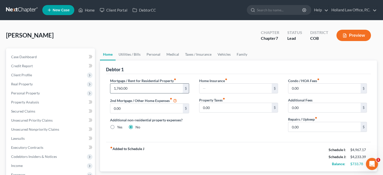
click at [136, 89] on input "1,760.00" at bounding box center [146, 89] width 72 height 10
type input "1,600"
click at [230, 88] on input "text" at bounding box center [235, 89] width 72 height 10
type input "8"
click at [290, 124] on input "0.00" at bounding box center [324, 127] width 72 height 10
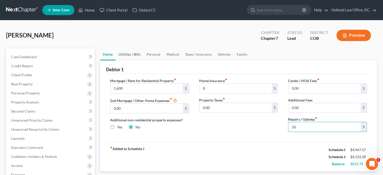
type input "50"
click at [128, 53] on link "Utilities / Bills" at bounding box center [130, 54] width 28 height 12
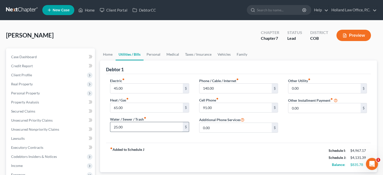
click at [117, 125] on input "25.00" at bounding box center [146, 127] width 72 height 10
type input "50.00"
click at [131, 85] on input "45.00" at bounding box center [146, 89] width 72 height 10
type input "170"
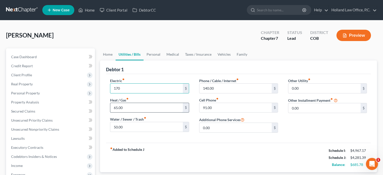
click at [126, 108] on input "65.00" at bounding box center [146, 108] width 72 height 10
click at [146, 53] on link "Personal" at bounding box center [153, 54] width 20 height 12
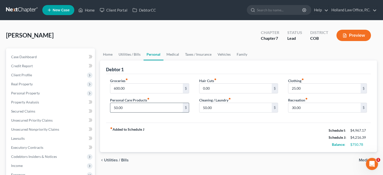
click at [125, 105] on input "50.00" at bounding box center [146, 108] width 72 height 10
type input "75"
click at [305, 87] on input "25.00" at bounding box center [324, 89] width 72 height 10
type input "100"
click at [218, 106] on input "50.00" at bounding box center [235, 108] width 72 height 10
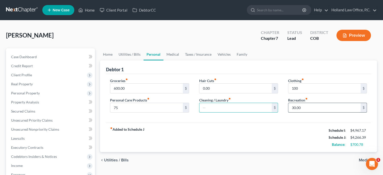
click at [311, 107] on input "30.00" at bounding box center [324, 108] width 72 height 10
type input "100"
click at [170, 53] on link "Medical" at bounding box center [172, 54] width 19 height 12
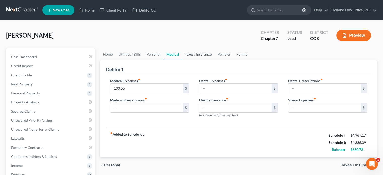
click at [190, 54] on link "Taxes / Insurance" at bounding box center [198, 54] width 32 height 12
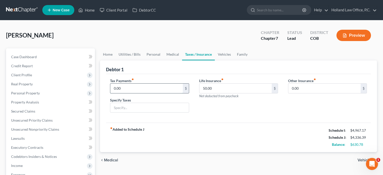
click at [137, 87] on input "0.00" at bounding box center [146, 89] width 72 height 10
type input "300"
drag, startPoint x: 121, startPoint y: 105, endPoint x: 120, endPoint y: 103, distance: 2.7
click at [121, 105] on input "text" at bounding box center [149, 108] width 78 height 10
click at [126, 106] on input "Federal - past due" at bounding box center [149, 108] width 78 height 10
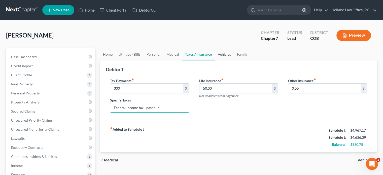
type input "Federal income tax - past due"
click at [221, 55] on link "Vehicles" at bounding box center [224, 54] width 19 height 12
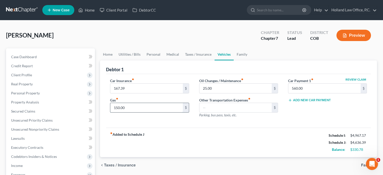
click at [132, 107] on input "150.00" at bounding box center [146, 108] width 72 height 10
type input "250"
click at [222, 86] on input "25.00" at bounding box center [235, 89] width 72 height 10
click at [240, 55] on link "Family" at bounding box center [242, 54] width 17 height 12
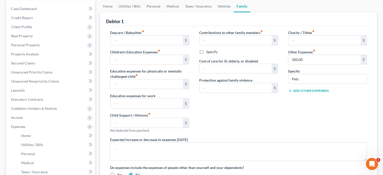
scroll to position [50, 0]
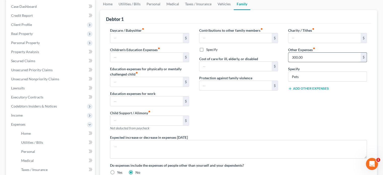
click at [294, 57] on input "300.00" at bounding box center [324, 58] width 72 height 10
click at [294, 58] on input "300.00" at bounding box center [324, 58] width 72 height 10
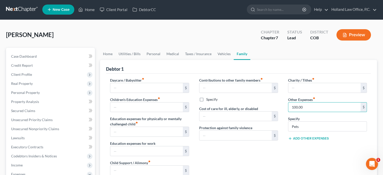
scroll to position [0, 0]
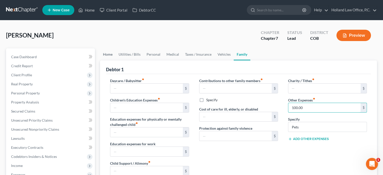
type input "100.00"
click at [110, 53] on link "Home" at bounding box center [108, 54] width 16 height 12
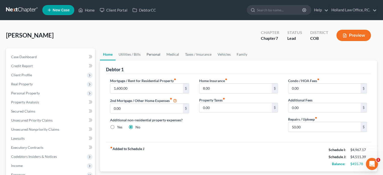
click at [148, 53] on link "Personal" at bounding box center [153, 54] width 20 height 12
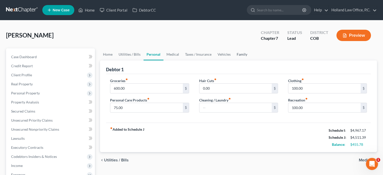
click at [240, 54] on link "Family" at bounding box center [242, 54] width 17 height 12
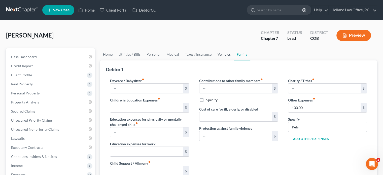
click at [222, 53] on link "Vehicles" at bounding box center [223, 54] width 19 height 12
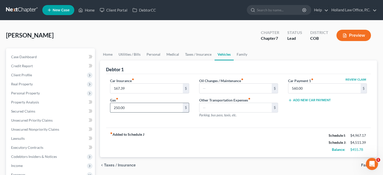
click at [138, 104] on input "250.00" at bounding box center [146, 108] width 72 height 10
type input "320"
click at [109, 52] on link "Home" at bounding box center [108, 54] width 16 height 12
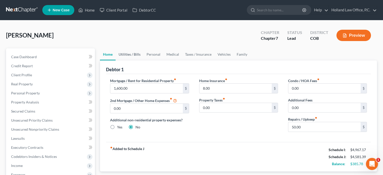
click at [121, 52] on link "Utilities / Bills" at bounding box center [130, 54] width 28 height 12
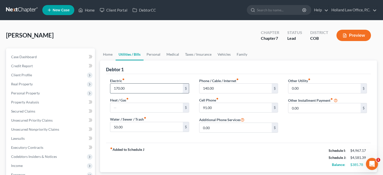
click at [129, 87] on input "170.00" at bounding box center [146, 89] width 72 height 10
type input "250"
click at [129, 126] on input "50.00" at bounding box center [146, 127] width 72 height 10
click at [125, 86] on input "250" at bounding box center [146, 89] width 72 height 10
type input "3"
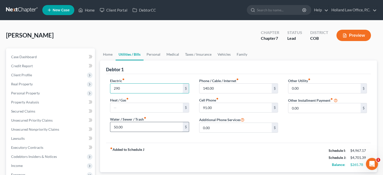
type input "290"
click at [116, 126] on input "50.00" at bounding box center [146, 127] width 72 height 10
type input "70.00"
click at [215, 128] on input "0.00" at bounding box center [235, 128] width 72 height 10
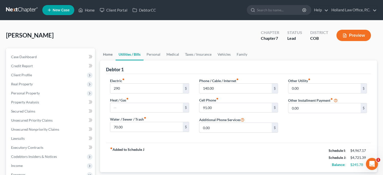
click at [111, 55] on link "Home" at bounding box center [108, 54] width 16 height 12
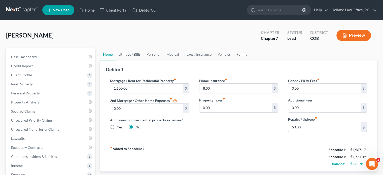
click at [128, 52] on link "Utilities / Bills" at bounding box center [130, 54] width 28 height 12
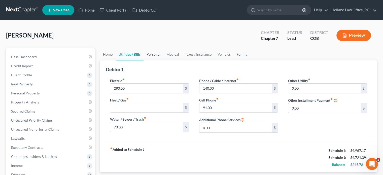
click at [148, 52] on link "Personal" at bounding box center [153, 54] width 20 height 12
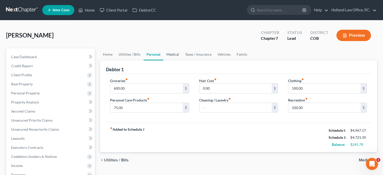
click at [172, 53] on link "Medical" at bounding box center [172, 54] width 19 height 12
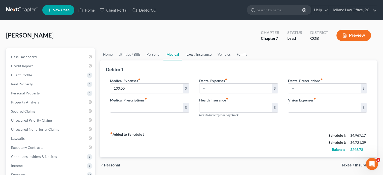
click at [203, 52] on link "Taxes / Insurance" at bounding box center [198, 54] width 32 height 12
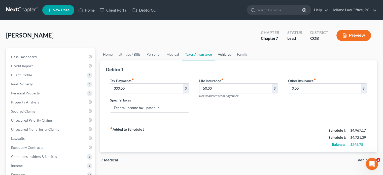
click at [219, 52] on link "Vehicles" at bounding box center [224, 54] width 19 height 12
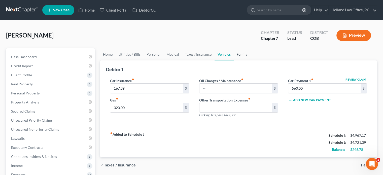
click at [243, 54] on link "Family" at bounding box center [242, 54] width 17 height 12
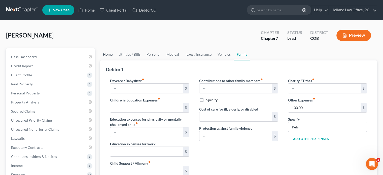
click at [111, 55] on link "Home" at bounding box center [108, 54] width 16 height 12
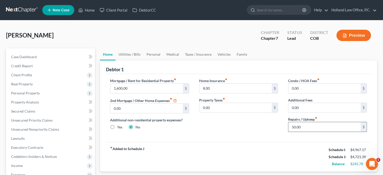
click at [292, 126] on input "50.00" at bounding box center [324, 127] width 72 height 10
click at [293, 126] on input "50.00" at bounding box center [324, 127] width 72 height 10
type input "60.00"
click at [133, 54] on link "Utilities / Bills" at bounding box center [130, 54] width 28 height 12
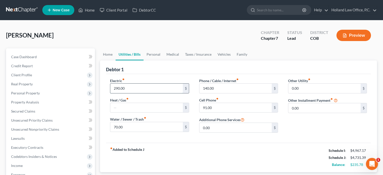
click at [119, 88] on input "290.00" at bounding box center [146, 89] width 72 height 10
click at [118, 88] on input "290.00" at bounding box center [146, 89] width 72 height 10
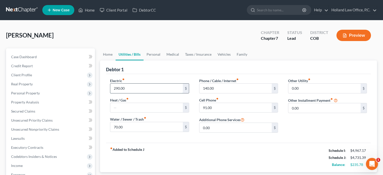
click at [118, 88] on input "290.00" at bounding box center [146, 89] width 72 height 10
type input "295.00"
click at [116, 126] on input "70.00" at bounding box center [146, 127] width 72 height 10
click at [118, 125] on input "70.00" at bounding box center [146, 127] width 72 height 10
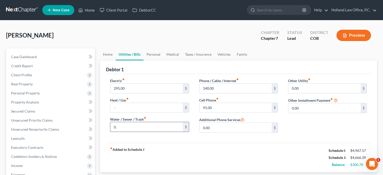
type input "0"
type input "80"
click at [207, 86] on input "140.00" at bounding box center [235, 89] width 72 height 10
type input "150.00"
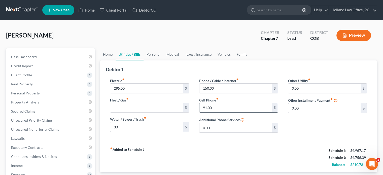
click at [206, 106] on input "91.00" at bounding box center [235, 108] width 72 height 10
type input "98.00"
click at [149, 54] on link "Personal" at bounding box center [153, 54] width 20 height 12
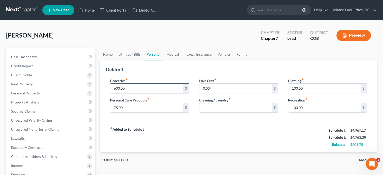
click at [115, 89] on input "600.00" at bounding box center [146, 89] width 72 height 10
type input "700.00"
click at [117, 107] on input "75.00" at bounding box center [146, 108] width 72 height 10
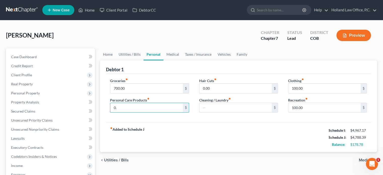
type input "0"
type input "80"
click at [295, 88] on input "100.00" at bounding box center [324, 89] width 72 height 10
click at [296, 106] on input "100.00" at bounding box center [324, 108] width 72 height 10
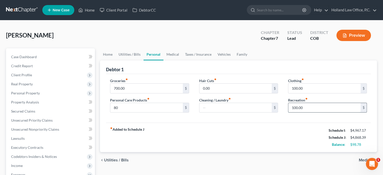
click at [296, 106] on input "100.00" at bounding box center [324, 108] width 72 height 10
type input "110.00"
click at [171, 51] on link "Medical" at bounding box center [172, 54] width 19 height 12
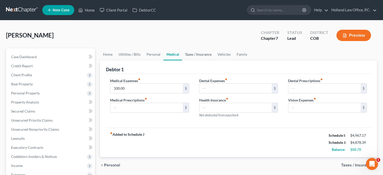
click at [187, 52] on link "Taxes / Insurance" at bounding box center [198, 54] width 32 height 12
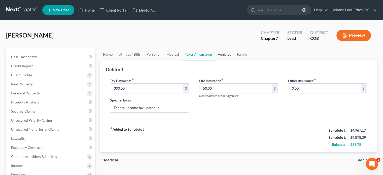
click at [215, 53] on link "Vehicles" at bounding box center [224, 54] width 19 height 12
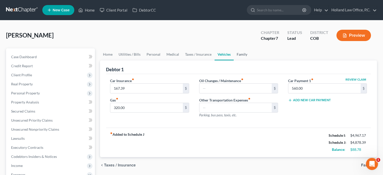
click at [243, 55] on link "Family" at bounding box center [242, 54] width 17 height 12
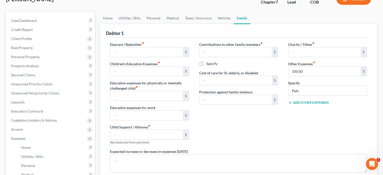
scroll to position [25, 0]
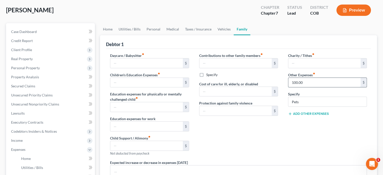
click at [295, 82] on input "100.00" at bounding box center [324, 83] width 72 height 10
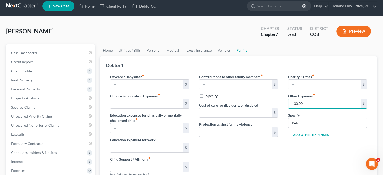
scroll to position [0, 0]
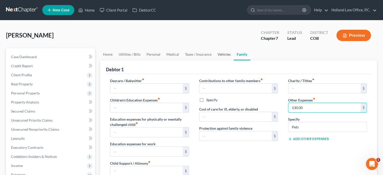
type input "130.00"
click at [221, 55] on link "Vehicles" at bounding box center [223, 54] width 19 height 12
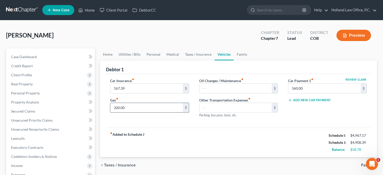
click at [118, 108] on input "320.00" at bounding box center [146, 108] width 72 height 10
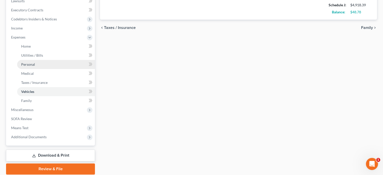
scroll to position [151, 0]
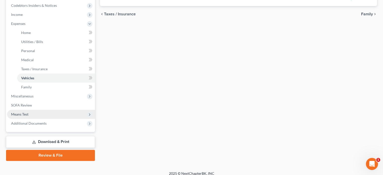
type input "330.00"
click at [24, 116] on span "Means Test" at bounding box center [19, 114] width 17 height 4
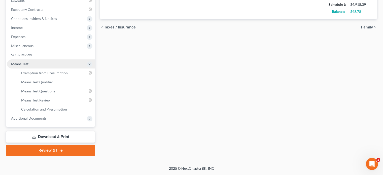
scroll to position [137, 0]
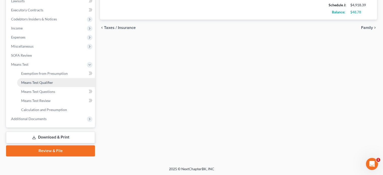
click at [38, 81] on span "Means Test Qualifier" at bounding box center [37, 82] width 32 height 4
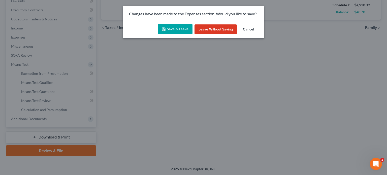
click at [172, 29] on button "Save & Leave" at bounding box center [175, 29] width 35 height 11
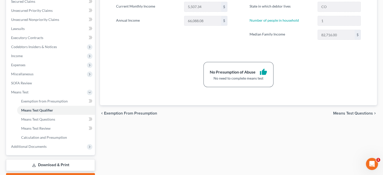
scroll to position [126, 0]
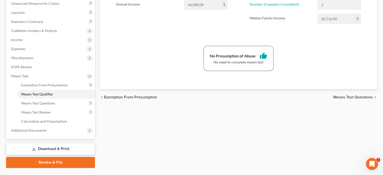
click at [336, 97] on span "Means Test Questions" at bounding box center [353, 97] width 40 height 4
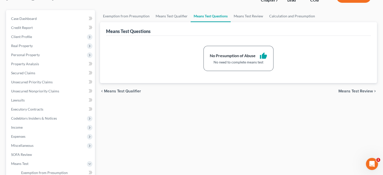
scroll to position [50, 0]
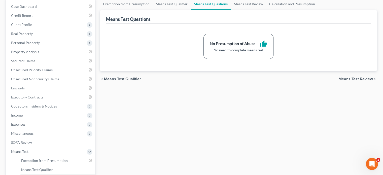
click at [351, 77] on span "Means Test Review" at bounding box center [355, 79] width 34 height 4
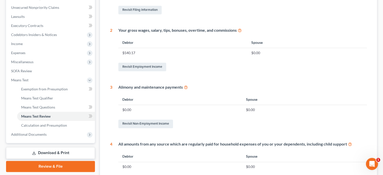
scroll to position [151, 0]
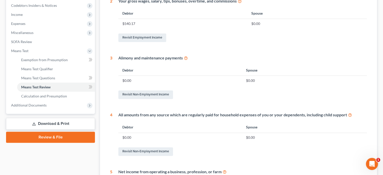
click at [56, 137] on link "Review & File" at bounding box center [50, 137] width 89 height 11
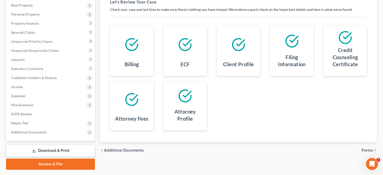
scroll to position [92, 0]
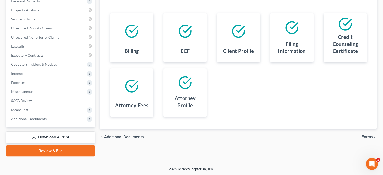
click at [365, 135] on span "Forms" at bounding box center [366, 137] width 11 height 4
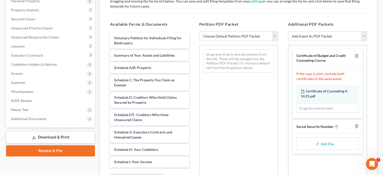
click at [274, 37] on select "Choose Default Petition PDF Packet Emergency Filing (Voluntary Petition and Cre…" at bounding box center [238, 36] width 79 height 10
select select "2"
click at [199, 31] on select "Choose Default Petition PDF Packet Emergency Filing (Voluntary Petition and Cre…" at bounding box center [238, 36] width 79 height 10
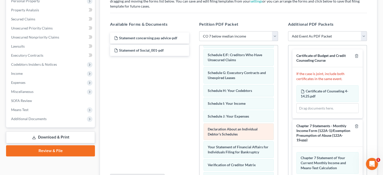
scroll to position [104, 0]
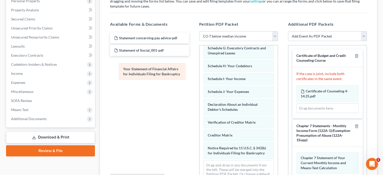
drag, startPoint x: 235, startPoint y: 132, endPoint x: 150, endPoint y: 76, distance: 101.6
click at [199, 76] on div "Your Statement of Financial Affairs for Individuals Filing for Bankruptcy Volun…" at bounding box center [238, 64] width 78 height 246
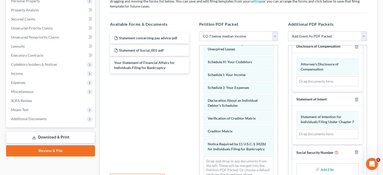
scroll to position [112, 0]
click at [321, 169] on input "file" at bounding box center [326, 169] width 12 height 9
type input "C:\fakepath\ssncb.pdf"
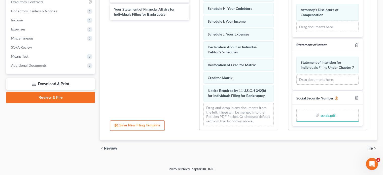
scroll to position [148, 0]
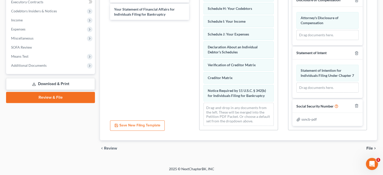
click at [372, 147] on span "File" at bounding box center [369, 148] width 7 height 4
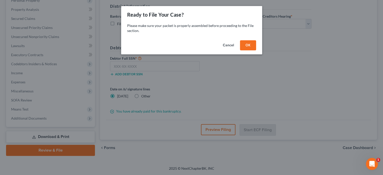
scroll to position [92, 0]
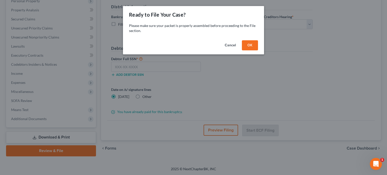
click at [251, 49] on button "OK" at bounding box center [250, 45] width 16 height 10
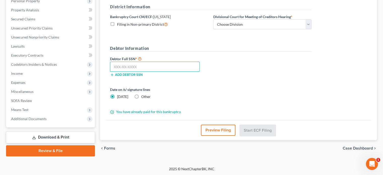
click at [117, 67] on input "text" at bounding box center [155, 67] width 90 height 10
type input "464-93-0293"
click at [141, 95] on label "Other" at bounding box center [145, 96] width 9 height 5
click at [143, 95] on input "Other" at bounding box center [144, 95] width 3 height 3
radio input "true"
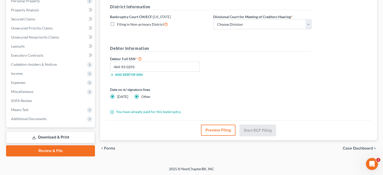
radio input "false"
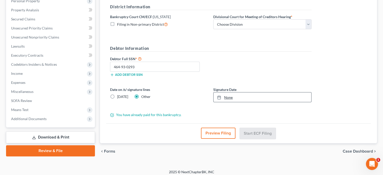
type input "[DATE]"
click at [228, 99] on link "None" at bounding box center [262, 97] width 98 height 10
click at [307, 23] on select "Choose Division [GEOGRAPHIC_DATA]" at bounding box center [262, 24] width 98 height 10
select select "0"
click at [213, 19] on select "Choose Division [GEOGRAPHIC_DATA]" at bounding box center [262, 24] width 98 height 10
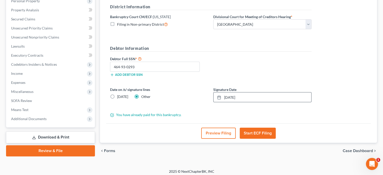
click at [251, 133] on button "Start ECF Filing" at bounding box center [258, 133] width 36 height 11
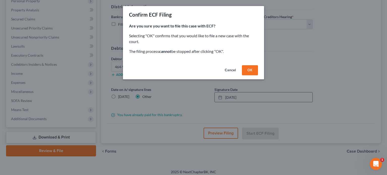
click at [250, 68] on button "OK" at bounding box center [250, 70] width 16 height 10
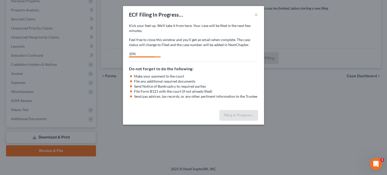
select select "0"
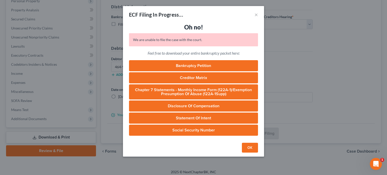
click at [248, 144] on button "OK" at bounding box center [250, 148] width 16 height 10
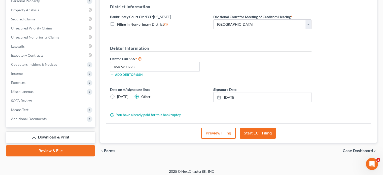
click at [258, 132] on button "Start ECF Filing" at bounding box center [258, 133] width 36 height 11
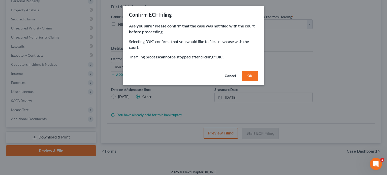
click at [254, 74] on button "OK" at bounding box center [250, 76] width 16 height 10
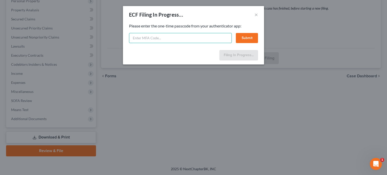
click at [136, 35] on input "text" at bounding box center [180, 38] width 103 height 10
type input "710544"
click at [242, 37] on button "Submit" at bounding box center [247, 38] width 22 height 10
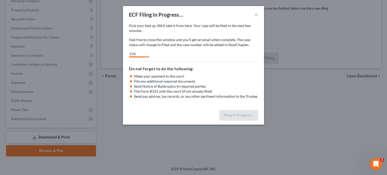
select select "0"
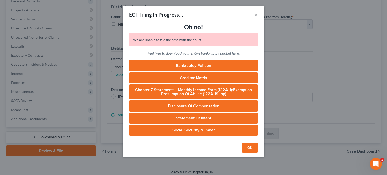
click at [253, 146] on button "OK" at bounding box center [250, 148] width 16 height 10
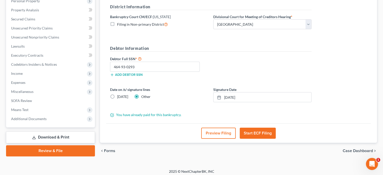
click at [250, 132] on button "Start ECF Filing" at bounding box center [258, 133] width 36 height 11
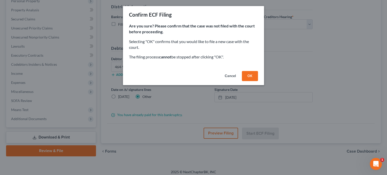
click at [250, 73] on button "OK" at bounding box center [250, 76] width 16 height 10
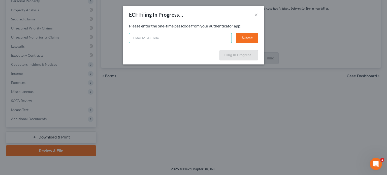
click at [140, 36] on input "text" at bounding box center [180, 38] width 103 height 10
type input "071382"
click at [254, 37] on button "Submit" at bounding box center [247, 38] width 22 height 10
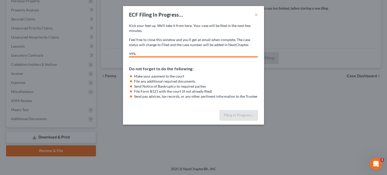
select select "0"
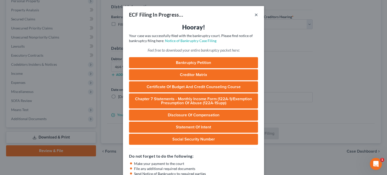
click at [254, 14] on button "×" at bounding box center [256, 15] width 4 height 6
